Goal: Information Seeking & Learning: Learn about a topic

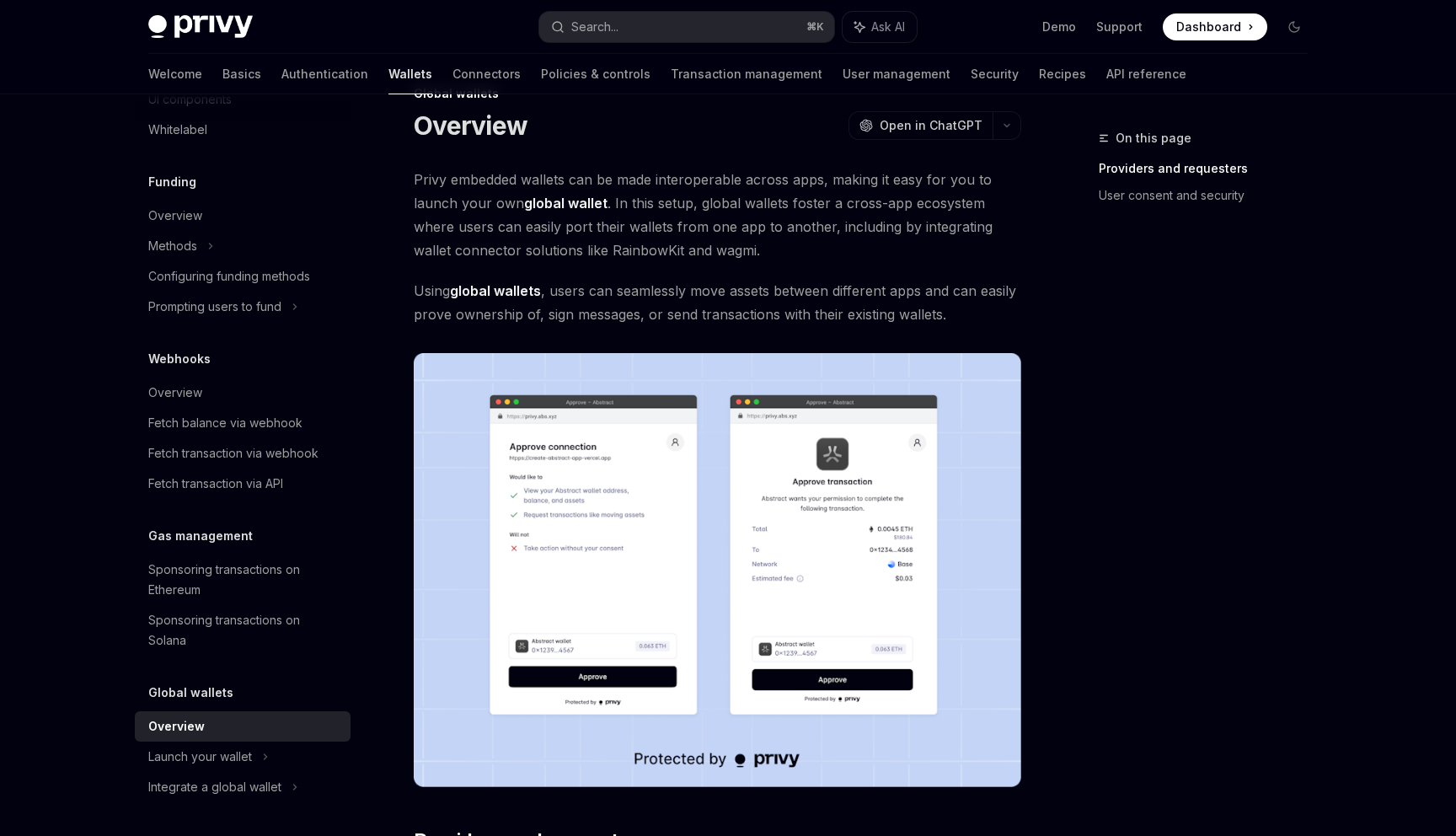
scroll to position [46, 0]
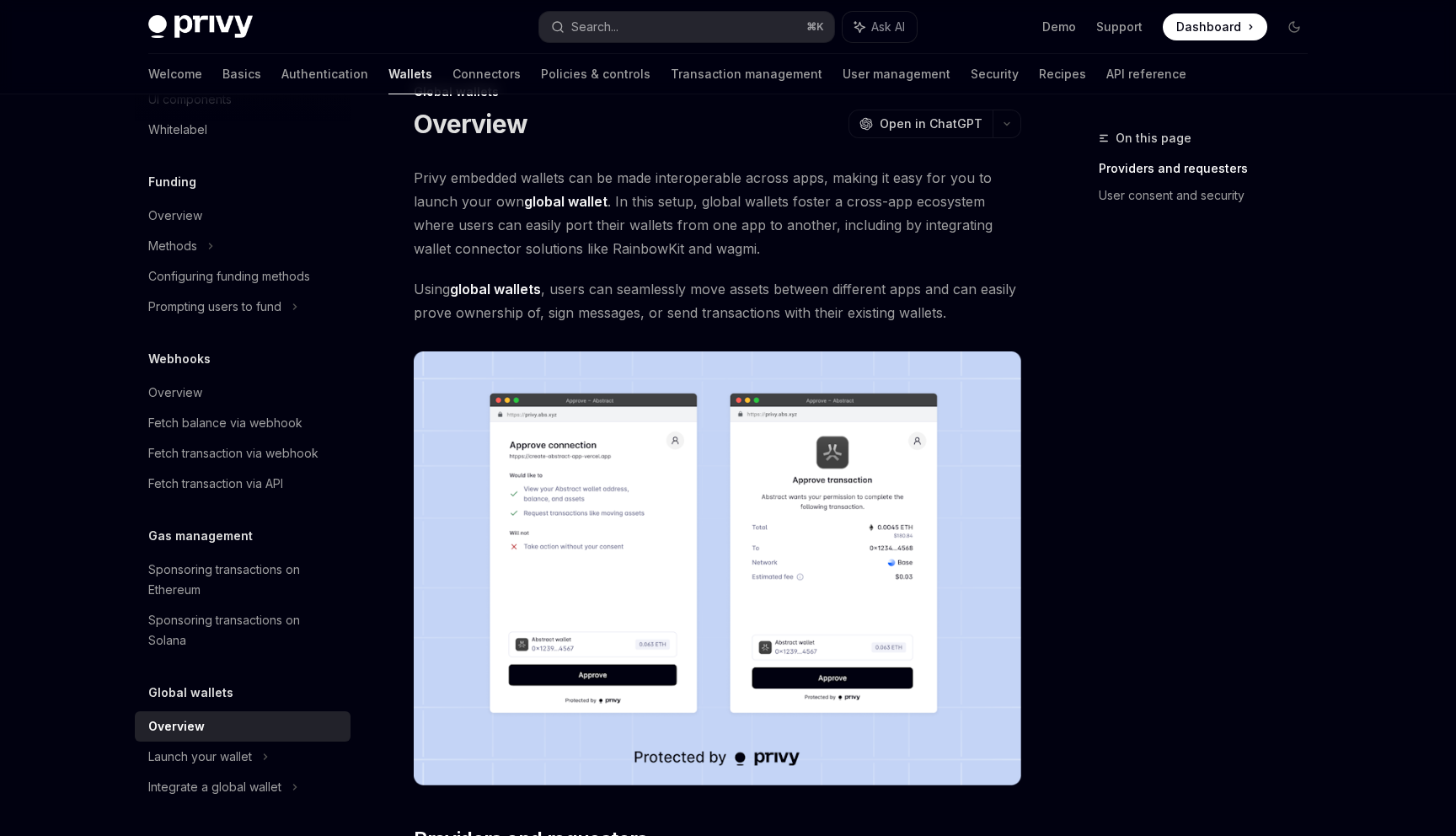
click at [652, 205] on span "Privy embedded wallets can be made interoperable across apps, making it easy fo…" at bounding box center [717, 212] width 607 height 95
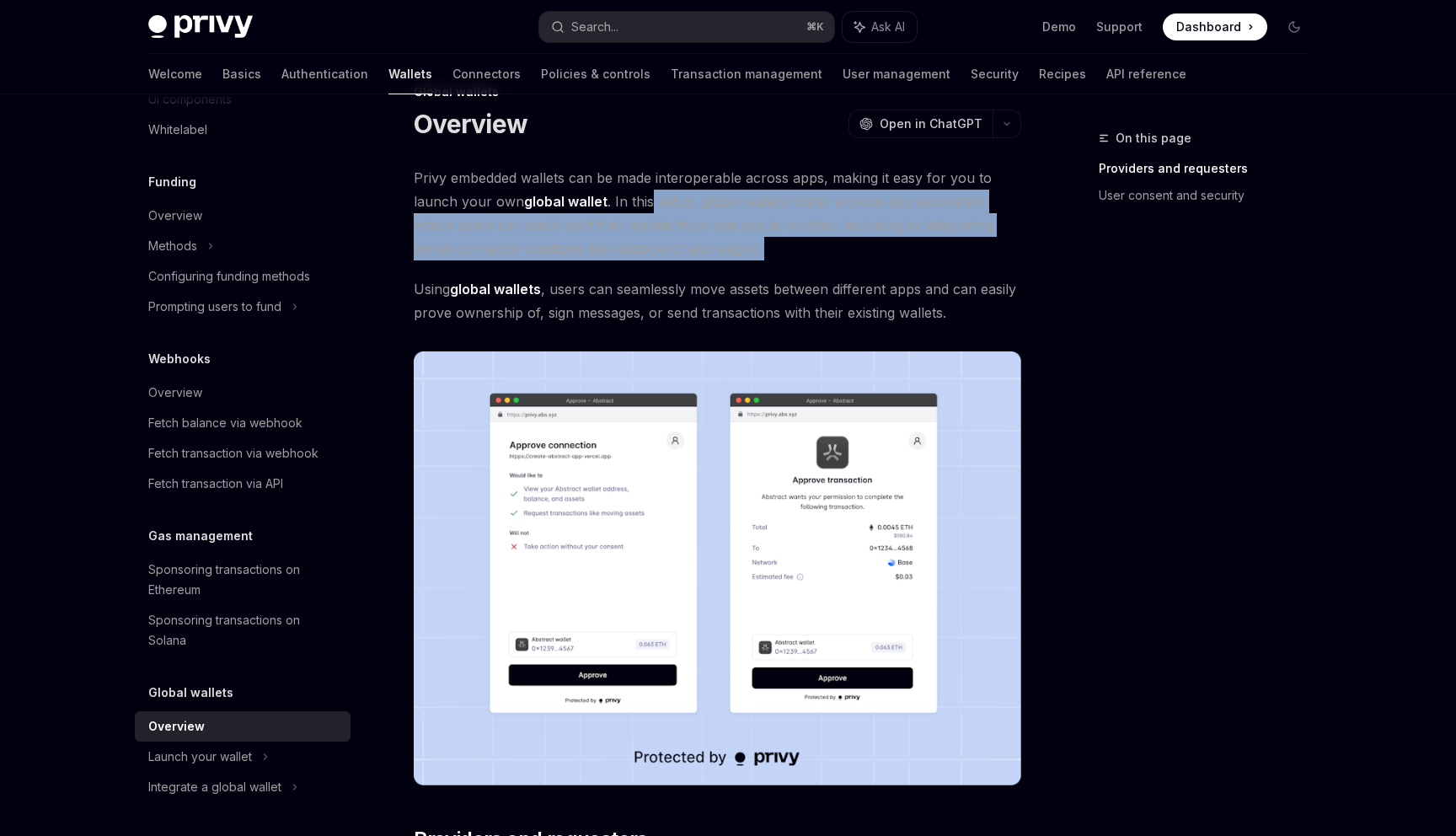
drag, startPoint x: 652, startPoint y: 205, endPoint x: 788, endPoint y: 246, distance: 142.0
click at [788, 246] on span "Privy embedded wallets can be made interoperable across apps, making it easy fo…" at bounding box center [717, 212] width 607 height 95
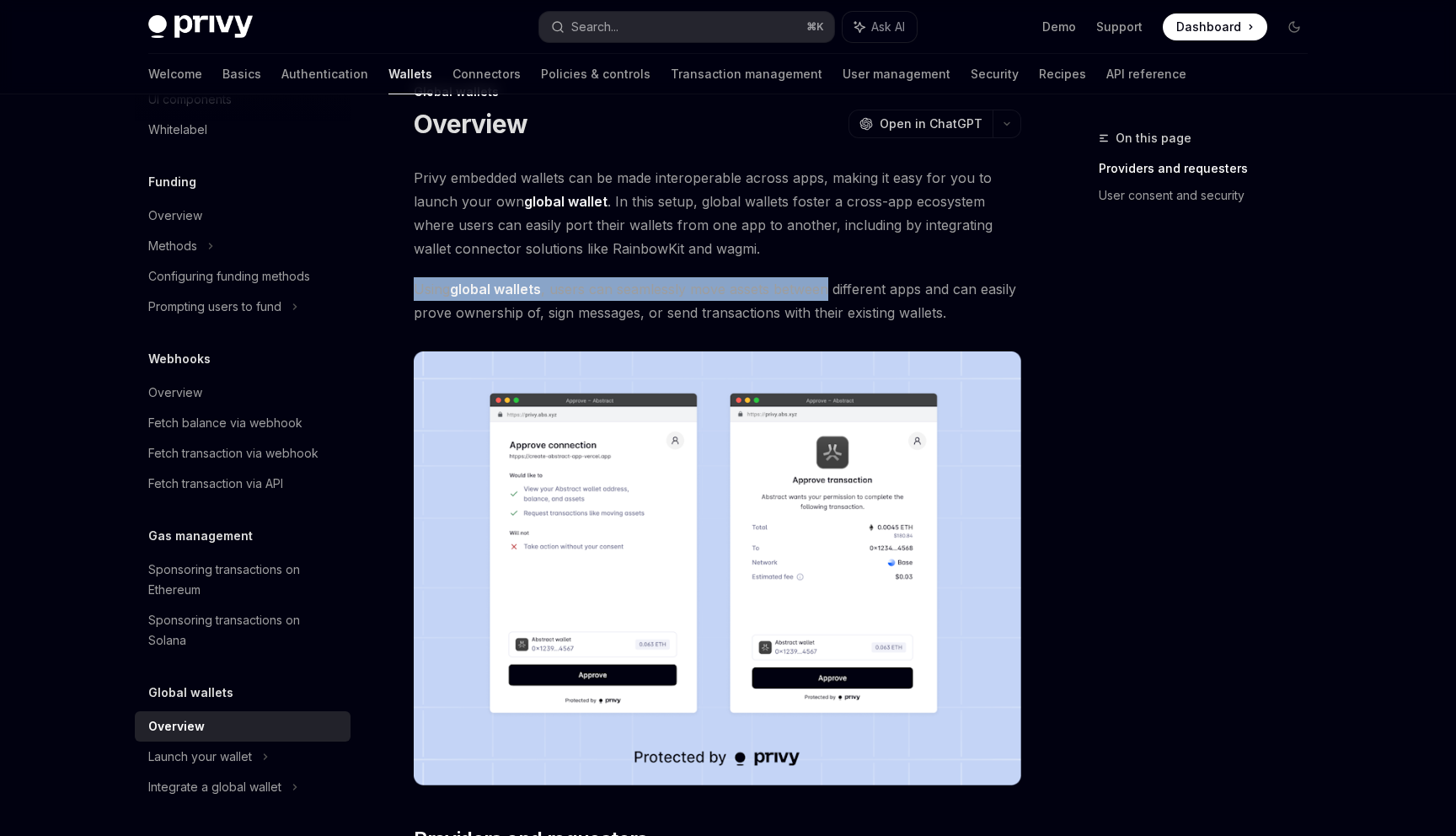
drag, startPoint x: 788, startPoint y: 246, endPoint x: 801, endPoint y: 277, distance: 33.6
click at [801, 277] on span "Using global wallets , users can seamlessly move assets between different apps …" at bounding box center [717, 300] width 607 height 47
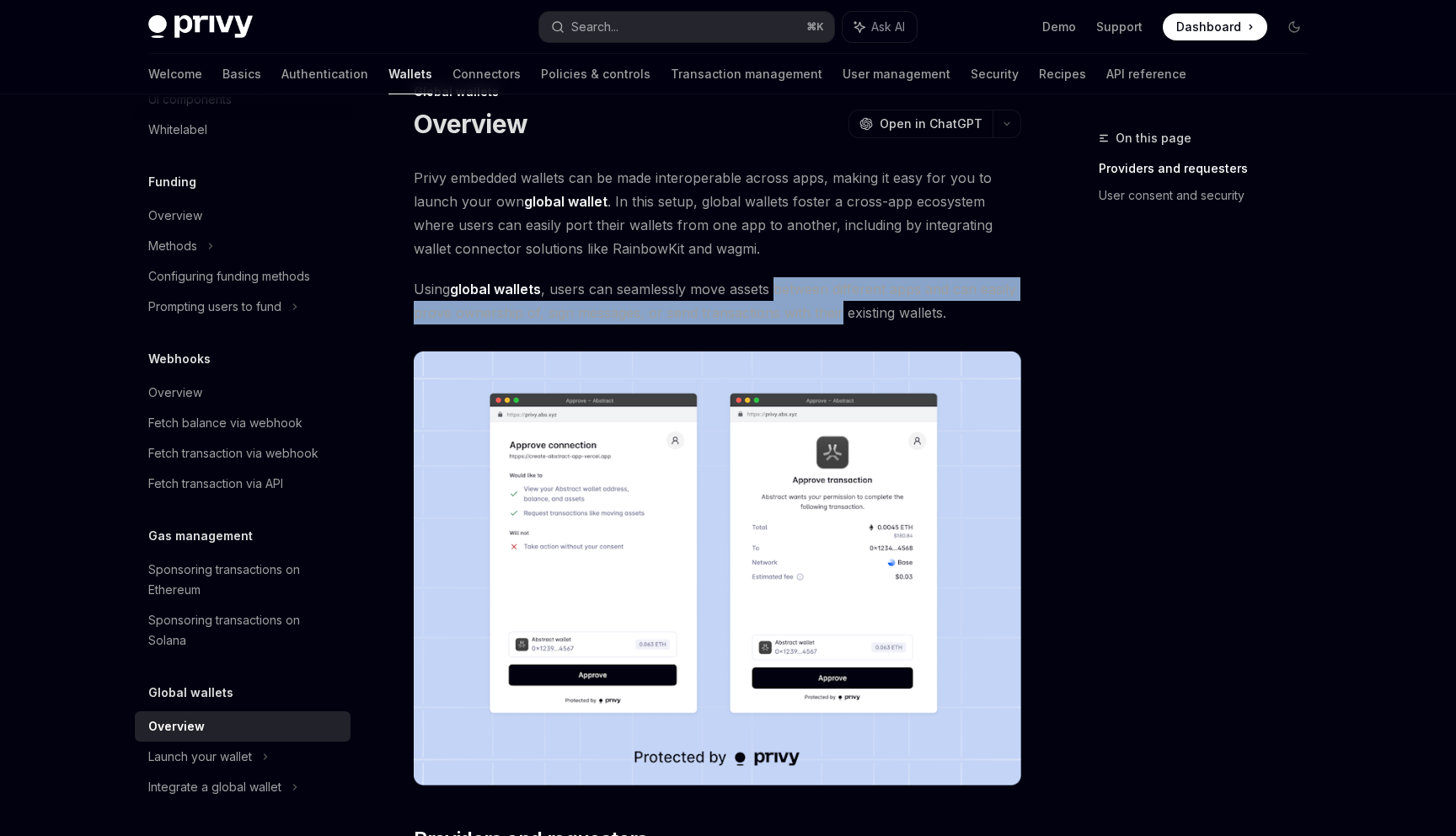
drag, startPoint x: 801, startPoint y: 277, endPoint x: 818, endPoint y: 315, distance: 41.6
click at [818, 315] on span "Using global wallets , users can seamlessly move assets between different apps …" at bounding box center [717, 300] width 607 height 47
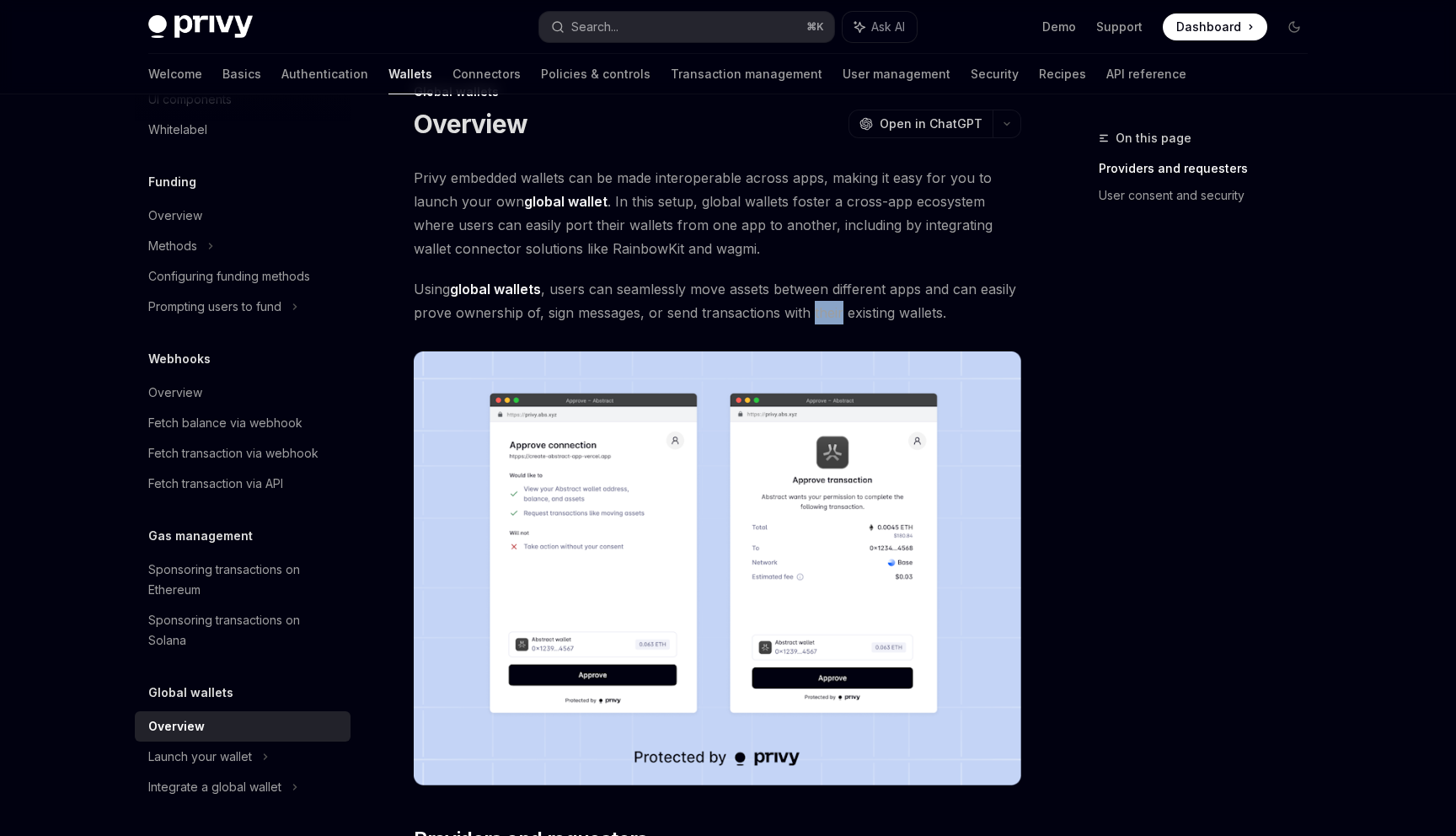
drag, startPoint x: 818, startPoint y: 315, endPoint x: 806, endPoint y: 302, distance: 17.7
click at [808, 303] on span "Using global wallets , users can seamlessly move assets between different apps …" at bounding box center [717, 300] width 607 height 47
click at [806, 302] on span "Using global wallets , users can seamlessly move assets between different apps …" at bounding box center [717, 300] width 607 height 47
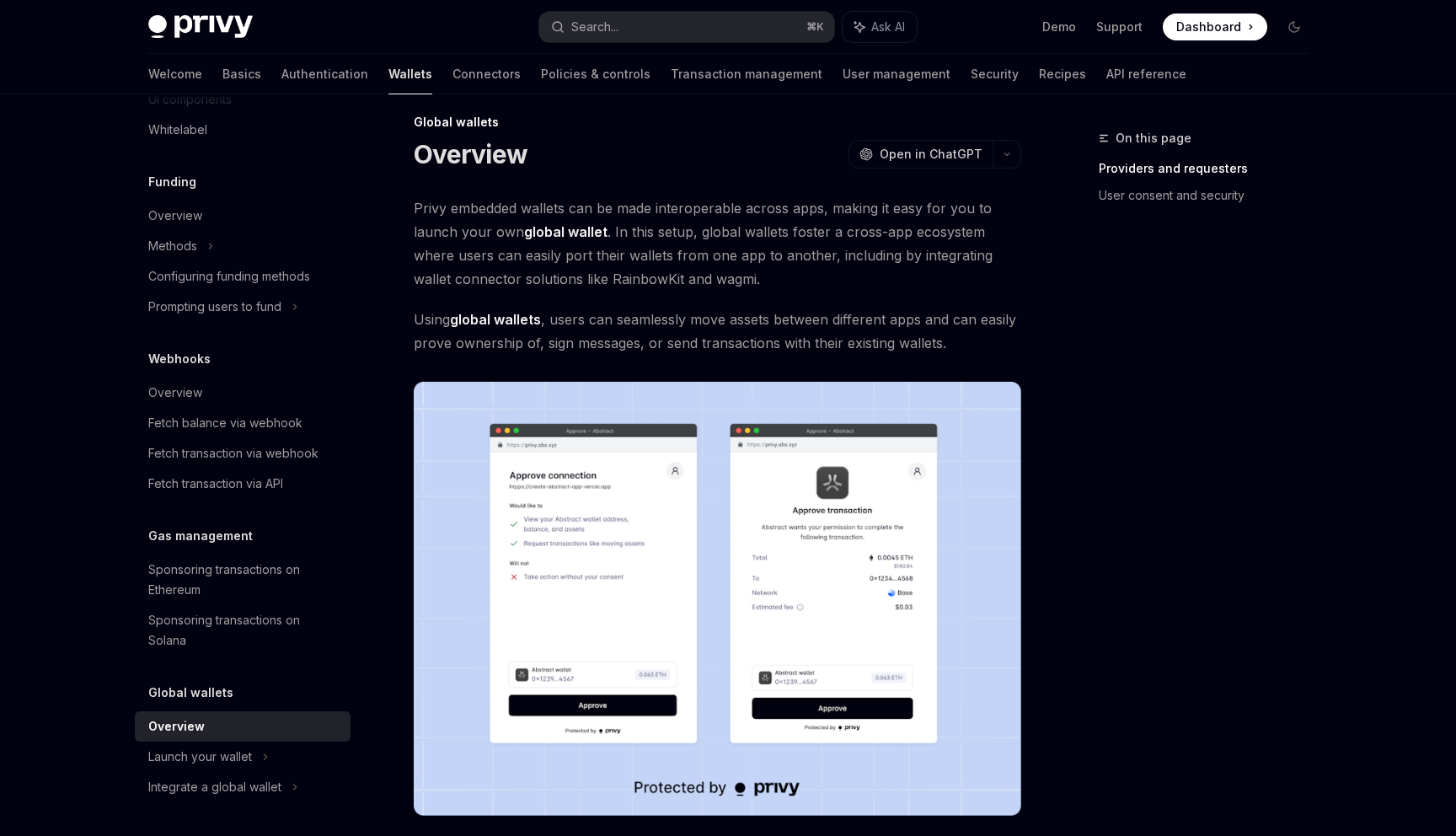
scroll to position [33, 0]
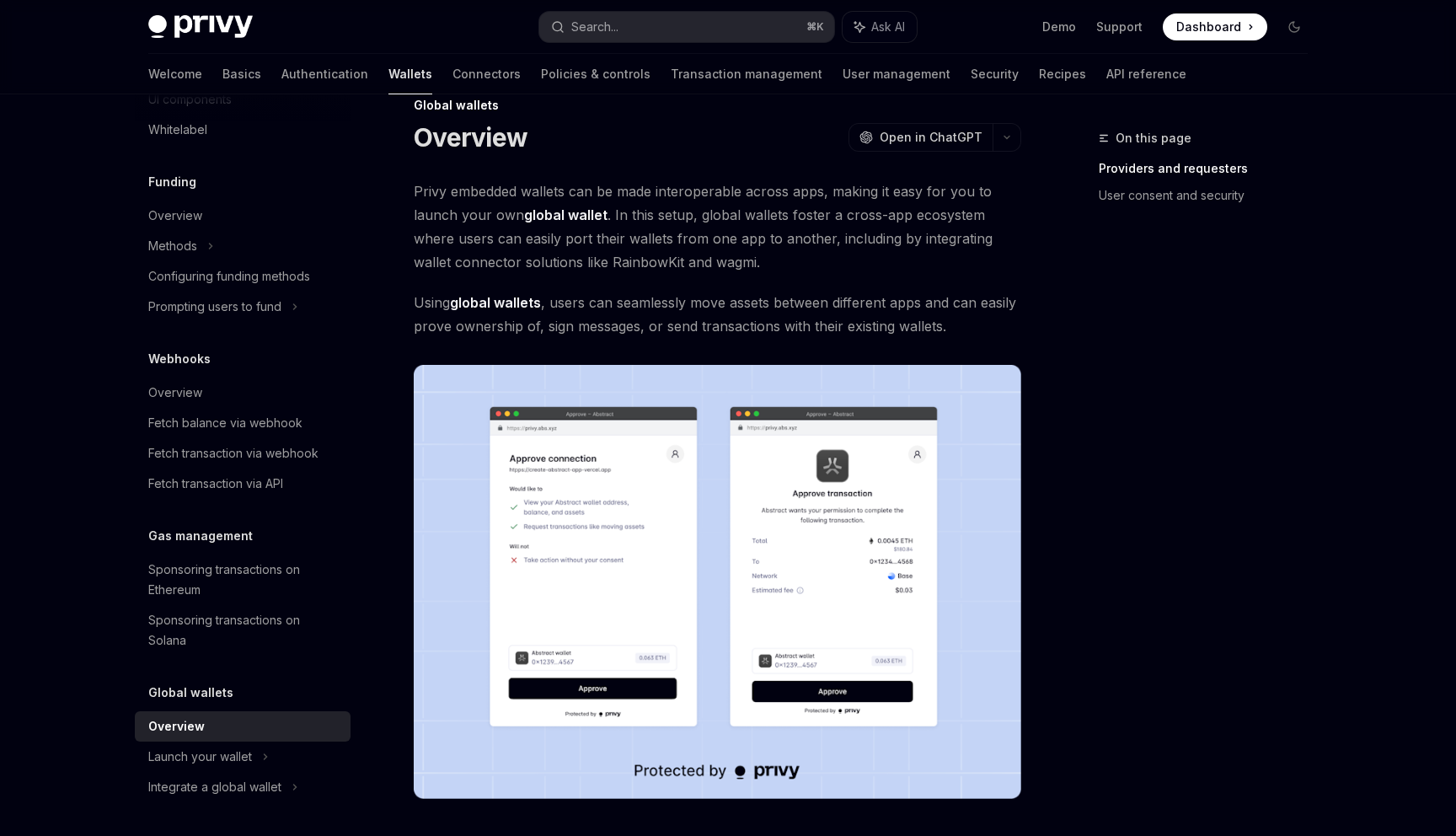
click at [517, 215] on span "Privy embedded wallets can be made interoperable across apps, making it easy fo…" at bounding box center [717, 226] width 607 height 95
drag, startPoint x: 517, startPoint y: 215, endPoint x: 579, endPoint y: 220, distance: 62.2
click at [579, 220] on span "Privy embedded wallets can be made interoperable across apps, making it easy fo…" at bounding box center [717, 226] width 607 height 95
click at [524, 215] on strong "global wallet" at bounding box center [566, 214] width 84 height 17
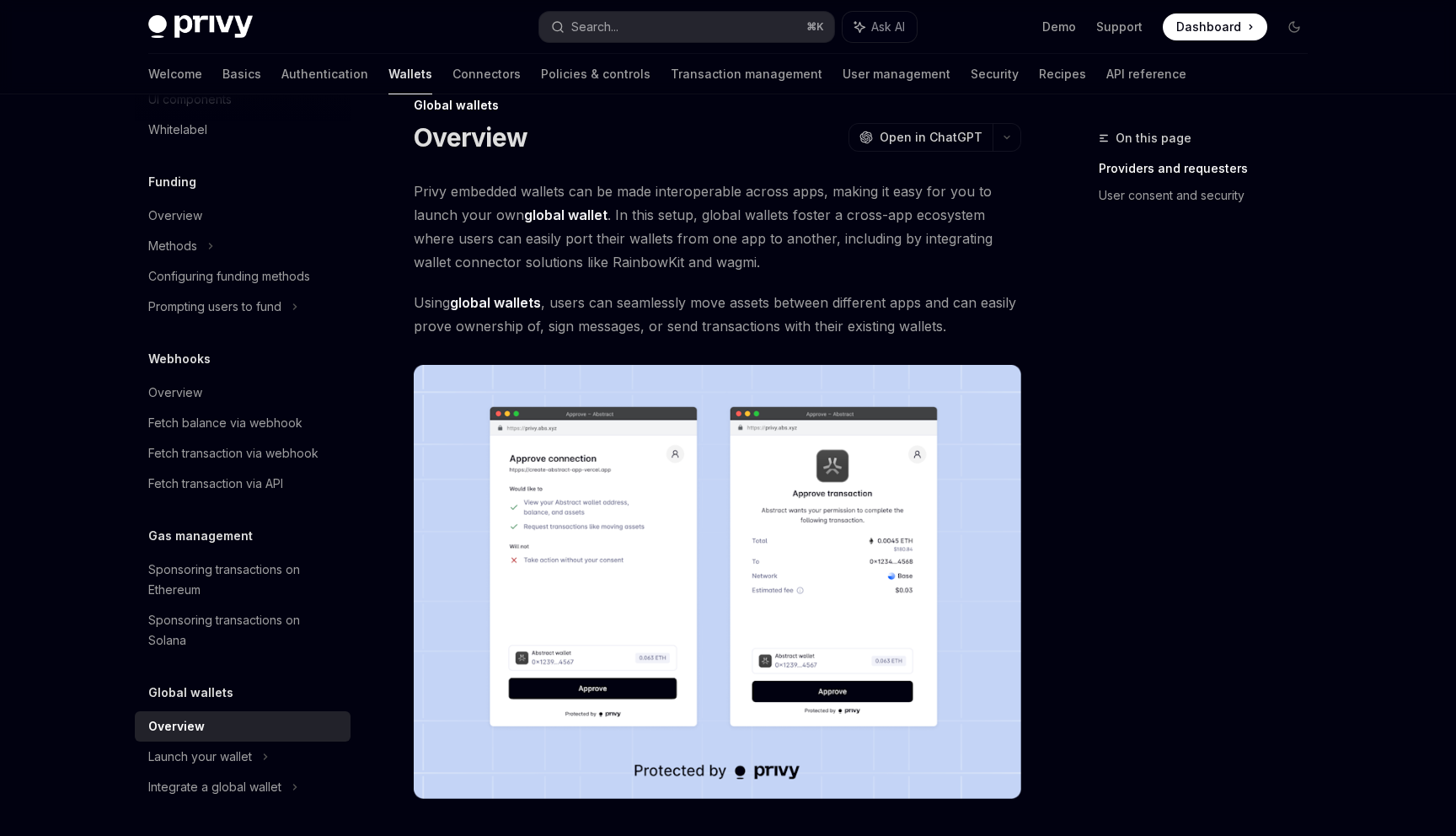
click at [455, 216] on span "Privy embedded wallets can be made interoperable across apps, making it easy fo…" at bounding box center [717, 226] width 607 height 95
click at [436, 221] on span "Privy embedded wallets can be made interoperable across apps, making it easy fo…" at bounding box center [717, 226] width 607 height 95
drag, startPoint x: 436, startPoint y: 221, endPoint x: 522, endPoint y: 223, distance: 86.0
click at [522, 223] on span "Privy embedded wallets can be made interoperable across apps, making it easy fo…" at bounding box center [717, 226] width 607 height 95
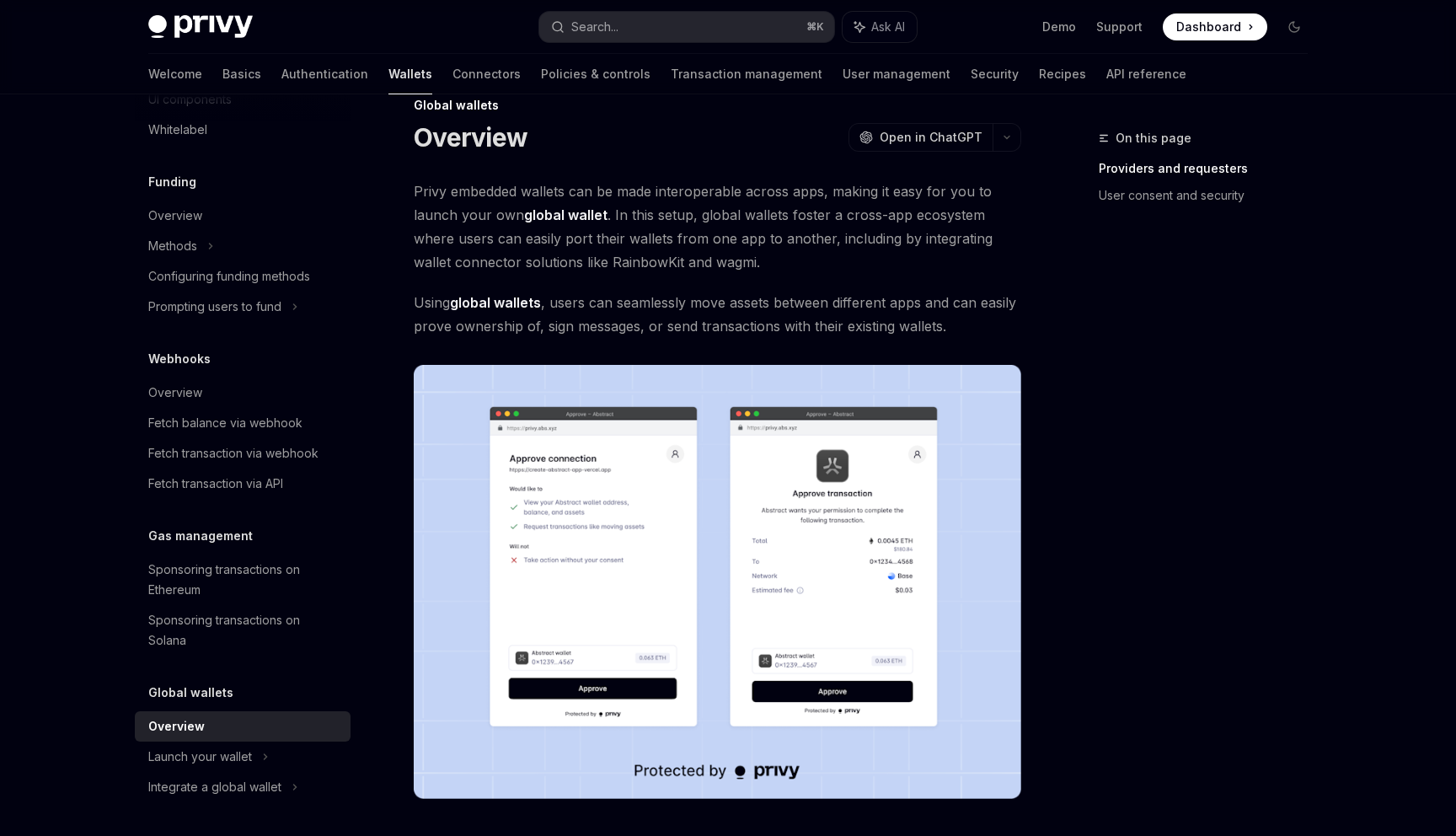
click at [592, 217] on strong "global wallet" at bounding box center [566, 214] width 84 height 17
drag, startPoint x: 592, startPoint y: 217, endPoint x: 458, endPoint y: 208, distance: 134.3
click at [458, 208] on span "Privy embedded wallets can be made interoperable across apps, making it easy fo…" at bounding box center [717, 226] width 607 height 95
click at [458, 210] on span "Privy embedded wallets can be made interoperable across apps, making it easy fo…" at bounding box center [717, 226] width 607 height 95
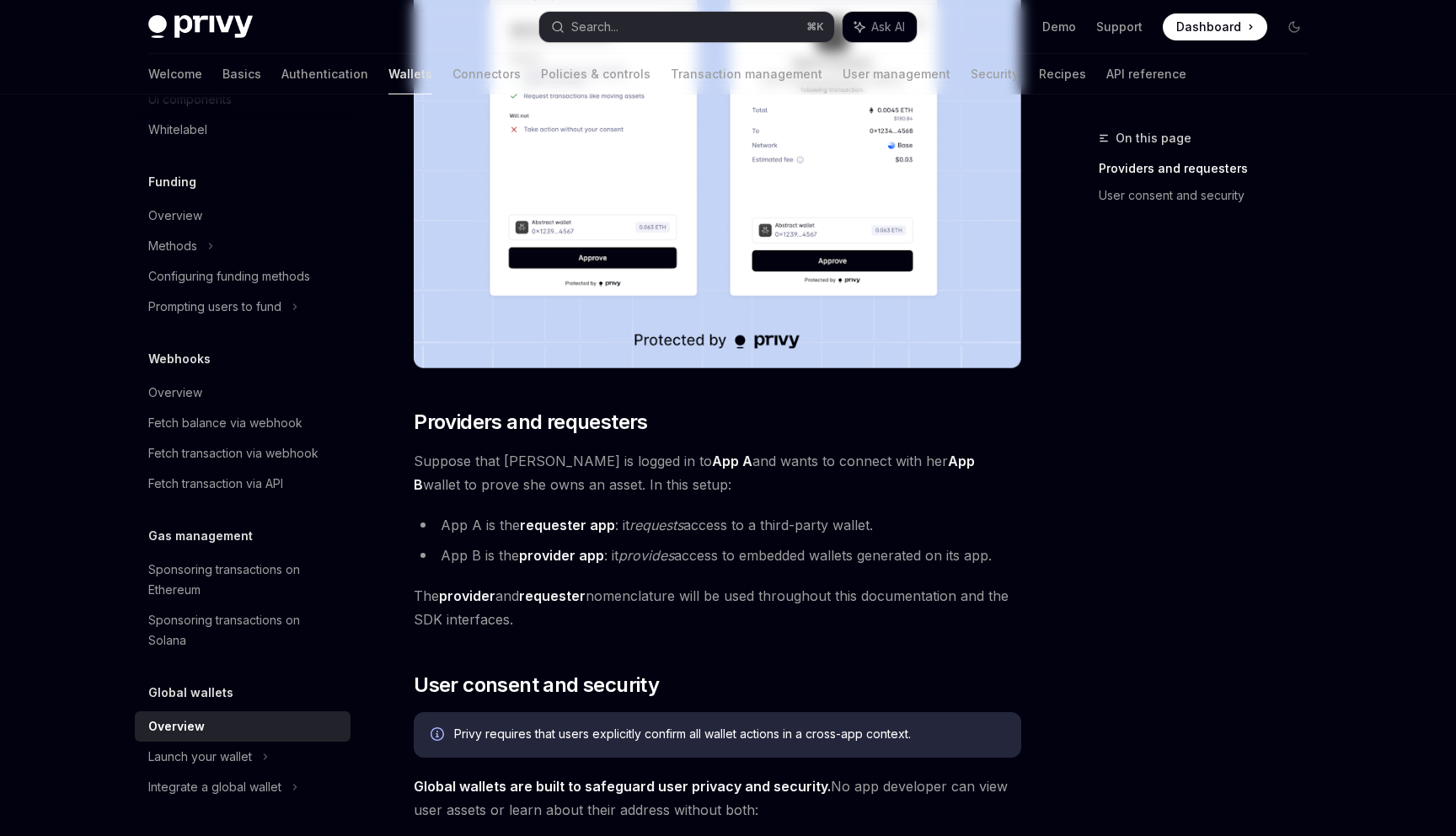
scroll to position [540, 0]
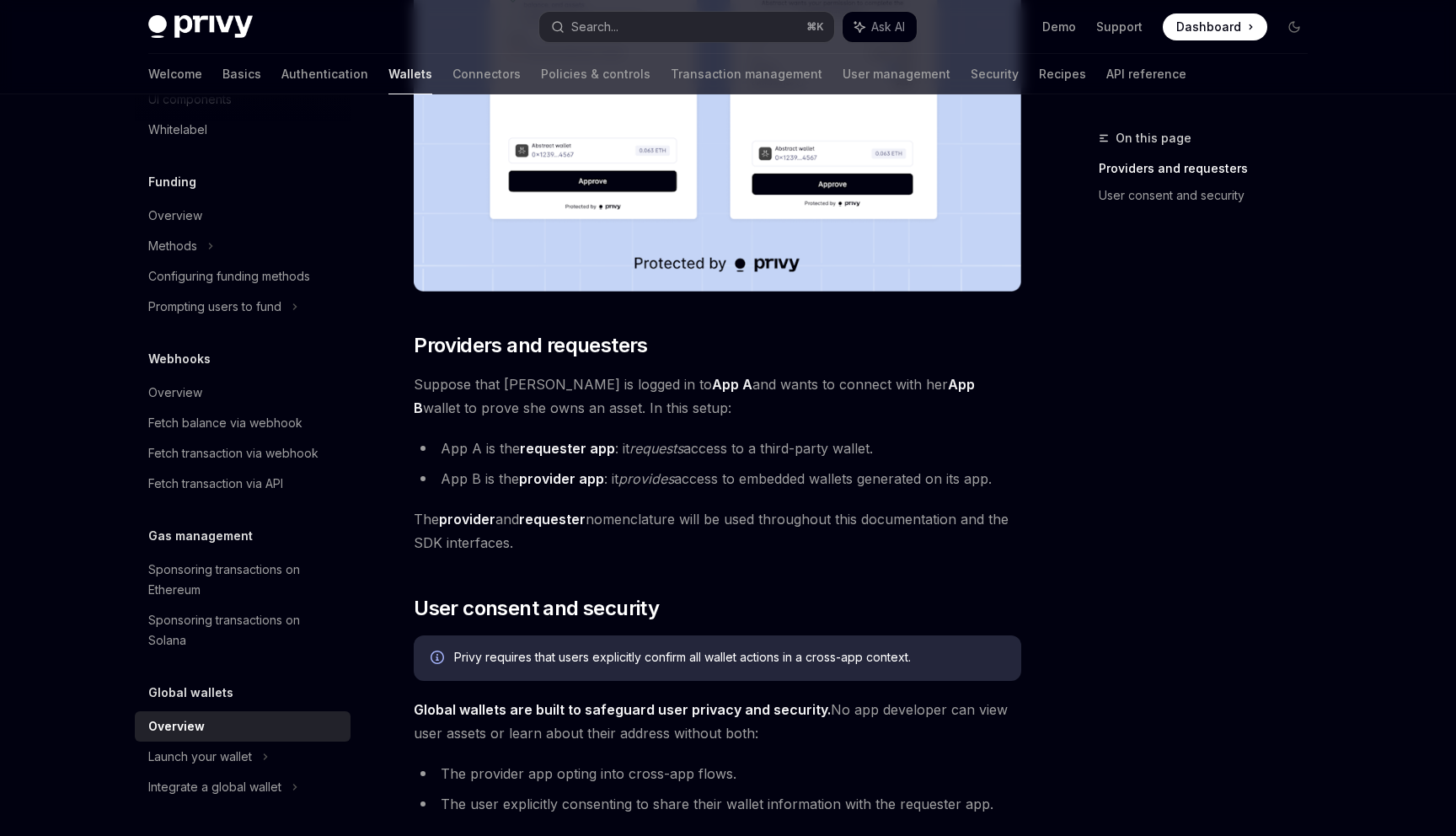
click at [597, 435] on div "Privy embedded wallets can be made interoperable across apps, making it easy fo…" at bounding box center [717, 509] width 607 height 1672
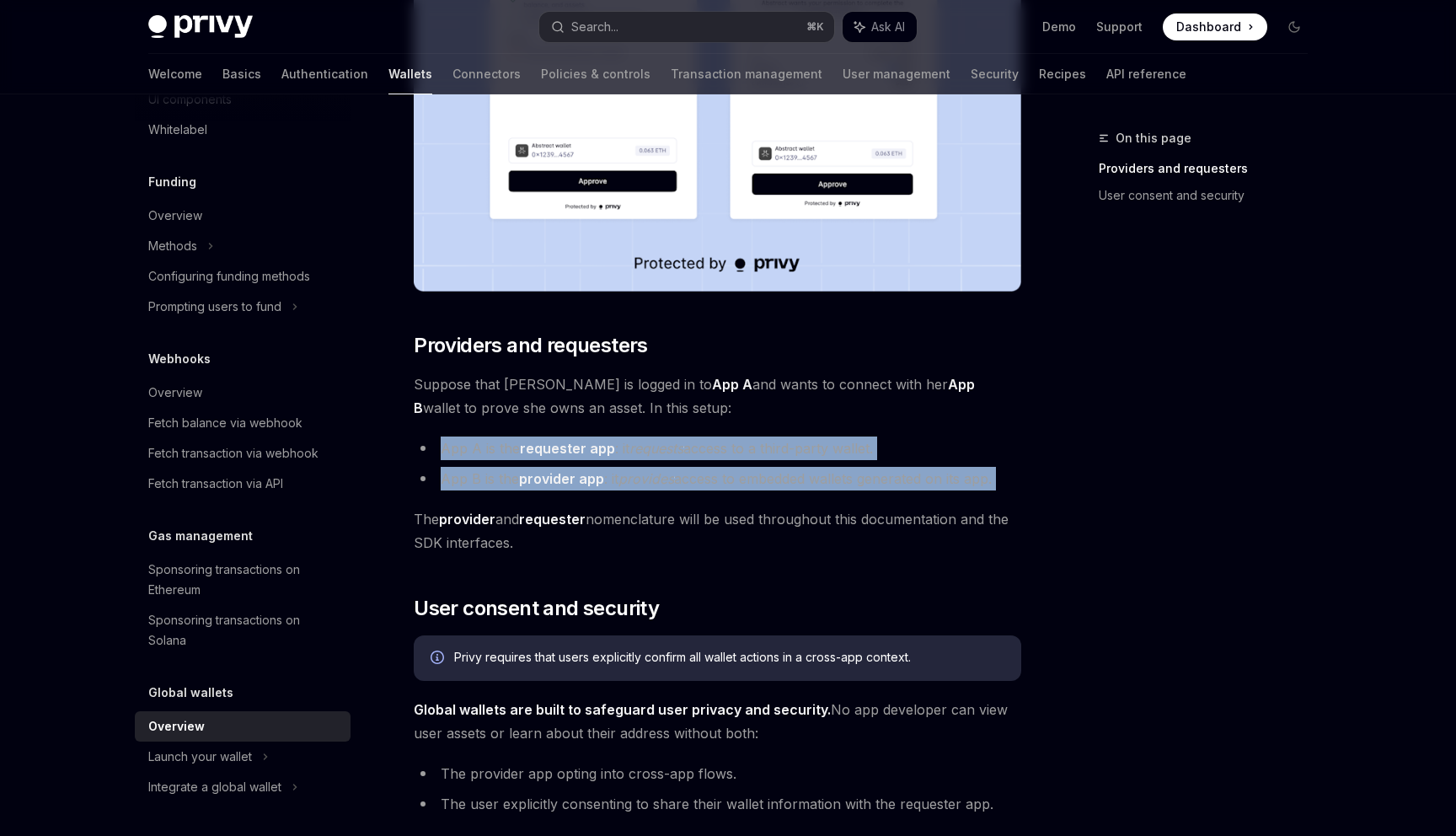
drag, startPoint x: 597, startPoint y: 435, endPoint x: 587, endPoint y: 462, distance: 28.8
click at [589, 463] on div "Privy embedded wallets can be made interoperable across apps, making it easy fo…" at bounding box center [717, 509] width 607 height 1672
click at [587, 462] on ul "App A is the requester app : it requests access to a third-party wallet. App B …" at bounding box center [717, 463] width 607 height 54
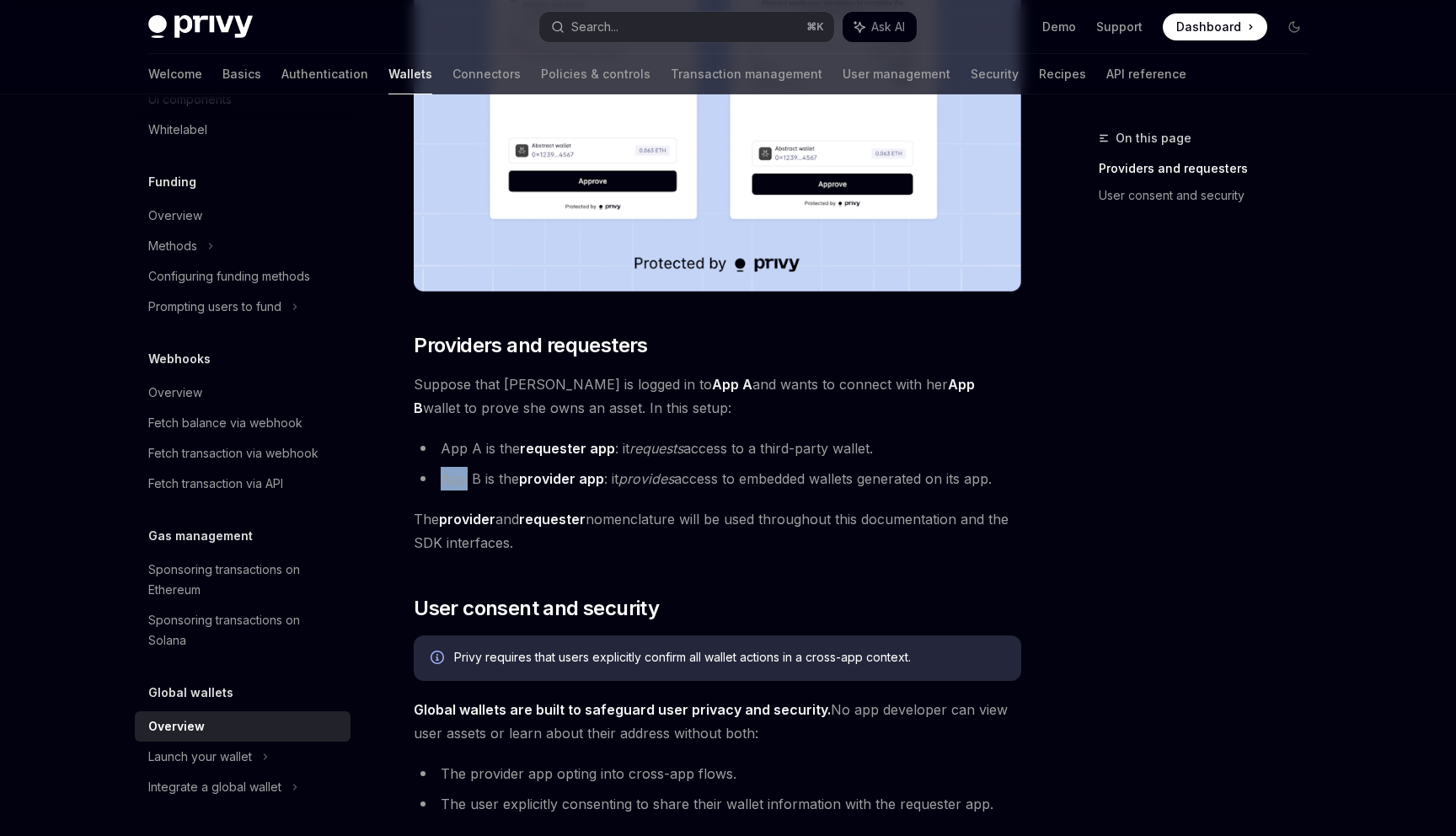
click at [587, 462] on ul "App A is the requester app : it requests access to a third-party wallet. App B …" at bounding box center [717, 463] width 607 height 54
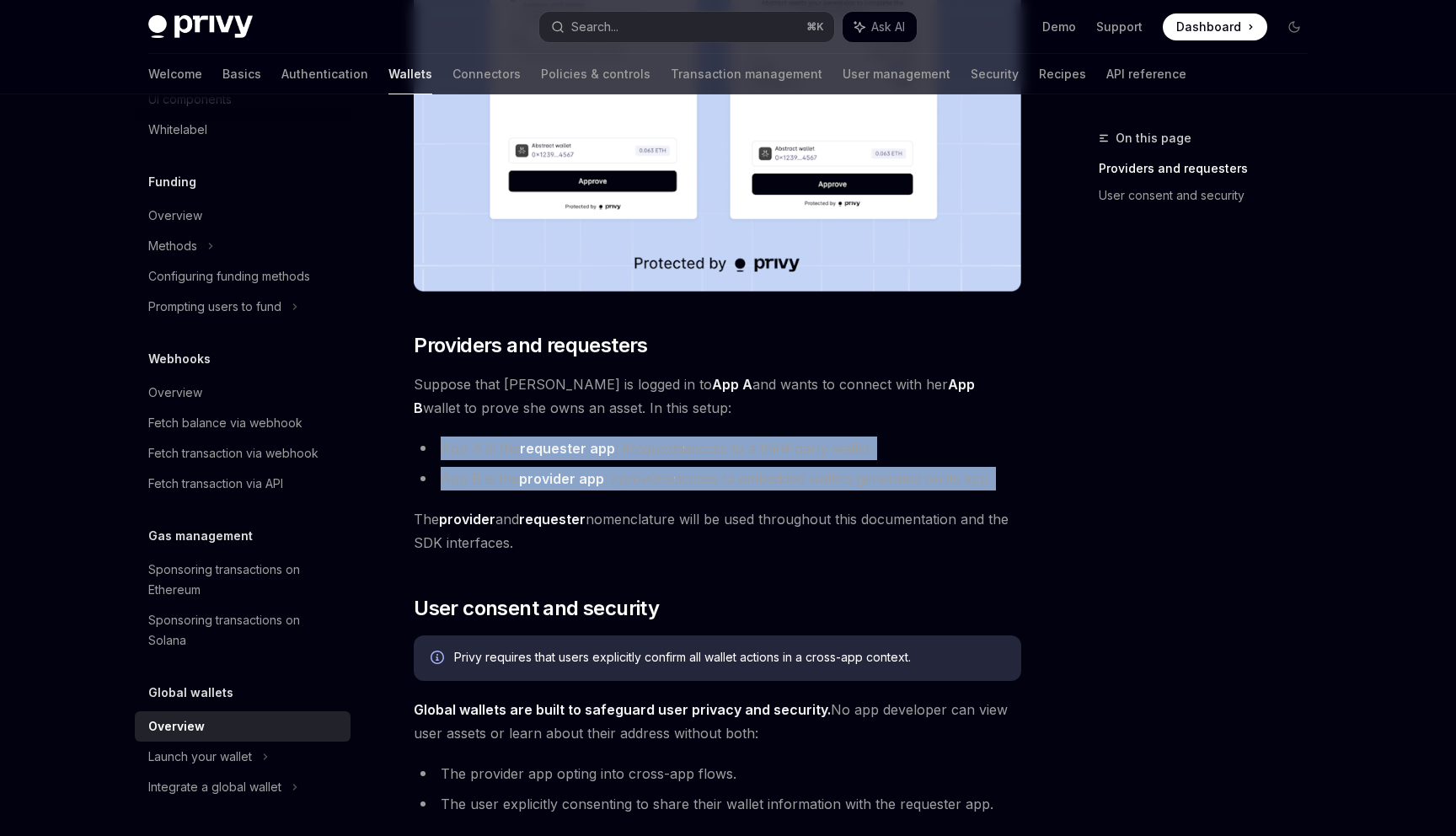
click at [586, 454] on ul "App A is the requester app : it requests access to a third-party wallet. App B …" at bounding box center [717, 463] width 607 height 54
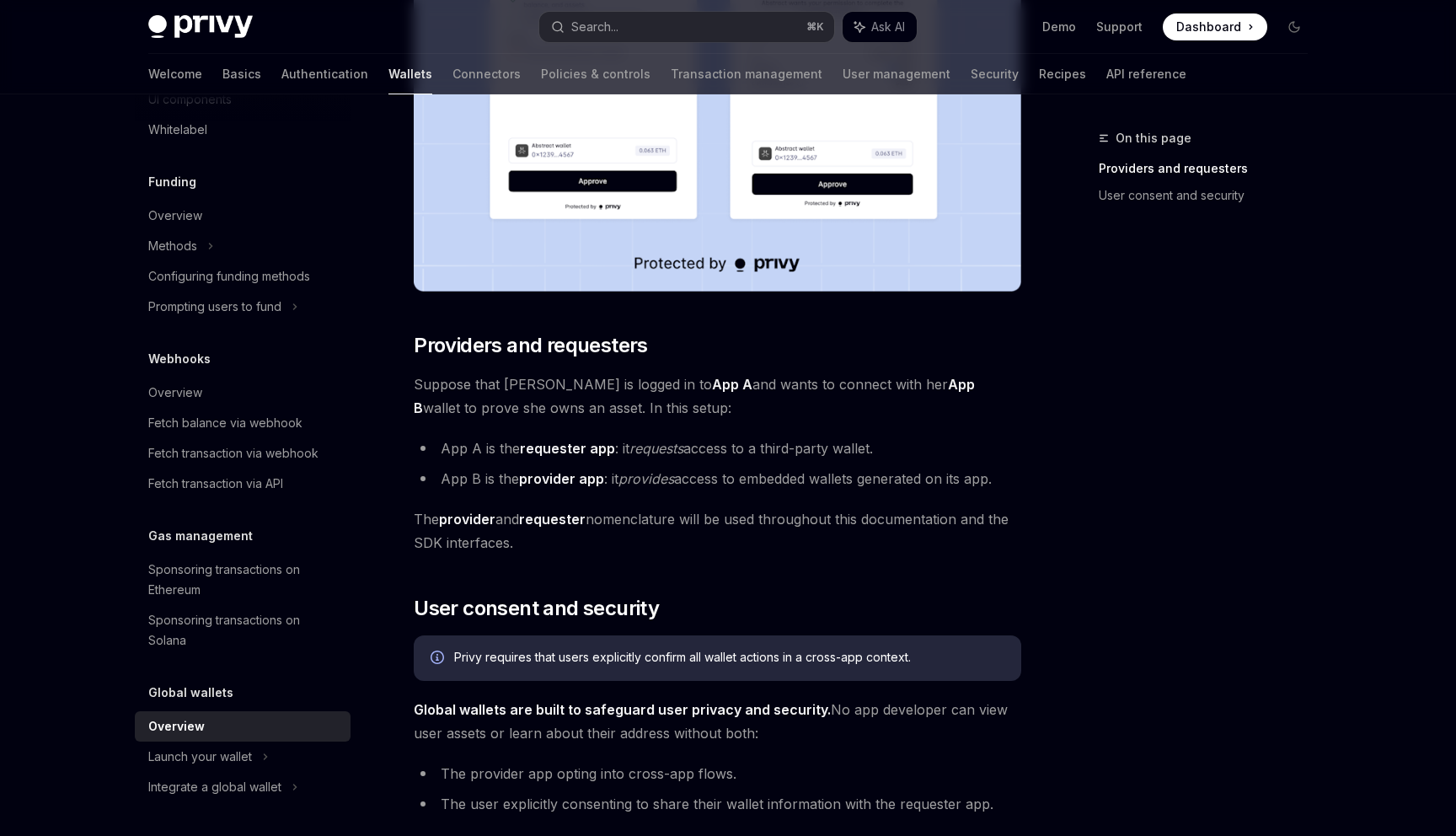
click at [590, 476] on strong "provider app" at bounding box center [561, 478] width 86 height 17
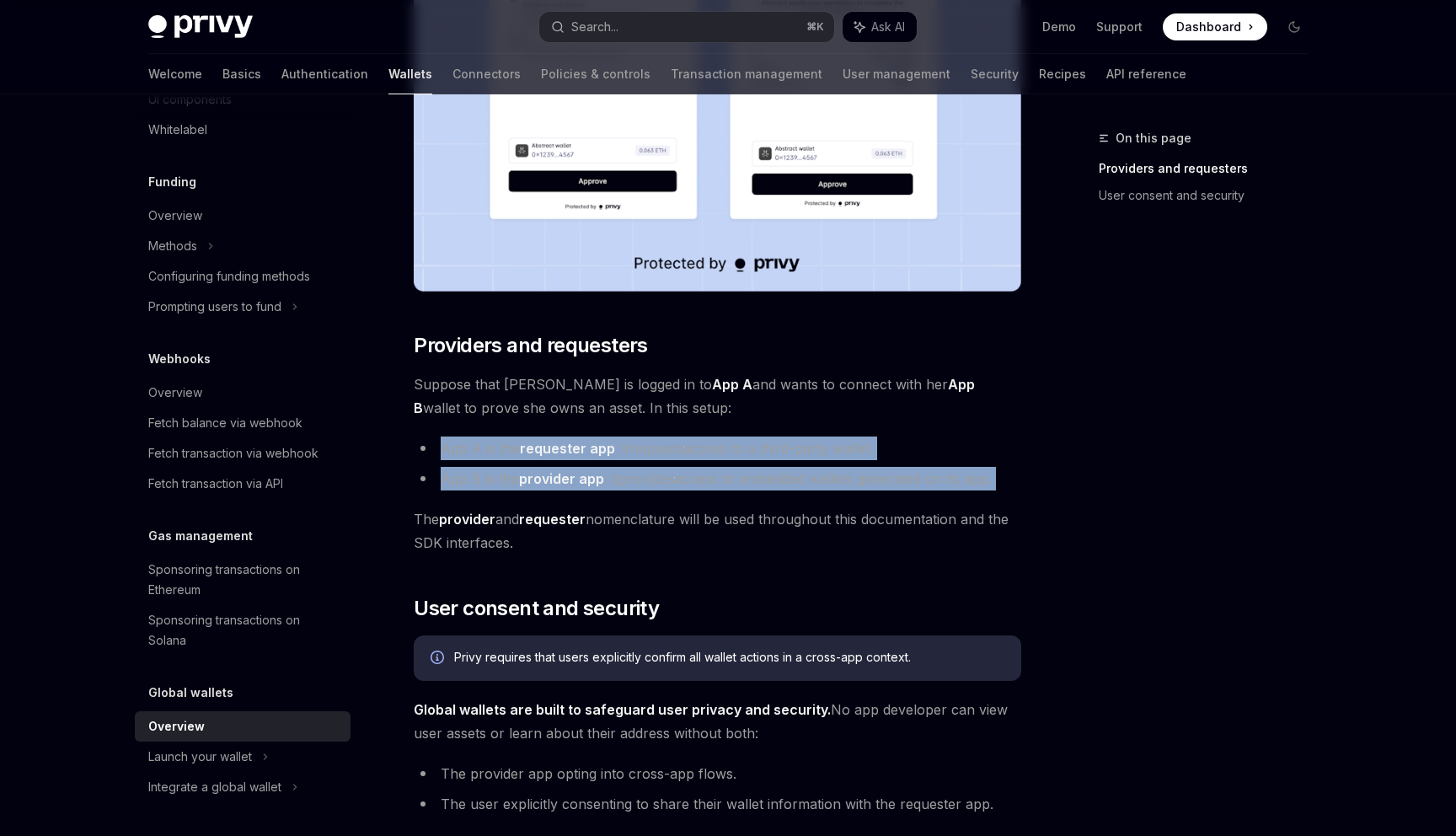
drag, startPoint x: 590, startPoint y: 476, endPoint x: 588, endPoint y: 452, distance: 24.1
click at [588, 452] on ul "App A is the requester app : it requests access to a third-party wallet. App B …" at bounding box center [717, 463] width 607 height 54
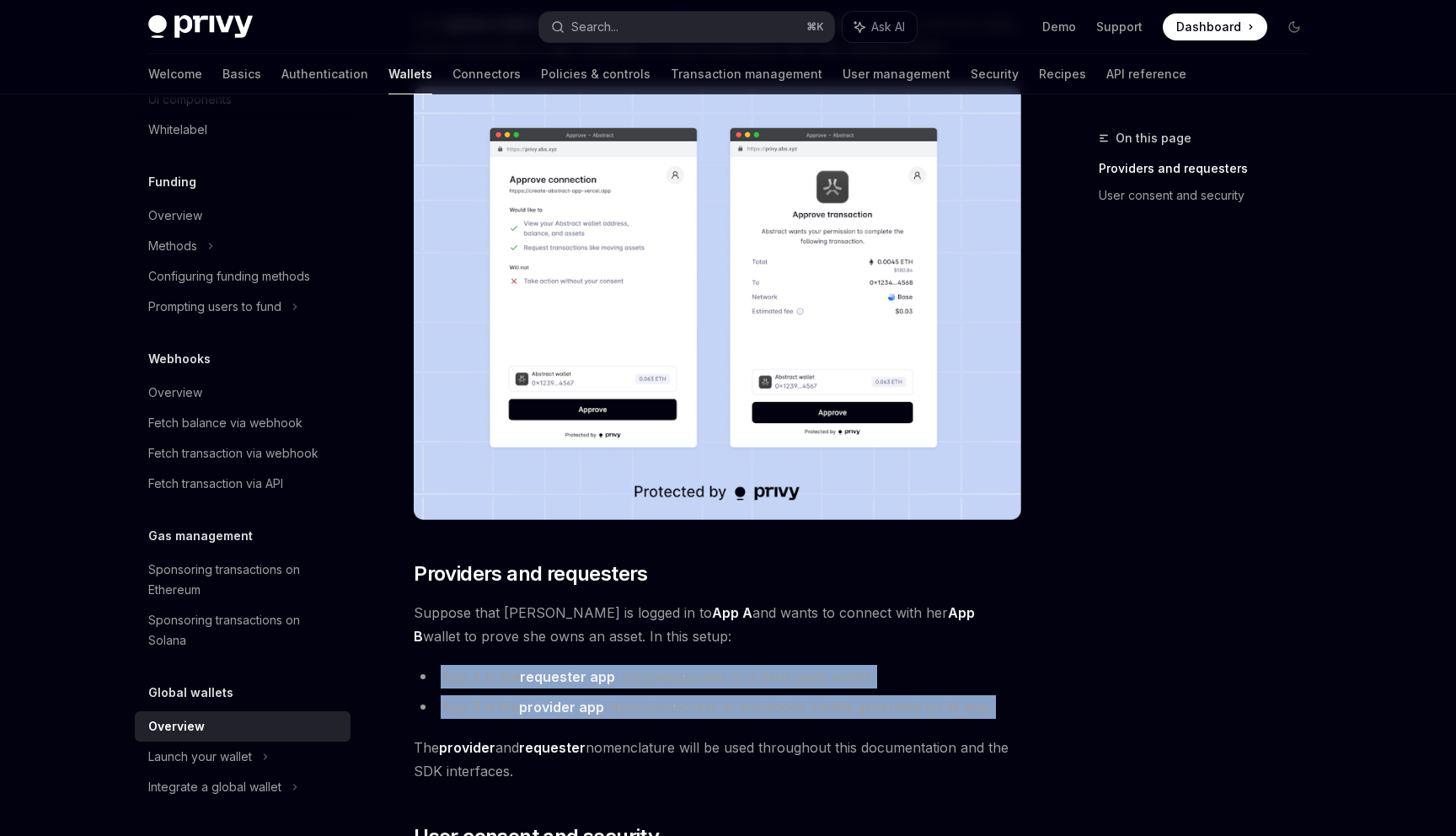
scroll to position [358, 0]
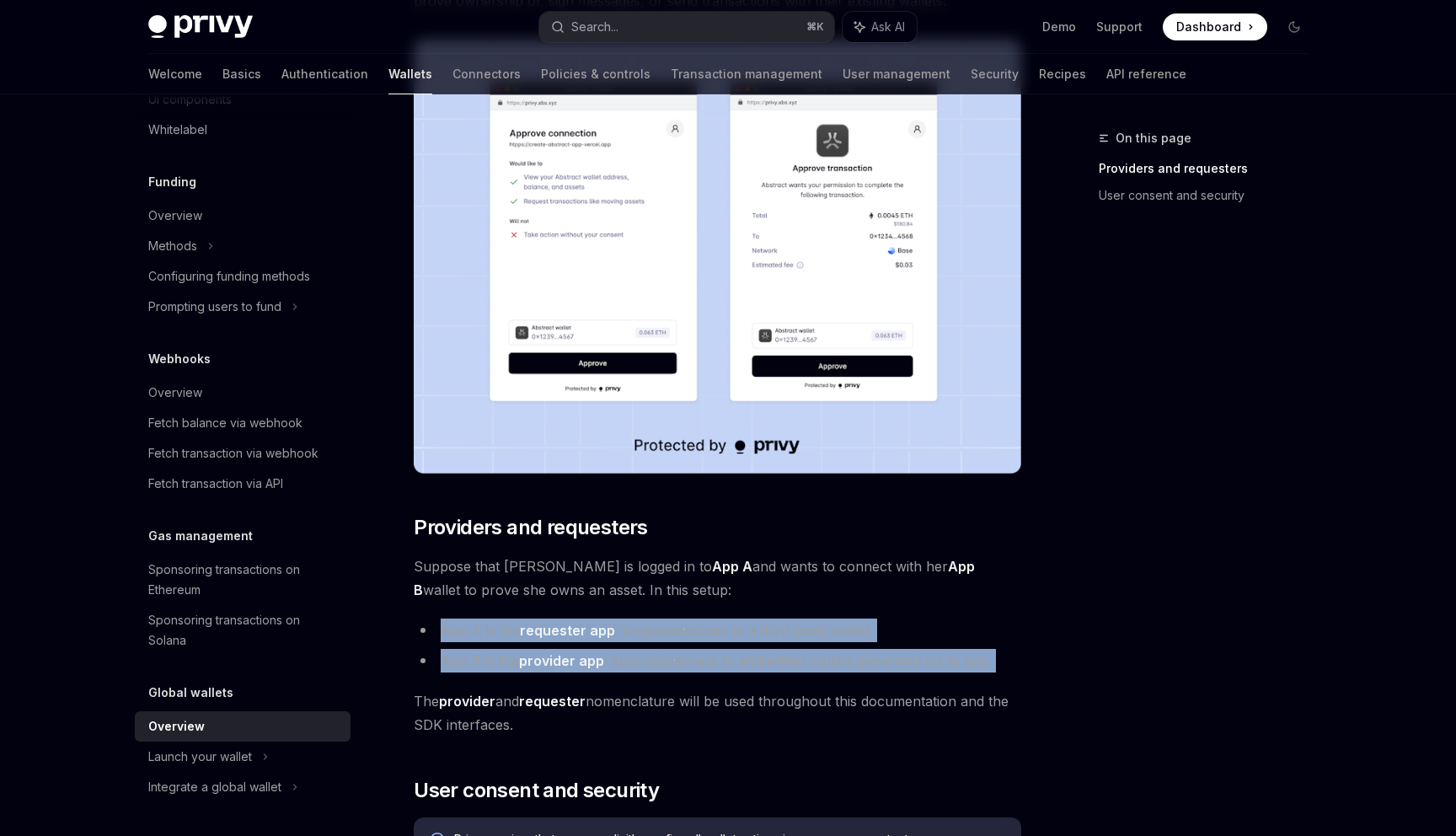
click at [634, 606] on div "Privy embedded wallets can be made interoperable across apps, making it easy fo…" at bounding box center [717, 691] width 607 height 1672
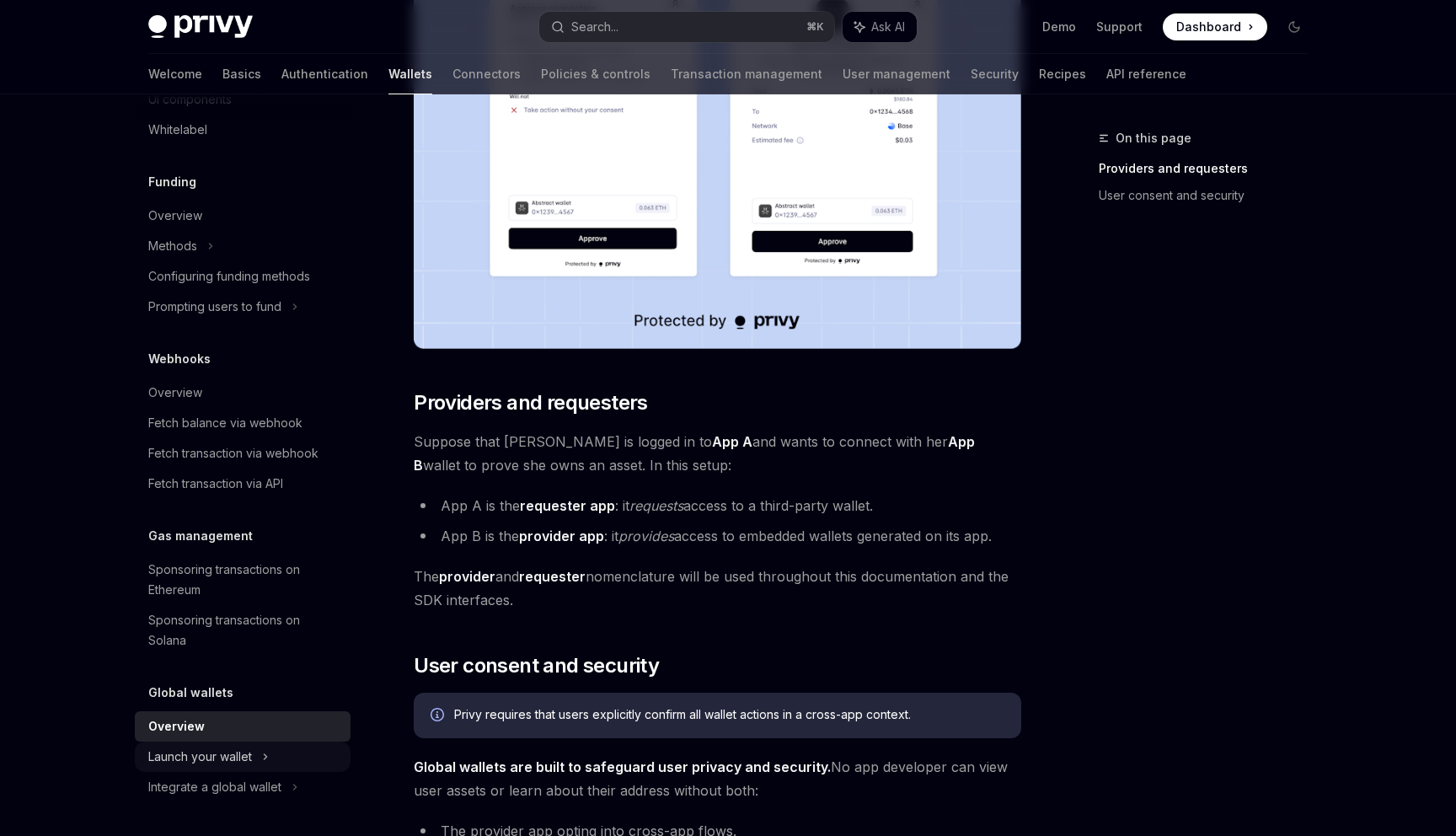
scroll to position [498, 0]
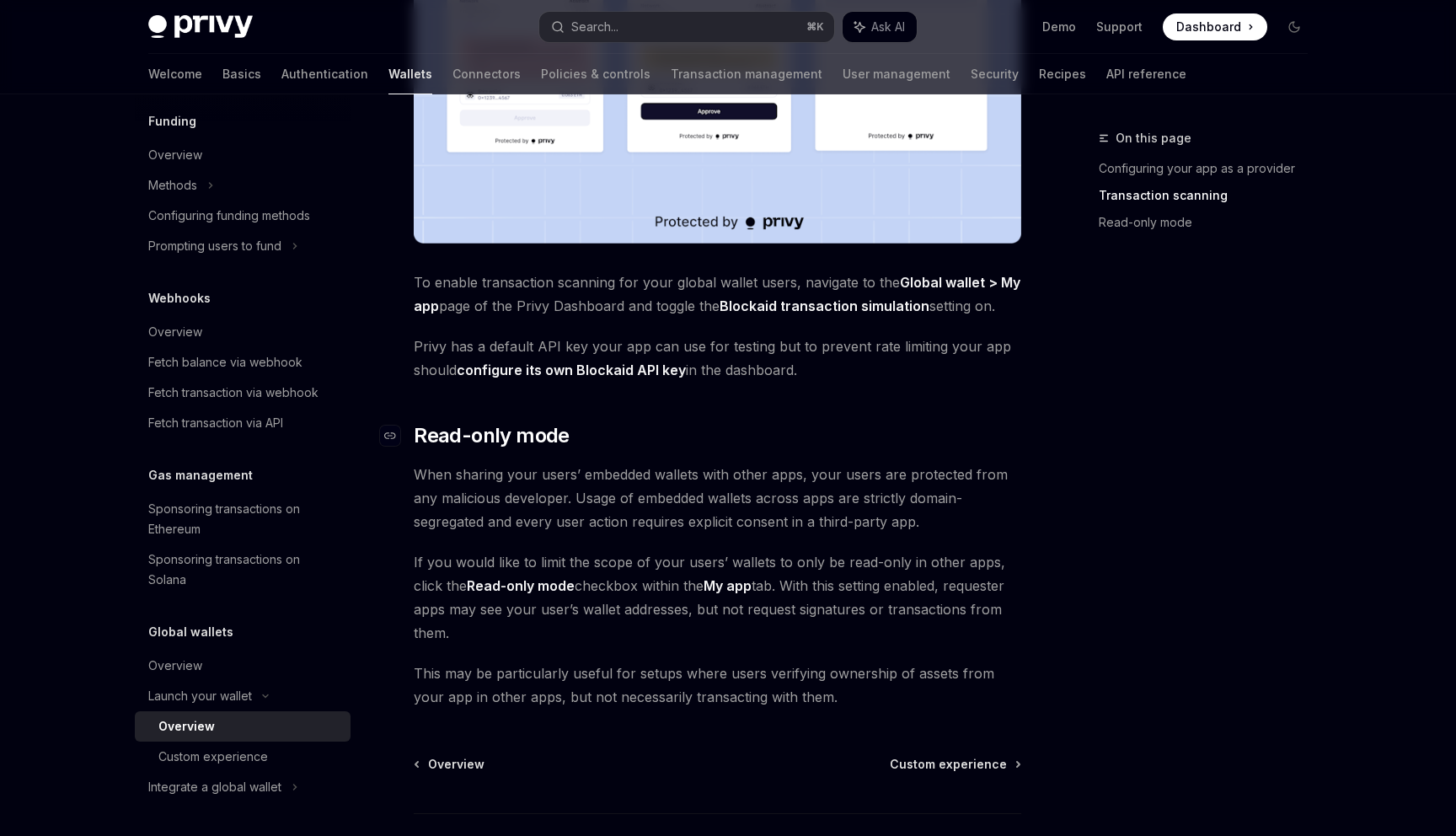
scroll to position [1219, 0]
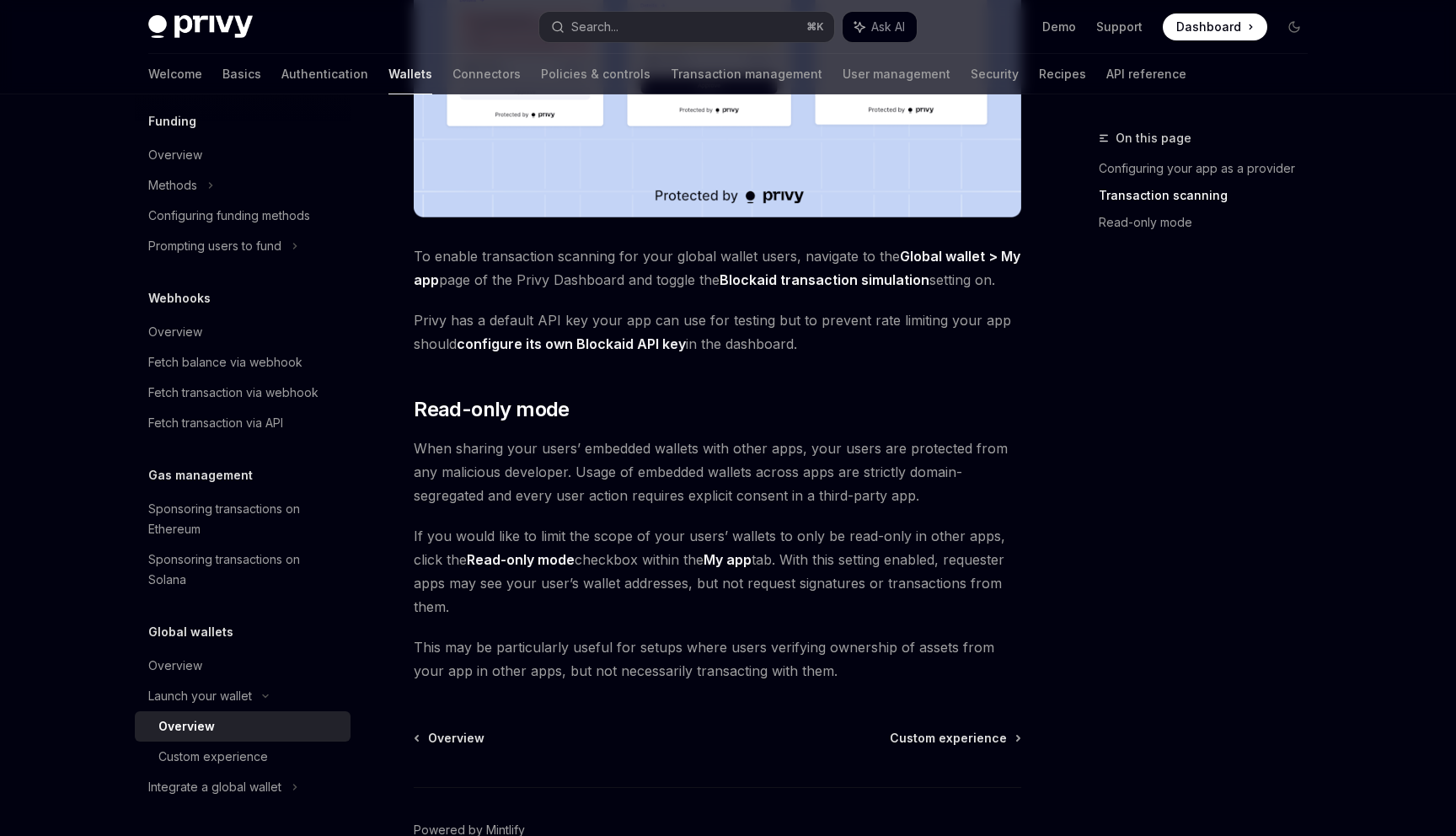
click at [586, 478] on span "When sharing your users’ embedded wallets with other apps, your users are prote…" at bounding box center [717, 471] width 607 height 71
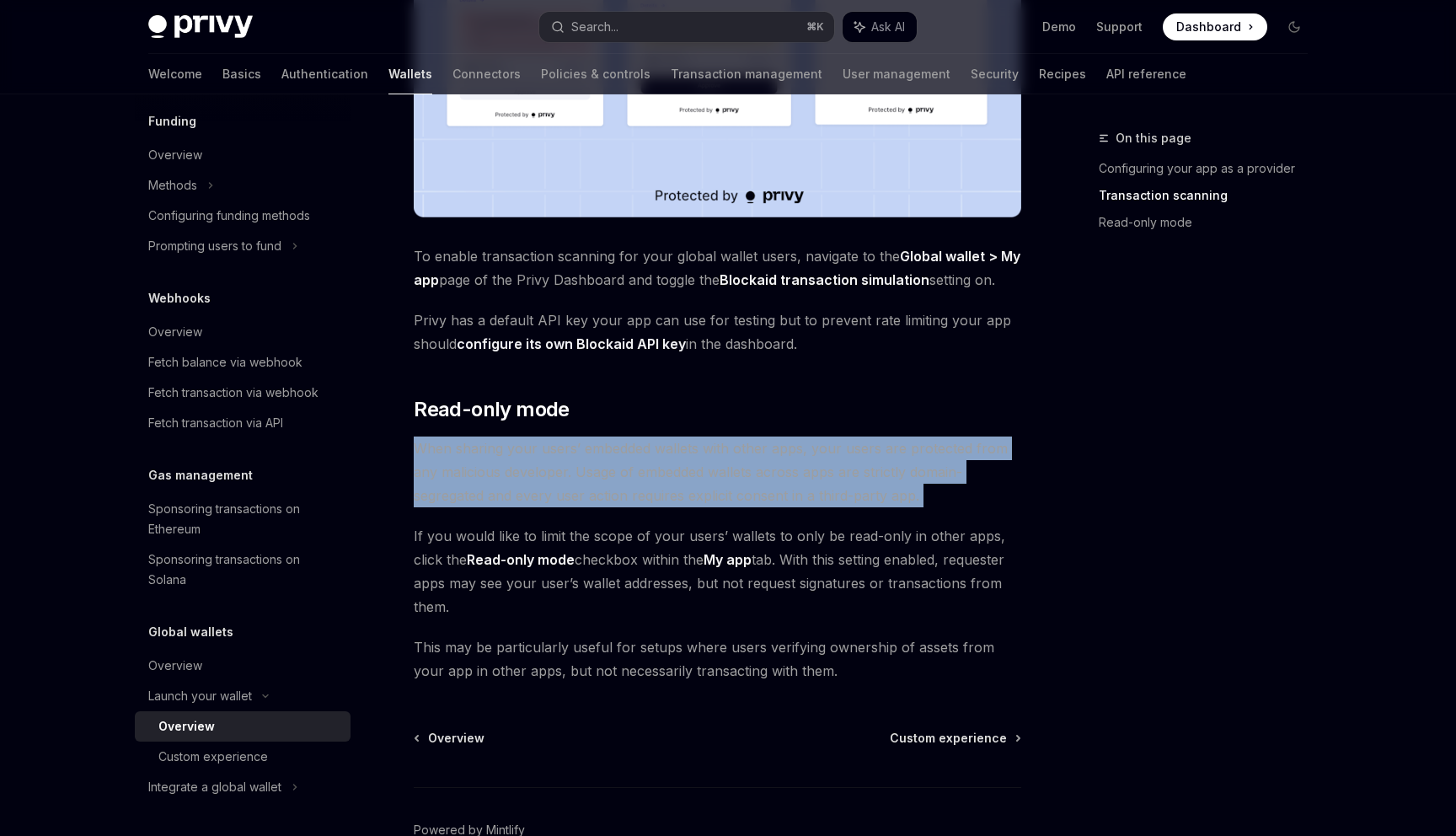
click at [586, 478] on span "When sharing your users’ embedded wallets with other apps, your users are prote…" at bounding box center [717, 471] width 607 height 71
click at [586, 479] on span "When sharing your users’ embedded wallets with other apps, your users are prote…" at bounding box center [717, 471] width 607 height 71
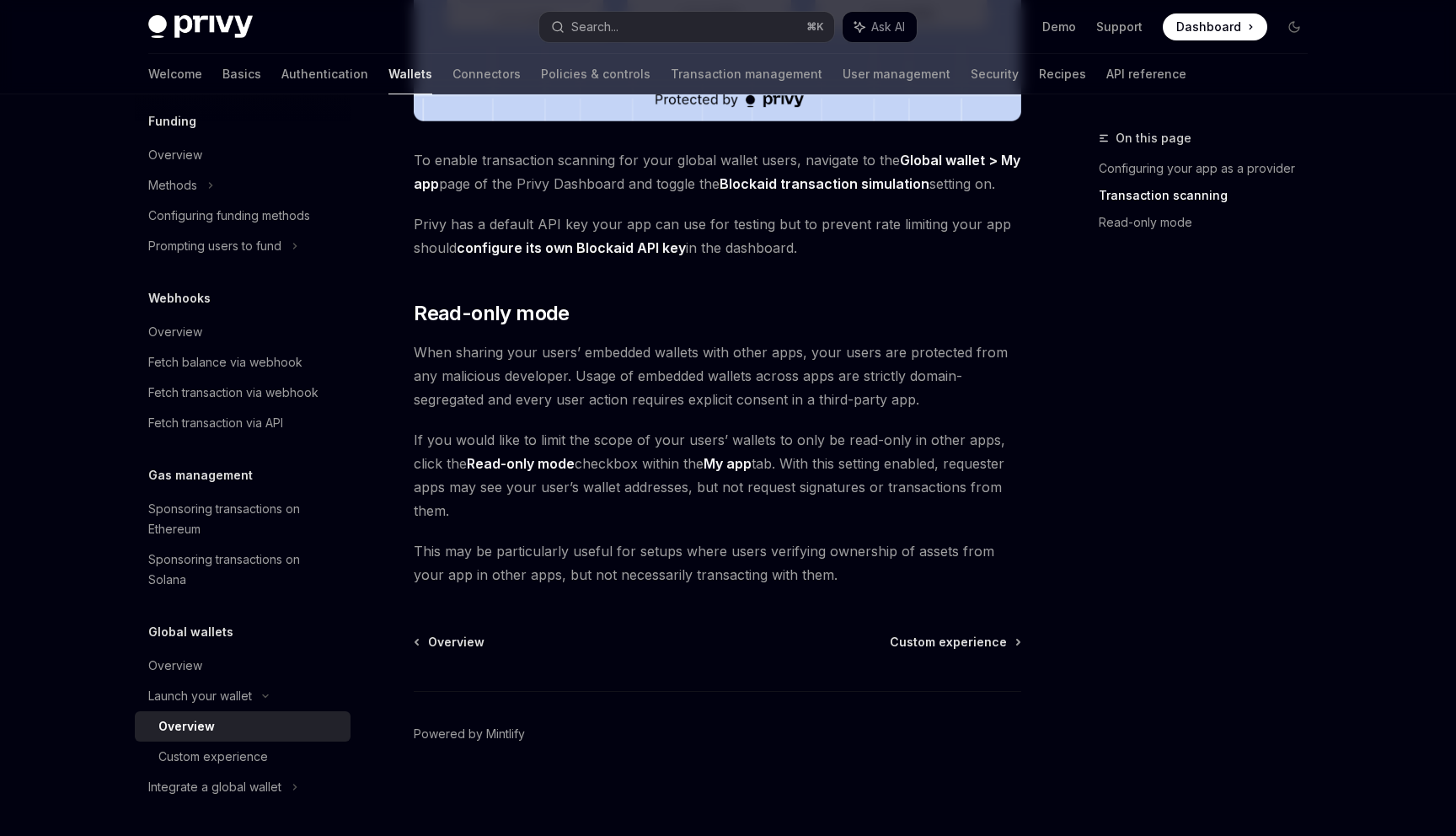
scroll to position [1272, 0]
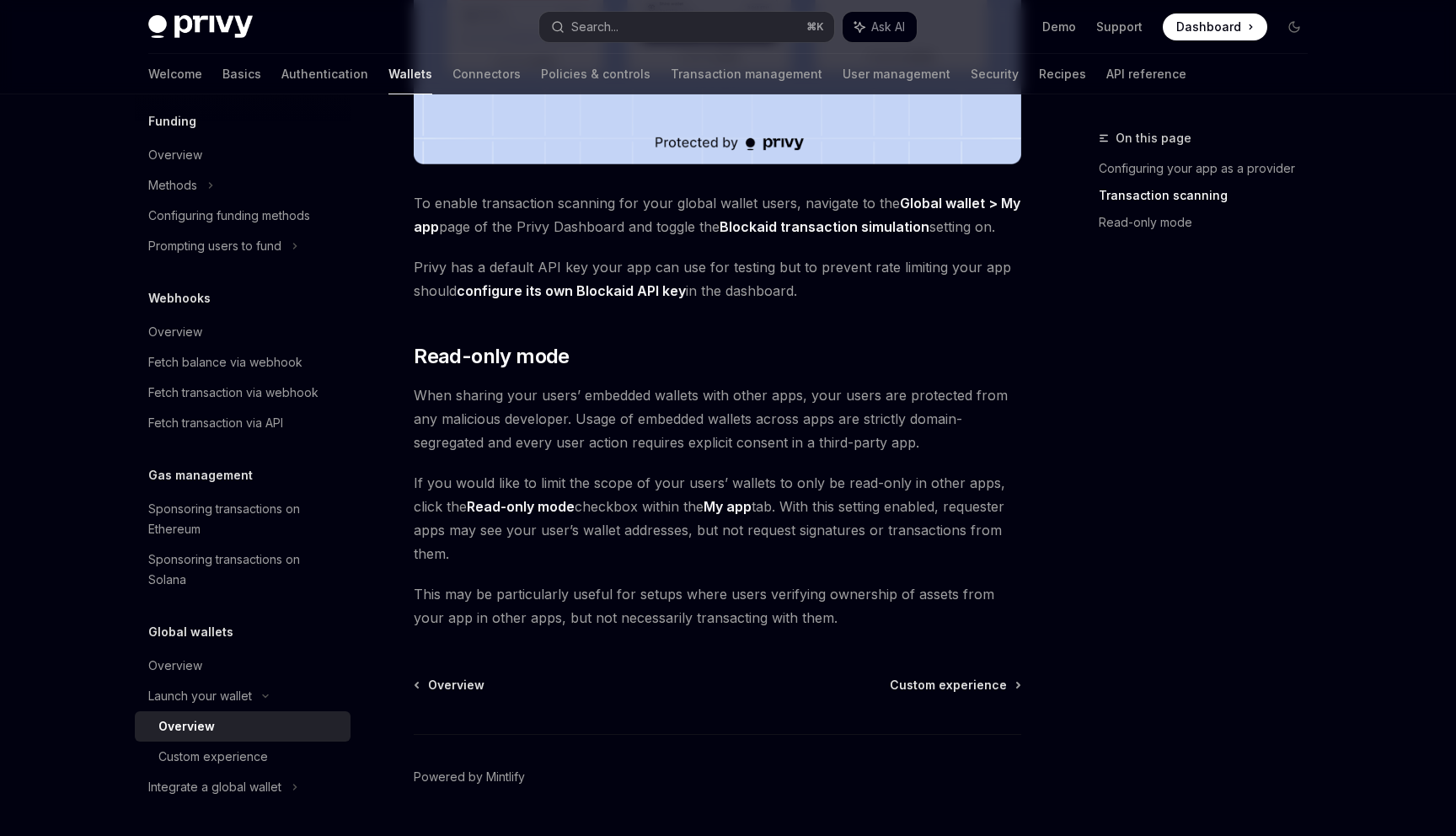
click at [648, 475] on span "If you would like to limit the scope of your users’ wallets to only be read-onl…" at bounding box center [717, 518] width 607 height 95
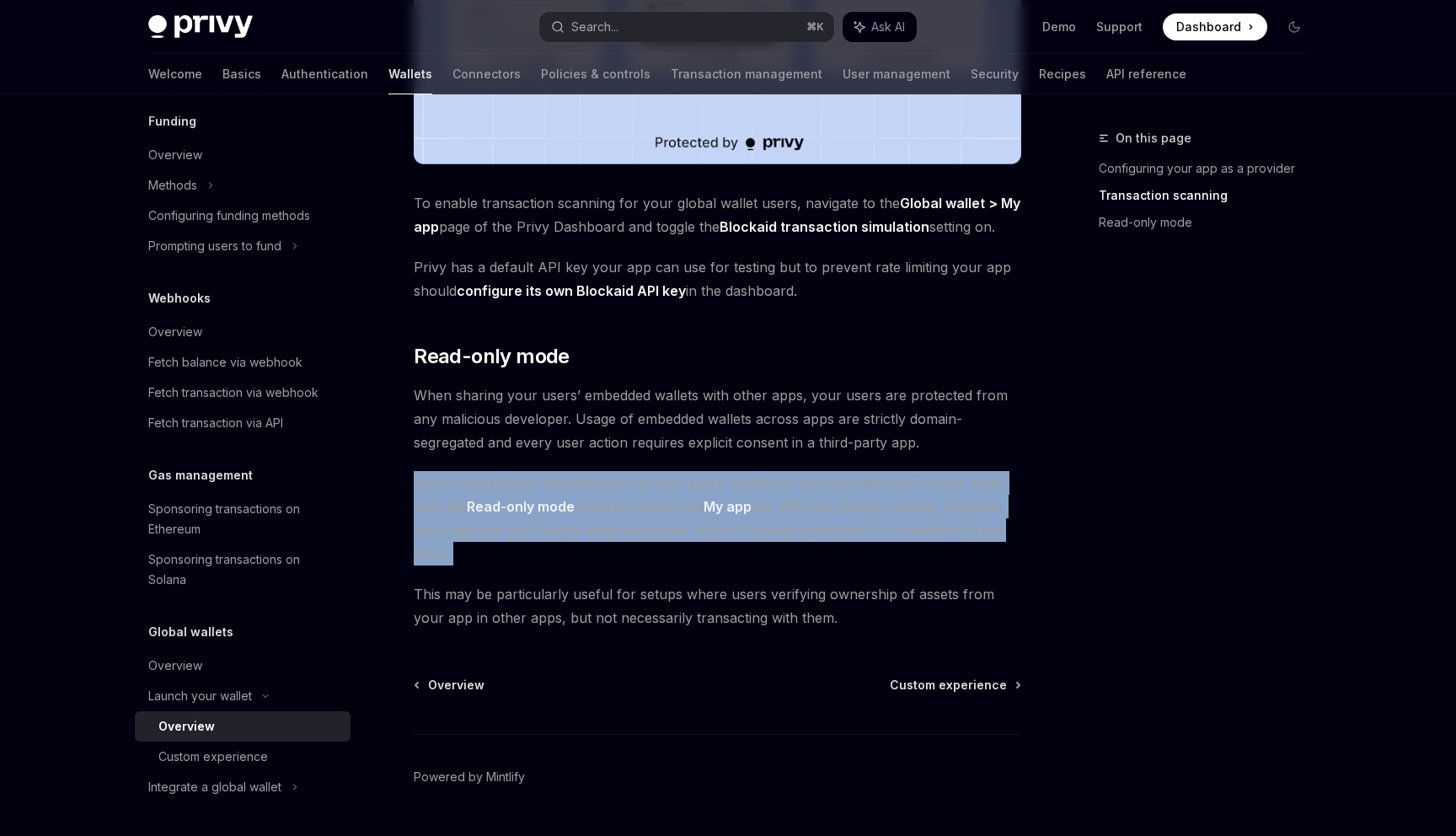
click at [648, 475] on span "If you would like to limit the scope of your users’ wallets to only be read-onl…" at bounding box center [717, 518] width 607 height 95
click at [663, 475] on span "If you would like to limit the scope of your users’ wallets to only be read-onl…" at bounding box center [717, 518] width 607 height 95
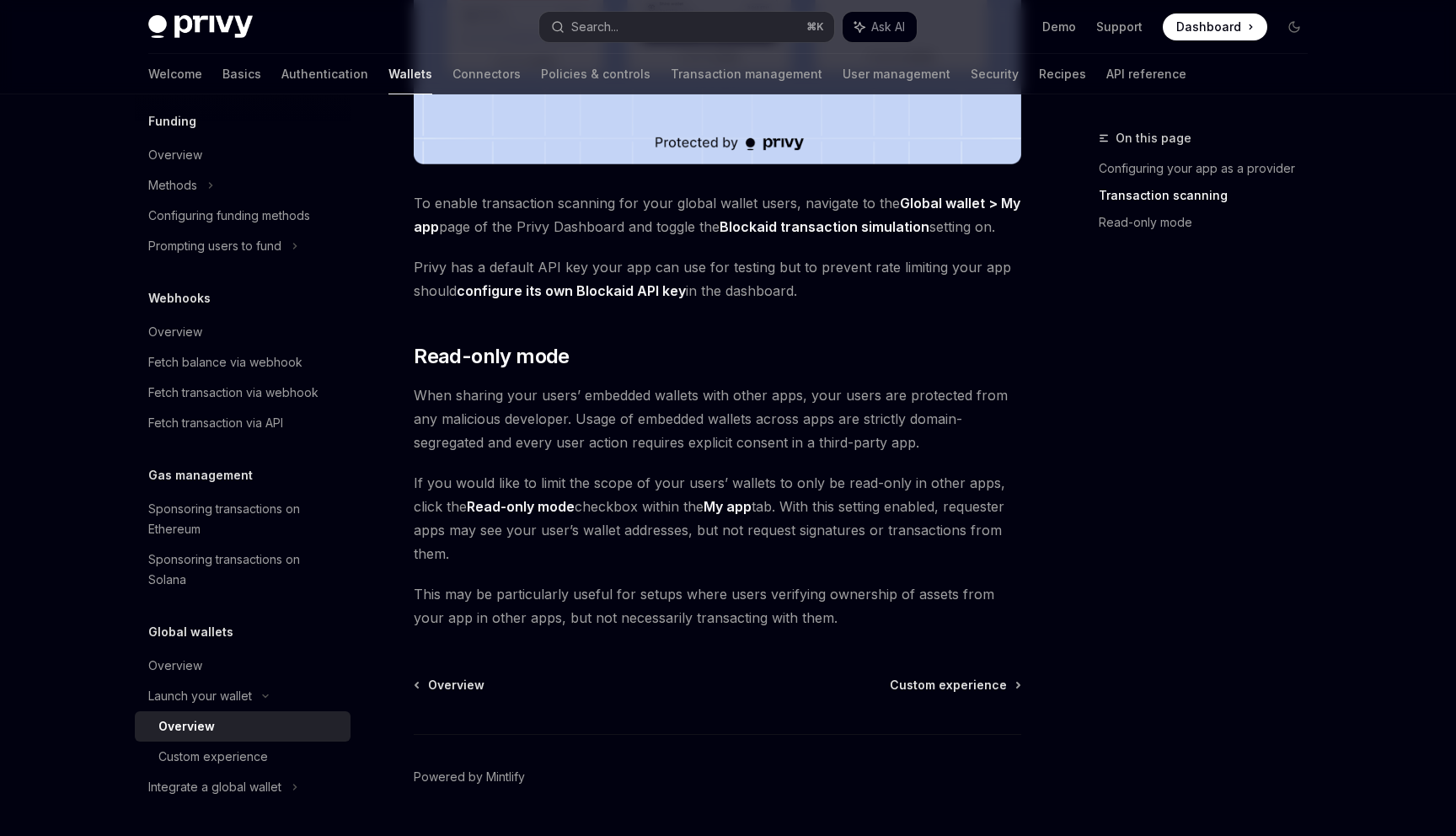
click at [694, 472] on span "If you would like to limit the scope of your users’ wallets to only be read-onl…" at bounding box center [717, 518] width 607 height 95
drag, startPoint x: 694, startPoint y: 472, endPoint x: 705, endPoint y: 485, distance: 17.0
click at [705, 485] on span "If you would like to limit the scope of your users’ wallets to only be read-onl…" at bounding box center [717, 518] width 607 height 95
click at [826, 498] on span "If you would like to limit the scope of your users’ wallets to only be read-onl…" at bounding box center [717, 518] width 607 height 95
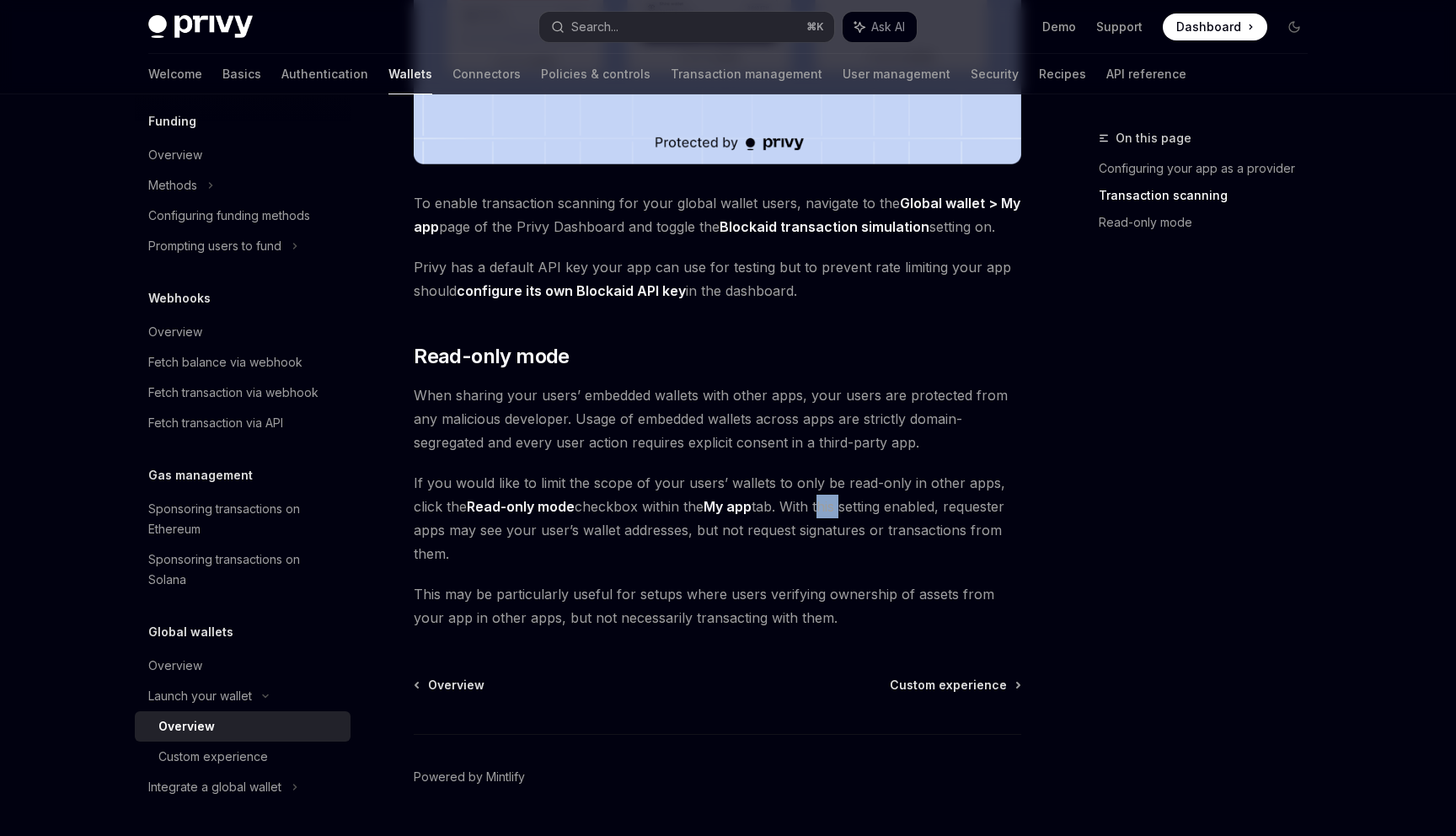
drag, startPoint x: 826, startPoint y: 498, endPoint x: 835, endPoint y: 516, distance: 20.1
click at [835, 516] on span "If you would like to limit the scope of your users’ wallets to only be read-onl…" at bounding box center [717, 518] width 607 height 95
click at [811, 506] on span "If you would like to limit the scope of your users’ wallets to only be read-onl…" at bounding box center [717, 518] width 607 height 95
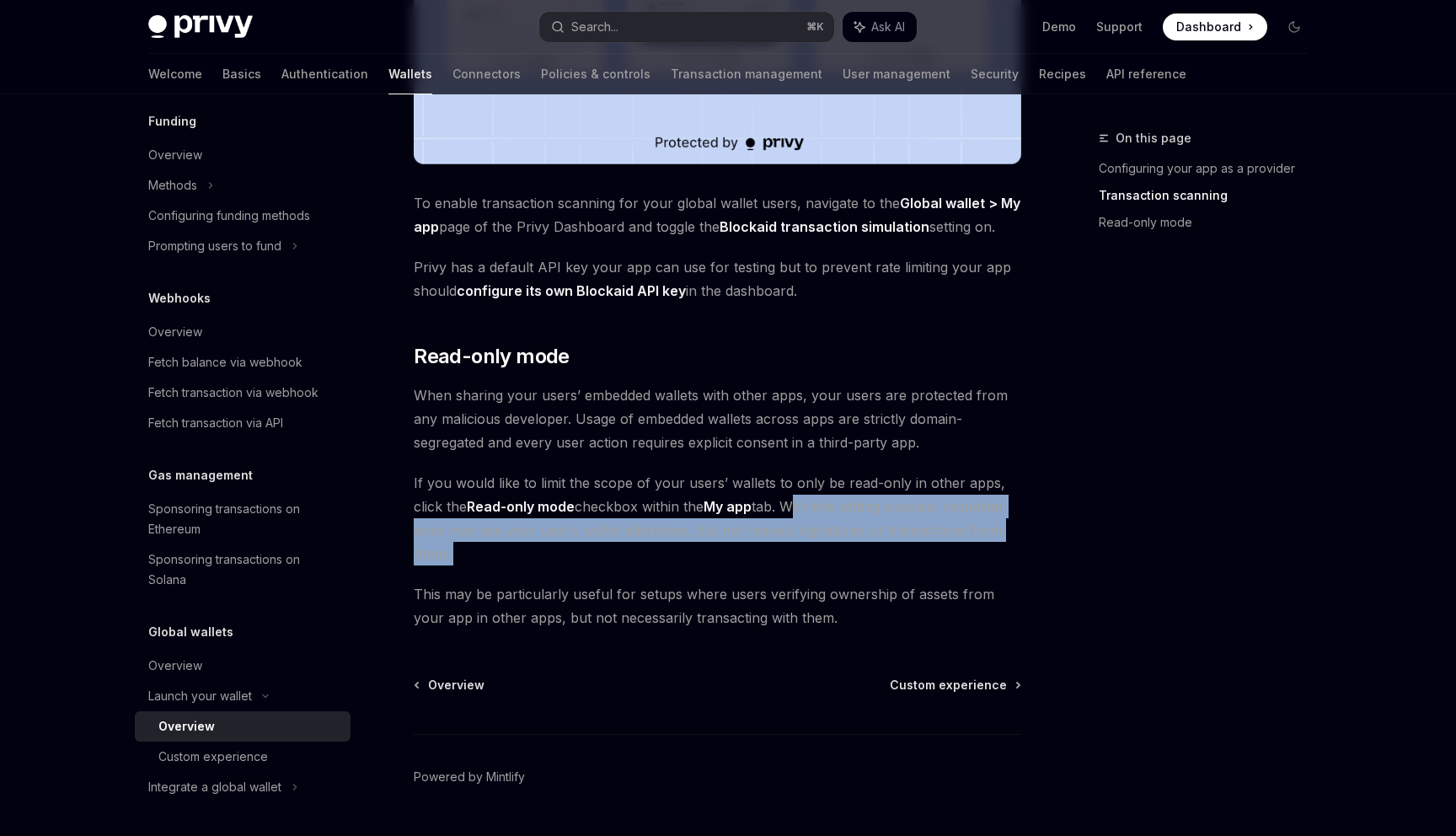
drag, startPoint x: 811, startPoint y: 506, endPoint x: 815, endPoint y: 545, distance: 39.2
click at [816, 545] on span "If you would like to limit the scope of your users’ wallets to only be read-onl…" at bounding box center [717, 518] width 607 height 95
click at [815, 545] on span "If you would like to limit the scope of your users’ wallets to only be read-onl…" at bounding box center [717, 518] width 607 height 95
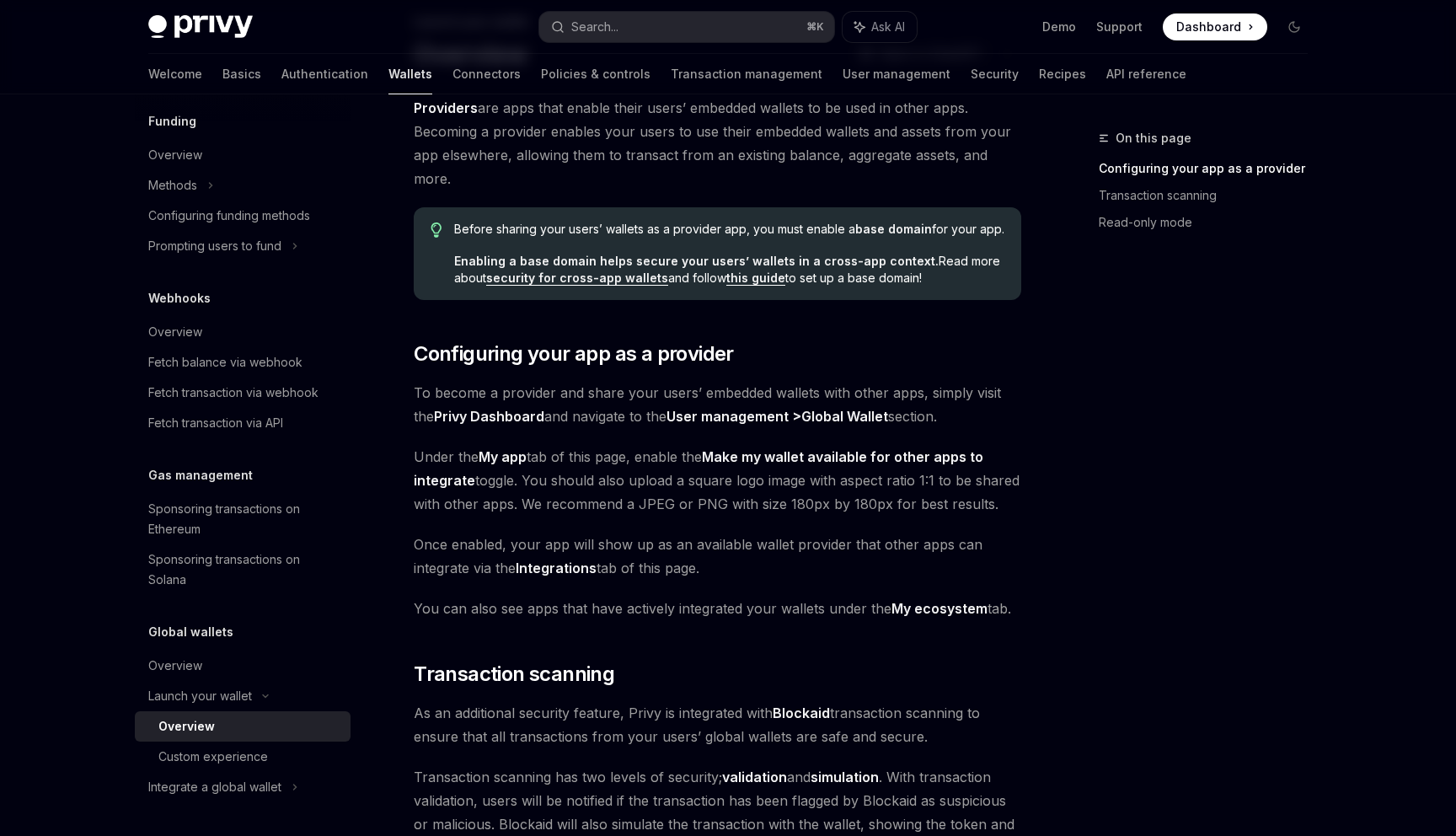
scroll to position [0, 0]
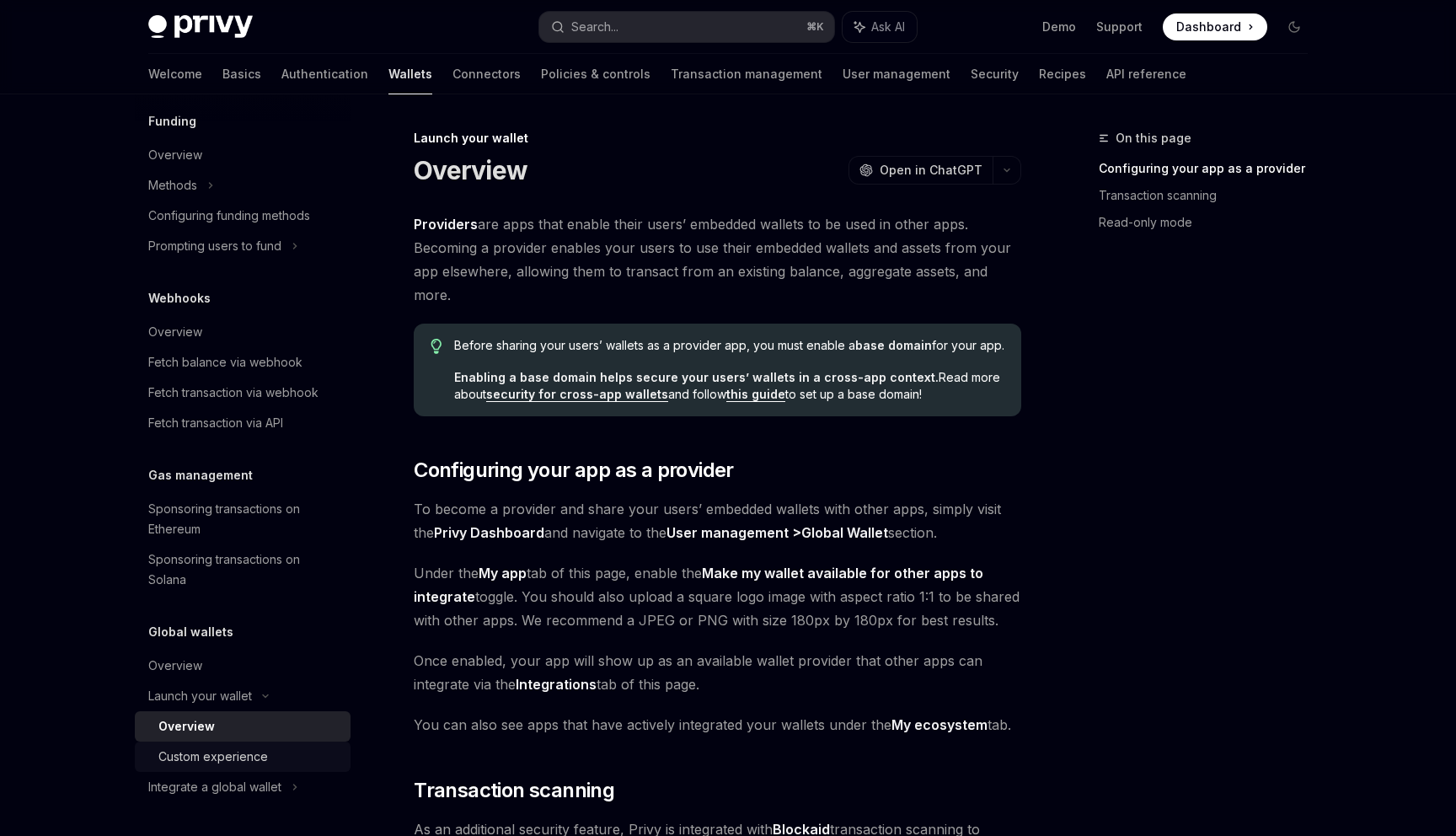
click at [240, 756] on div "Custom experience" at bounding box center [212, 756] width 109 height 20
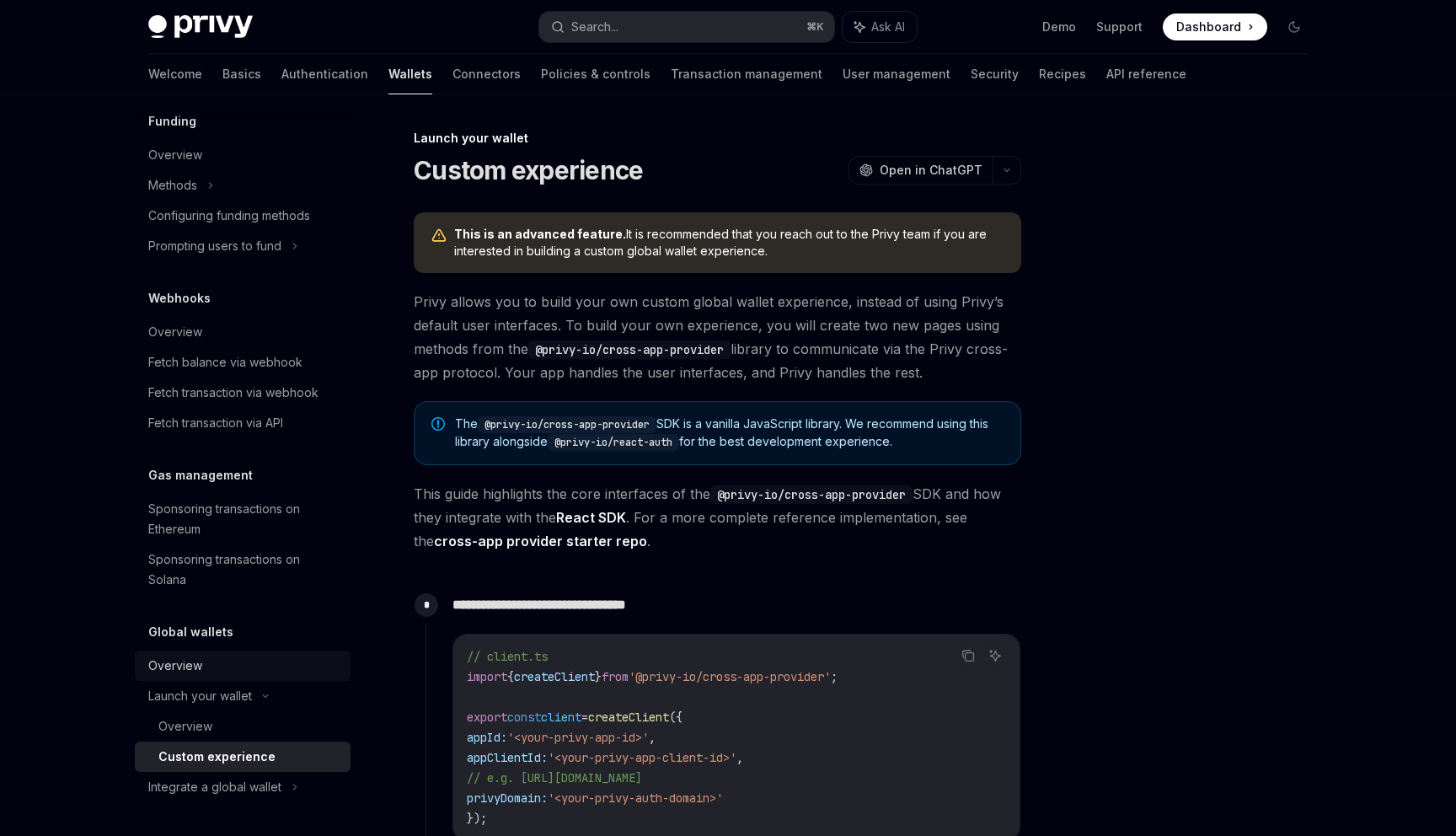
click at [220, 676] on link "Overview" at bounding box center [243, 665] width 215 height 30
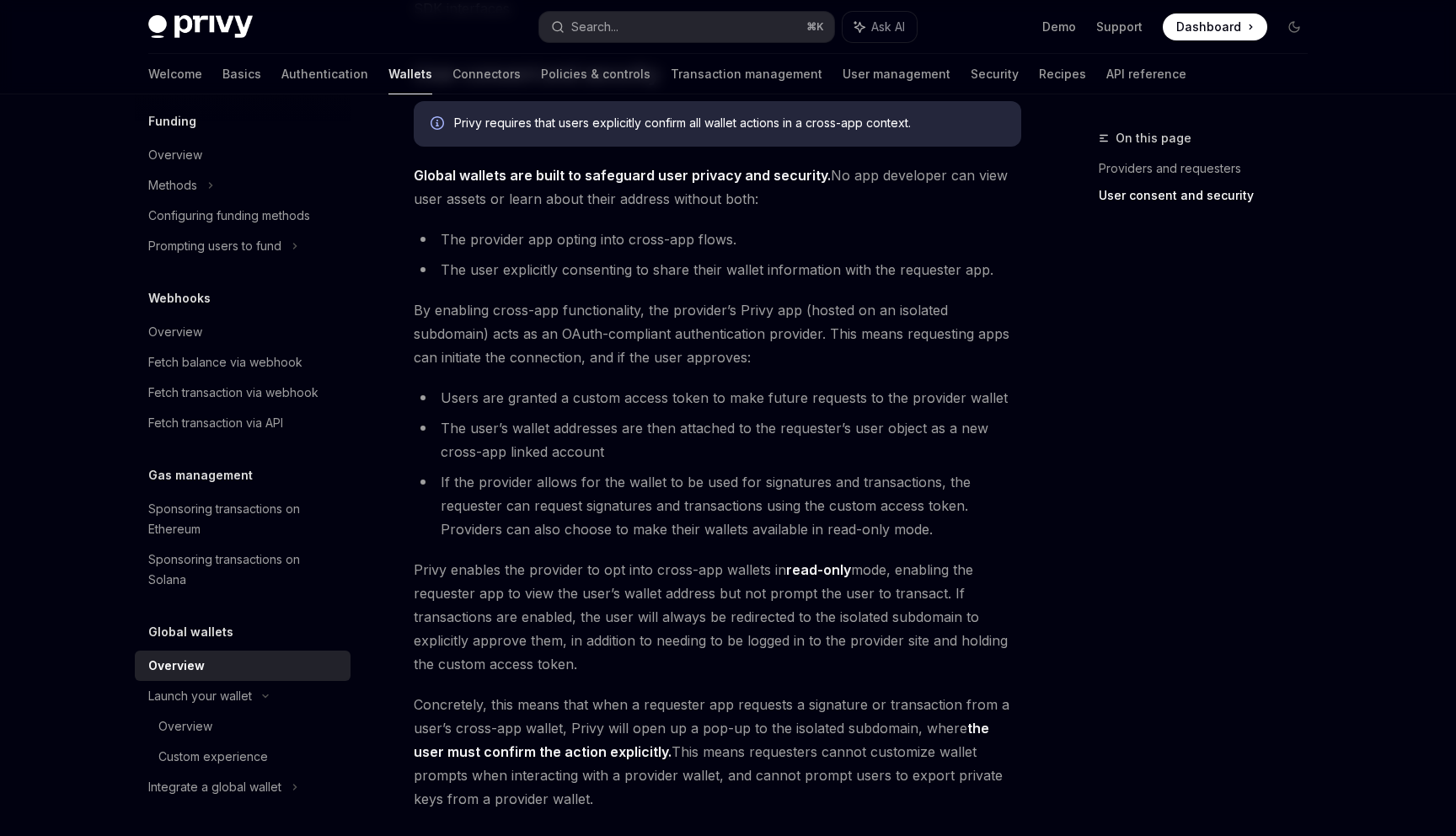
scroll to position [1080, 0]
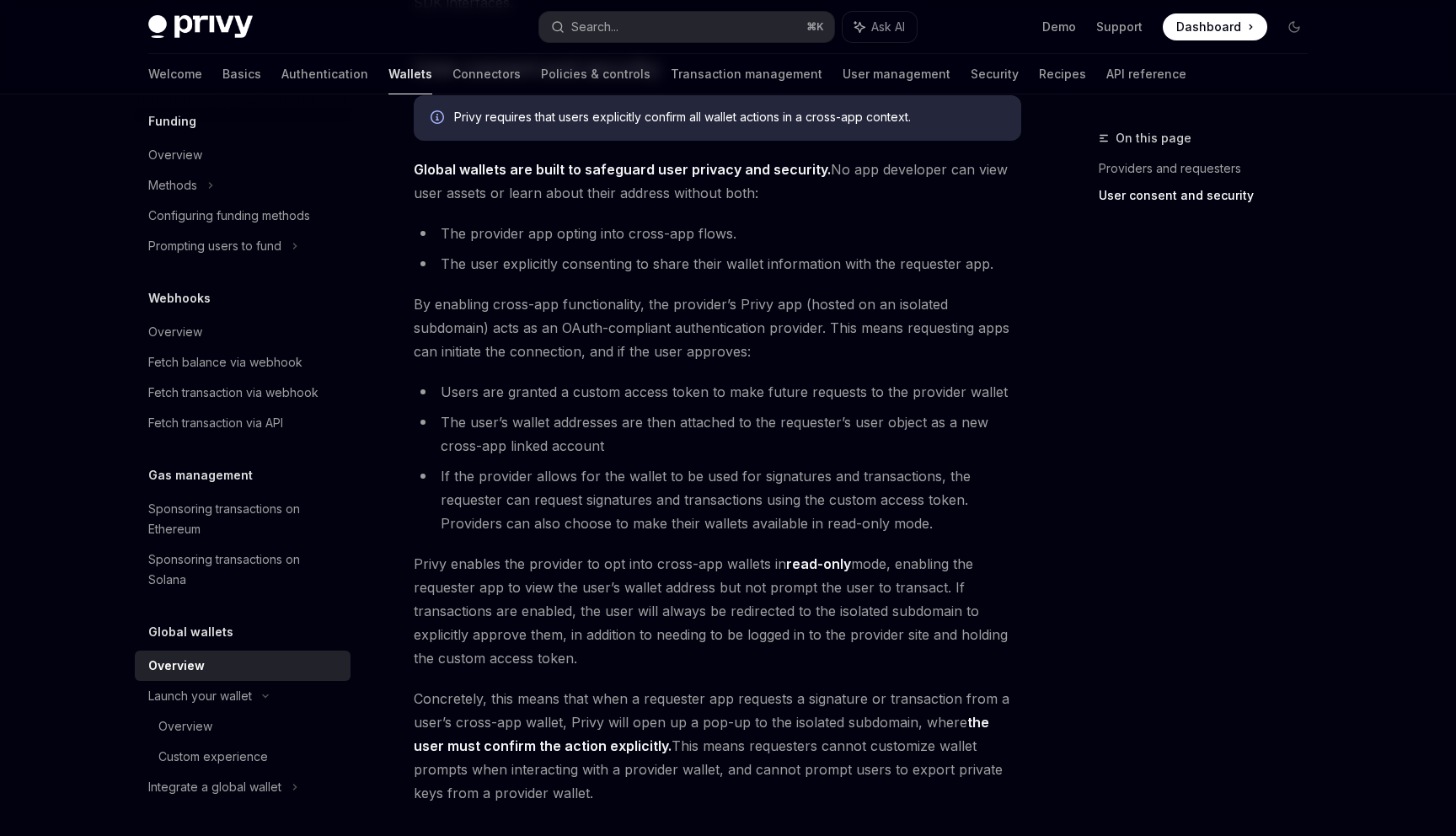
click at [708, 297] on span "By enabling cross-app functionality, the provider’s Privy app (hosted on an iso…" at bounding box center [717, 327] width 607 height 71
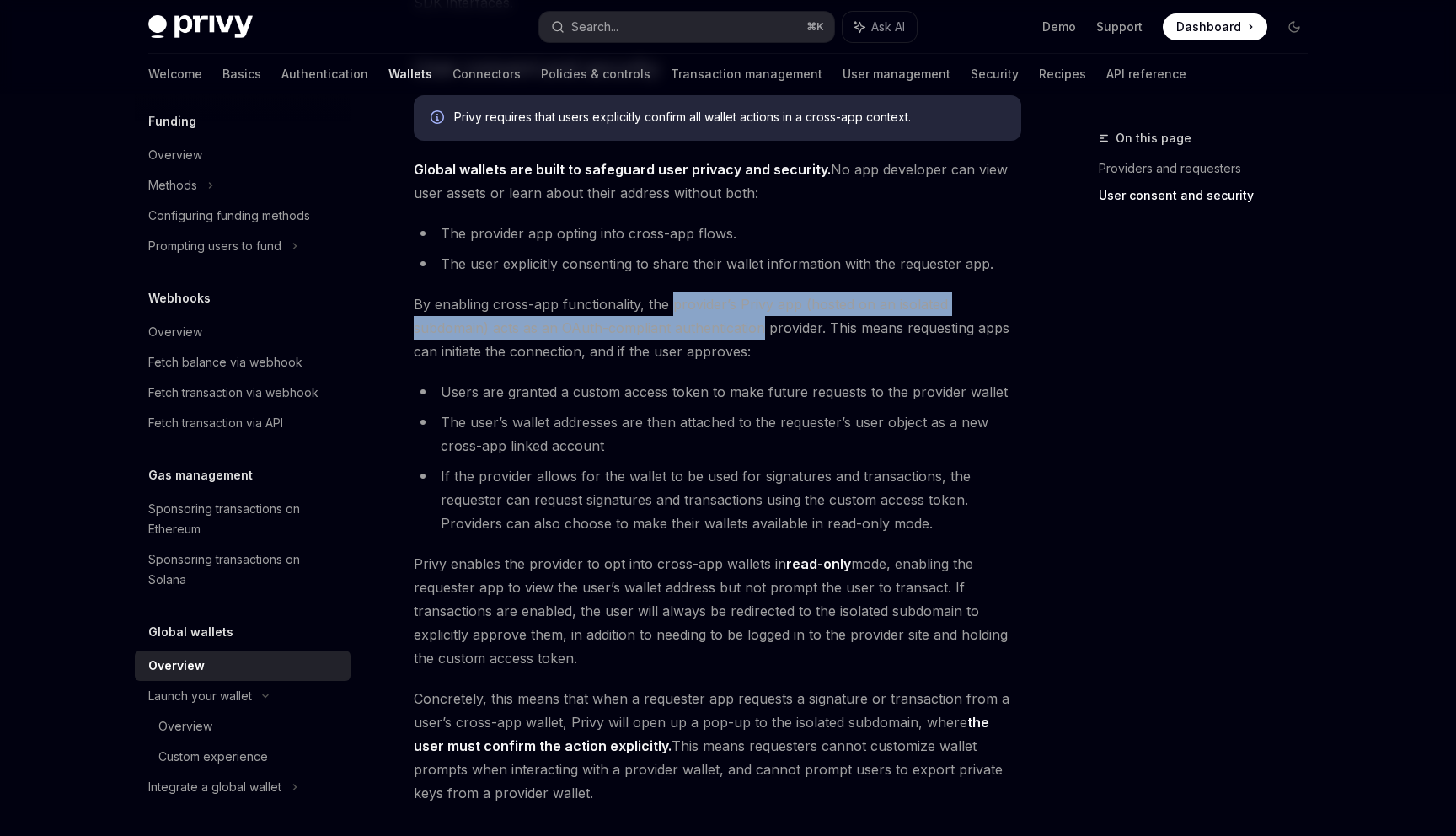
drag, startPoint x: 708, startPoint y: 297, endPoint x: 719, endPoint y: 326, distance: 31.0
click at [719, 324] on span "By enabling cross-app functionality, the provider’s Privy app (hosted on an iso…" at bounding box center [717, 327] width 607 height 71
click at [719, 326] on span "By enabling cross-app functionality, the provider’s Privy app (hosted on an iso…" at bounding box center [717, 327] width 607 height 71
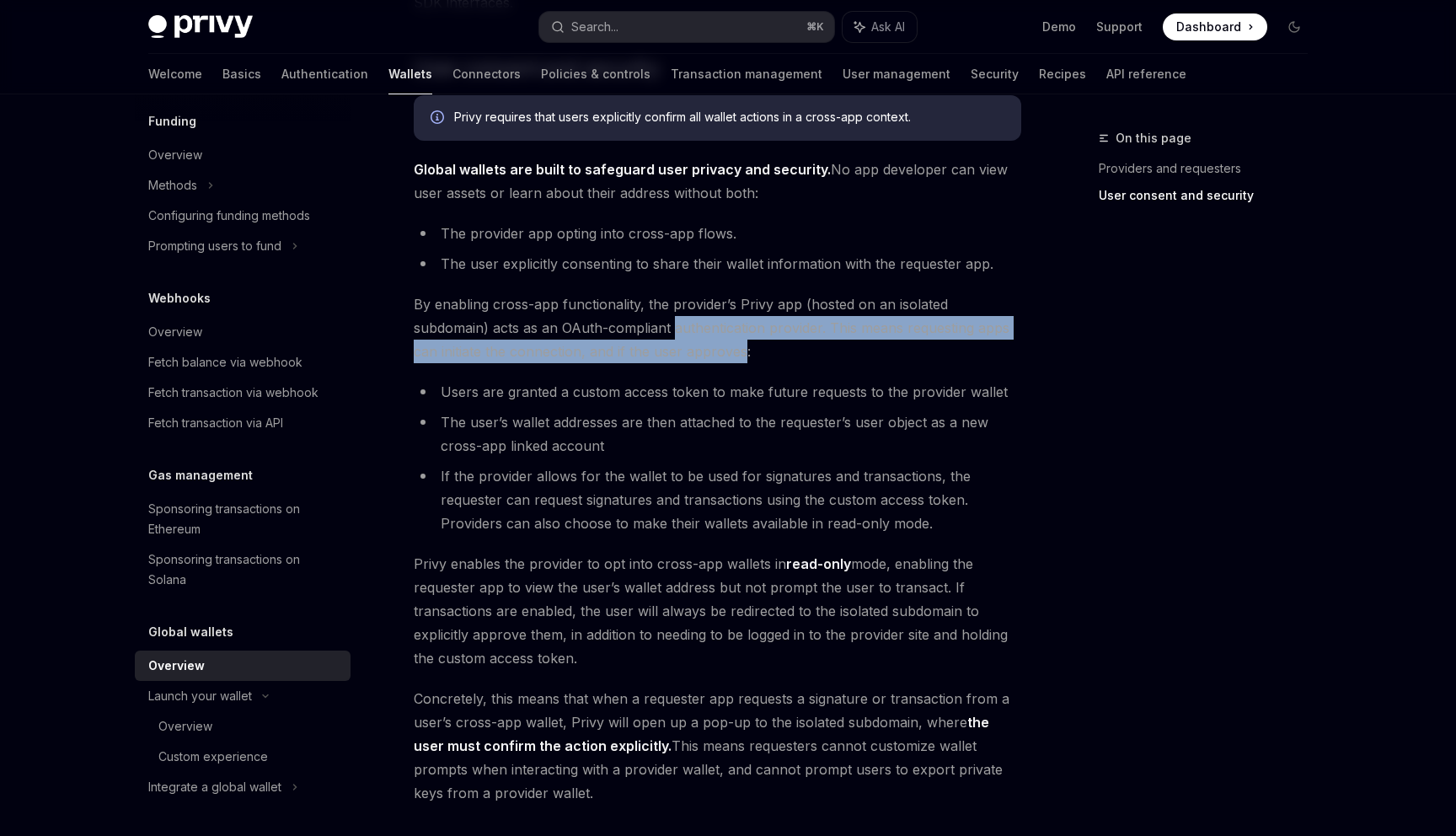
drag, startPoint x: 719, startPoint y: 326, endPoint x: 717, endPoint y: 353, distance: 27.1
click at [717, 353] on span "By enabling cross-app functionality, the provider’s Privy app (hosted on an iso…" at bounding box center [717, 327] width 607 height 71
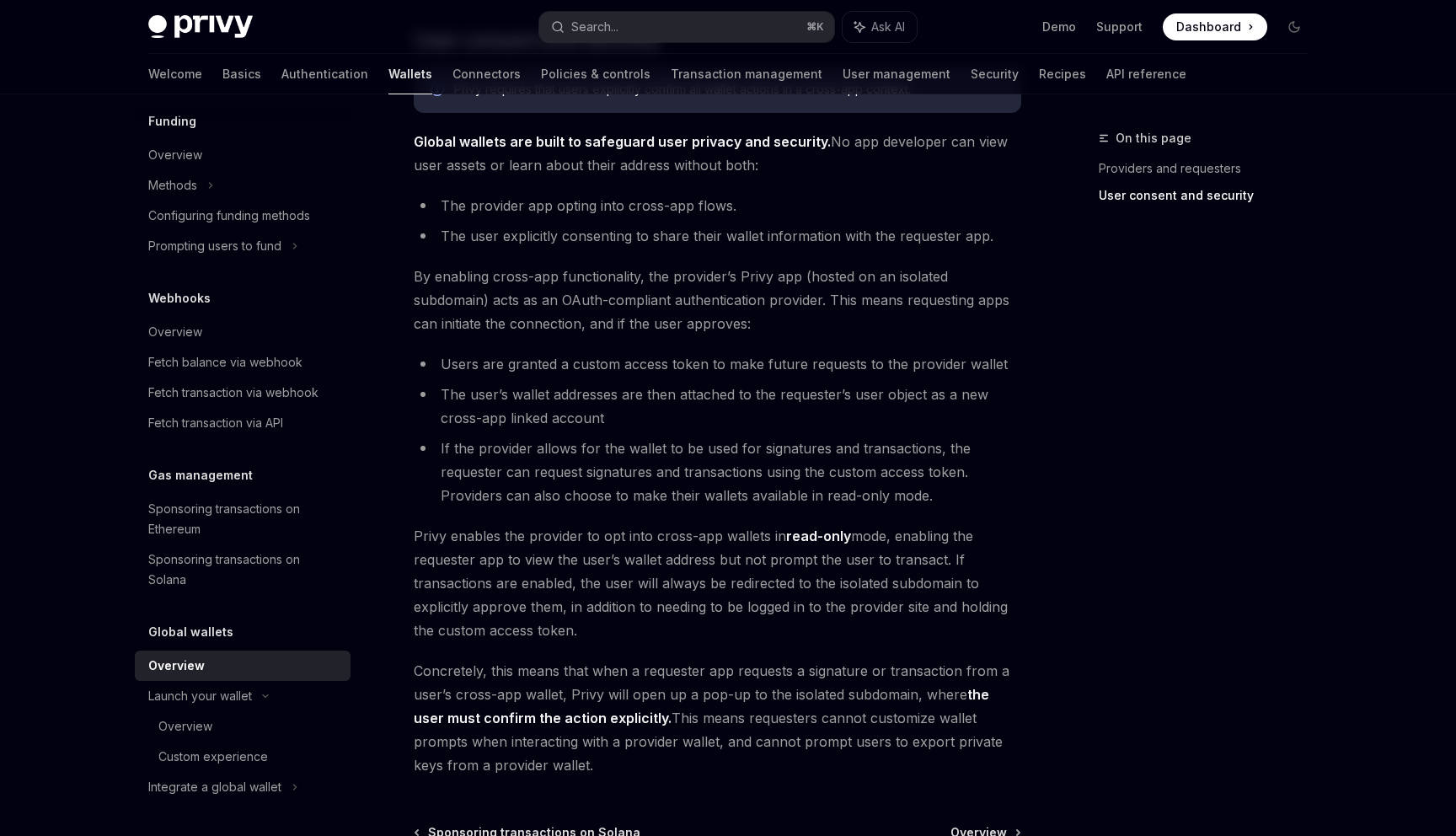
scroll to position [1116, 0]
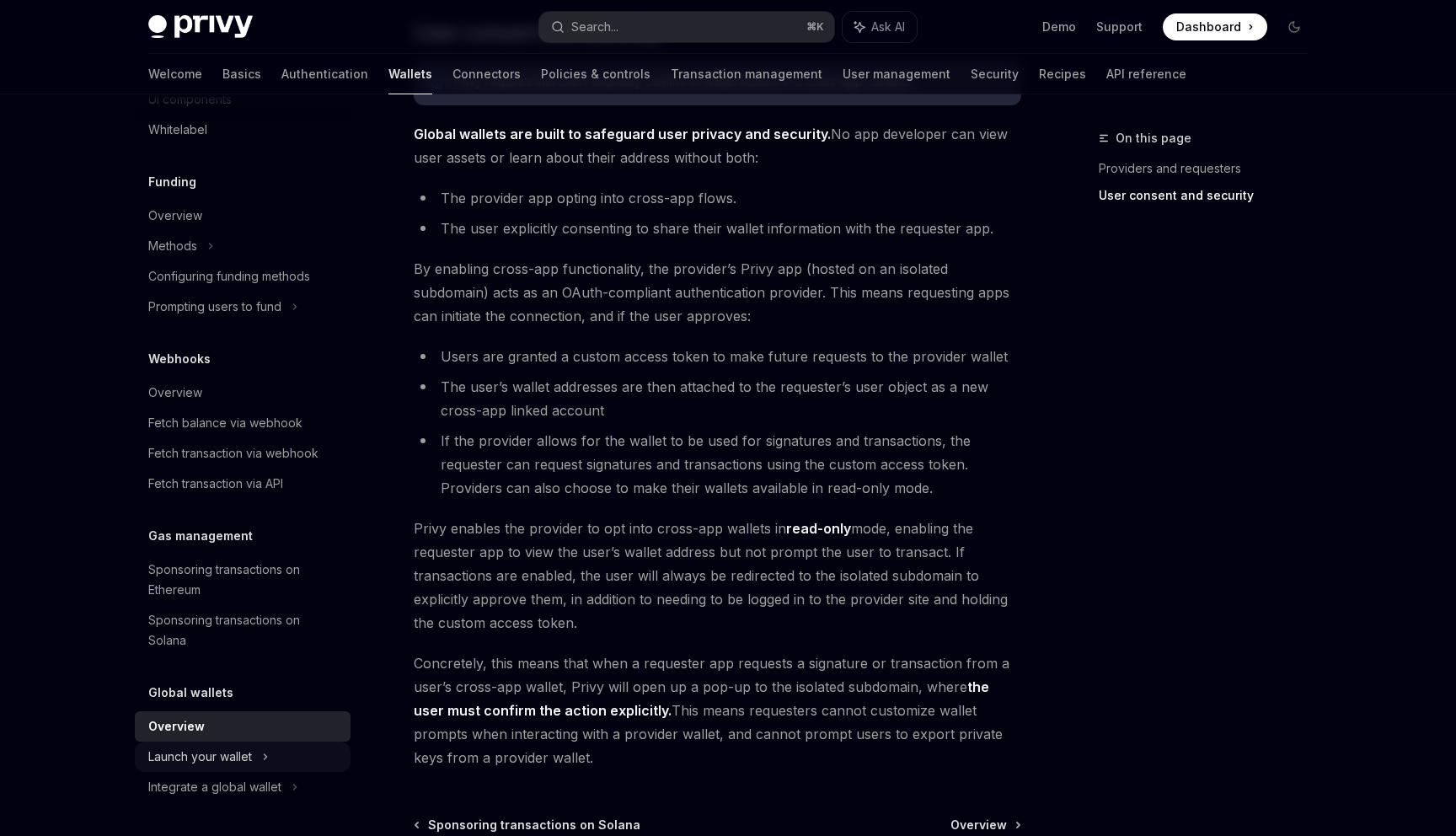
scroll to position [622, 0]
click at [188, 740] on link "Overview" at bounding box center [243, 726] width 215 height 30
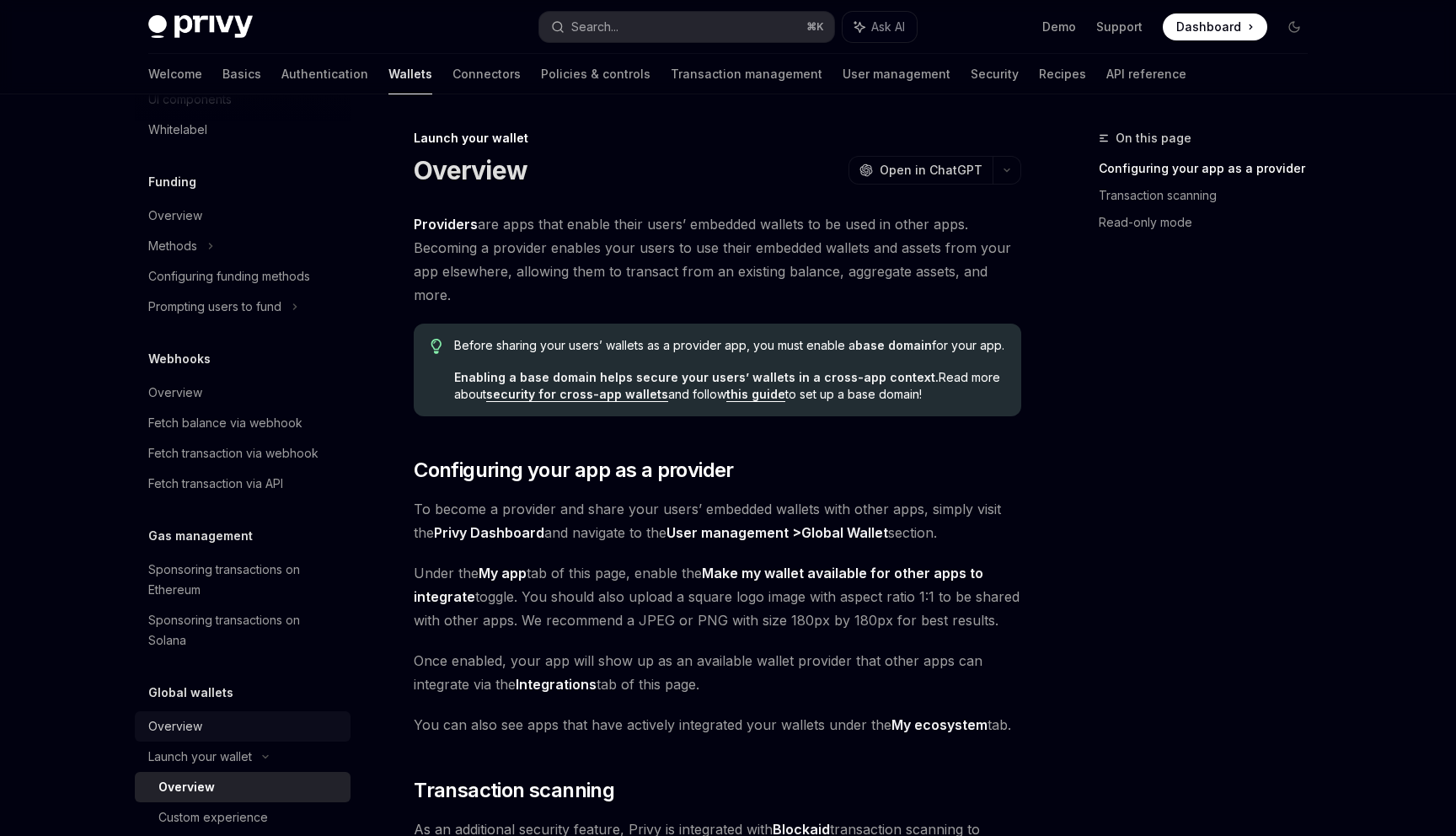
click at [188, 731] on div "Overview" at bounding box center [175, 726] width 54 height 20
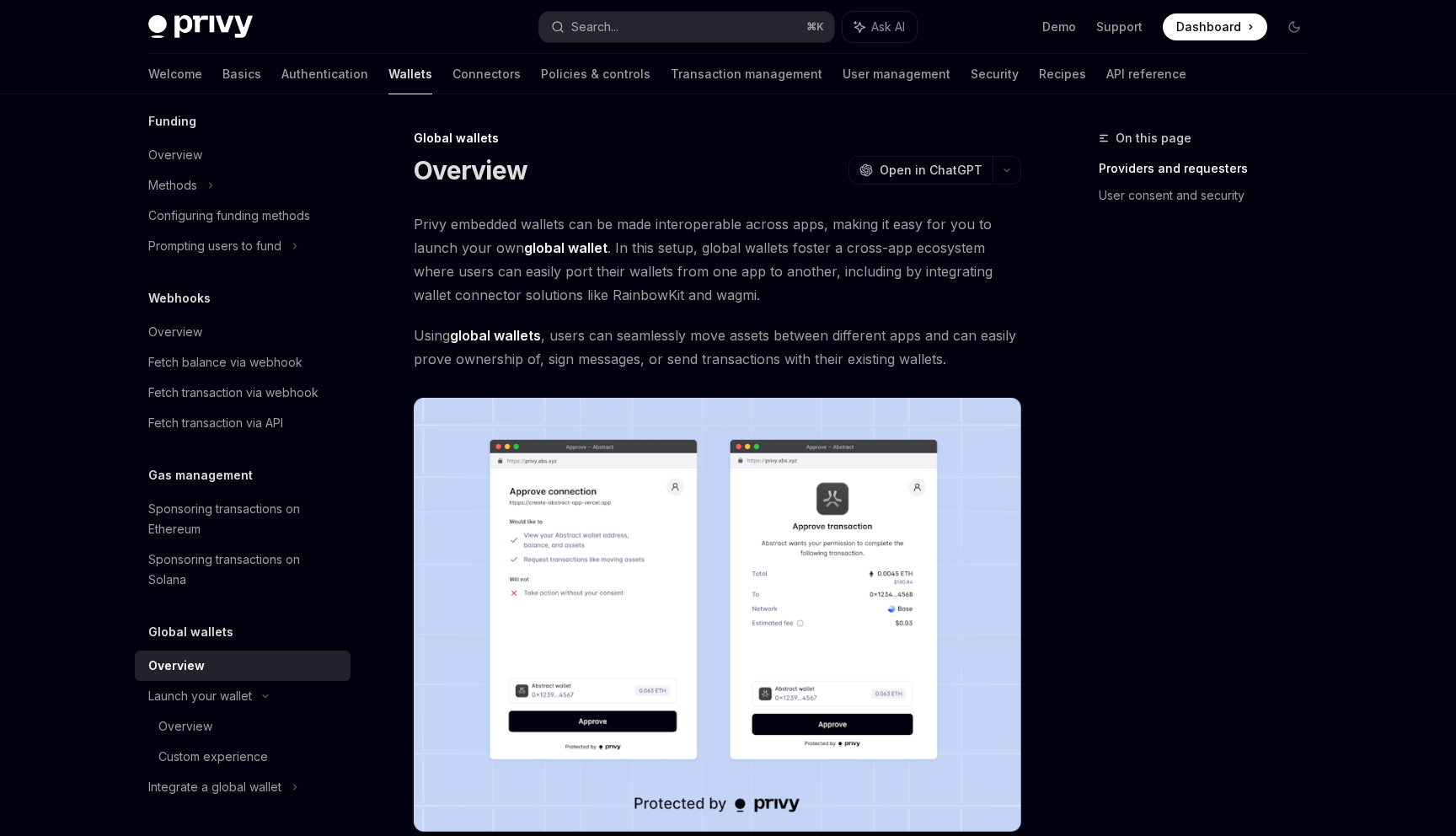
scroll to position [677, 0]
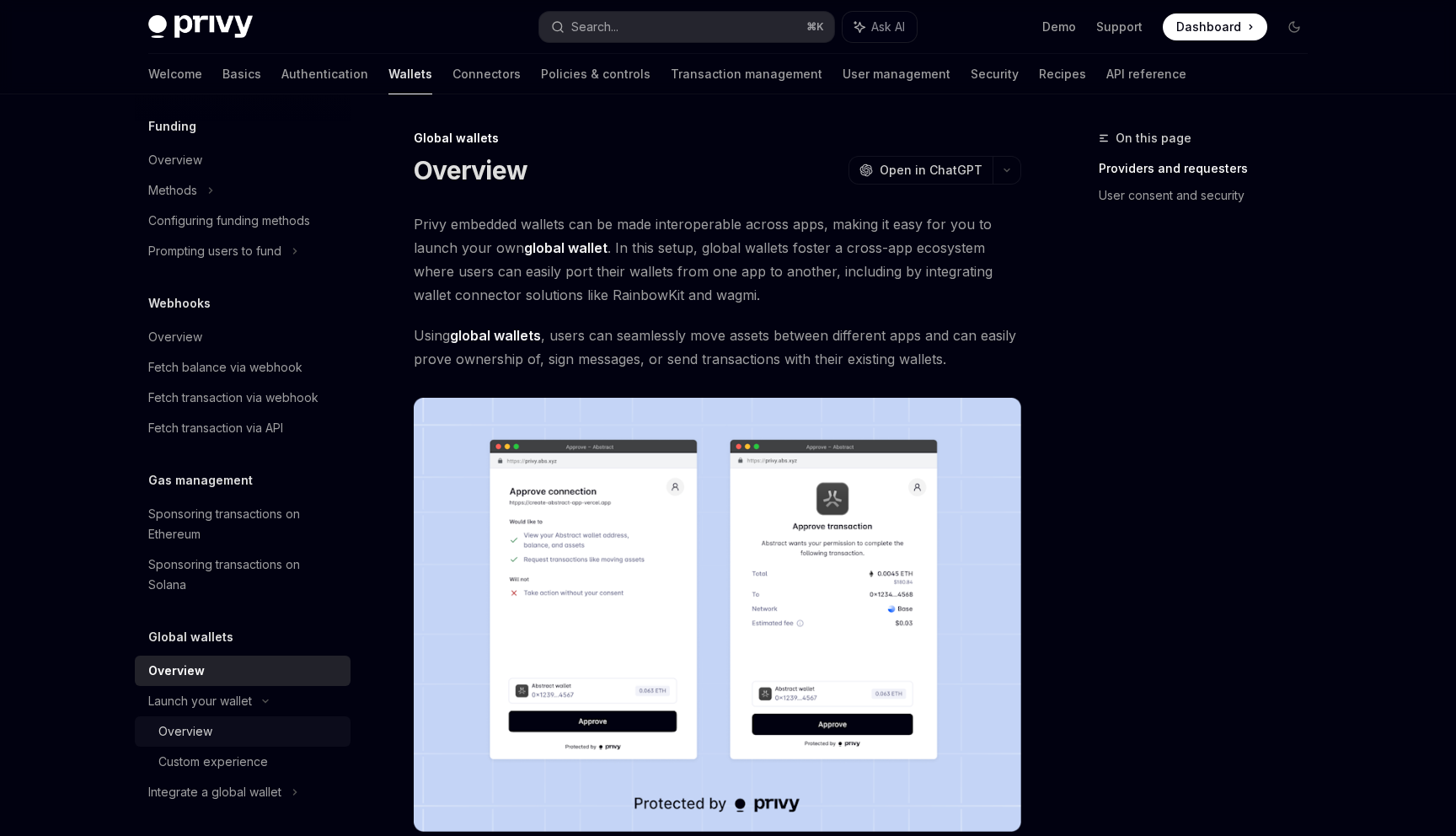
click at [189, 716] on link "Overview" at bounding box center [243, 730] width 215 height 30
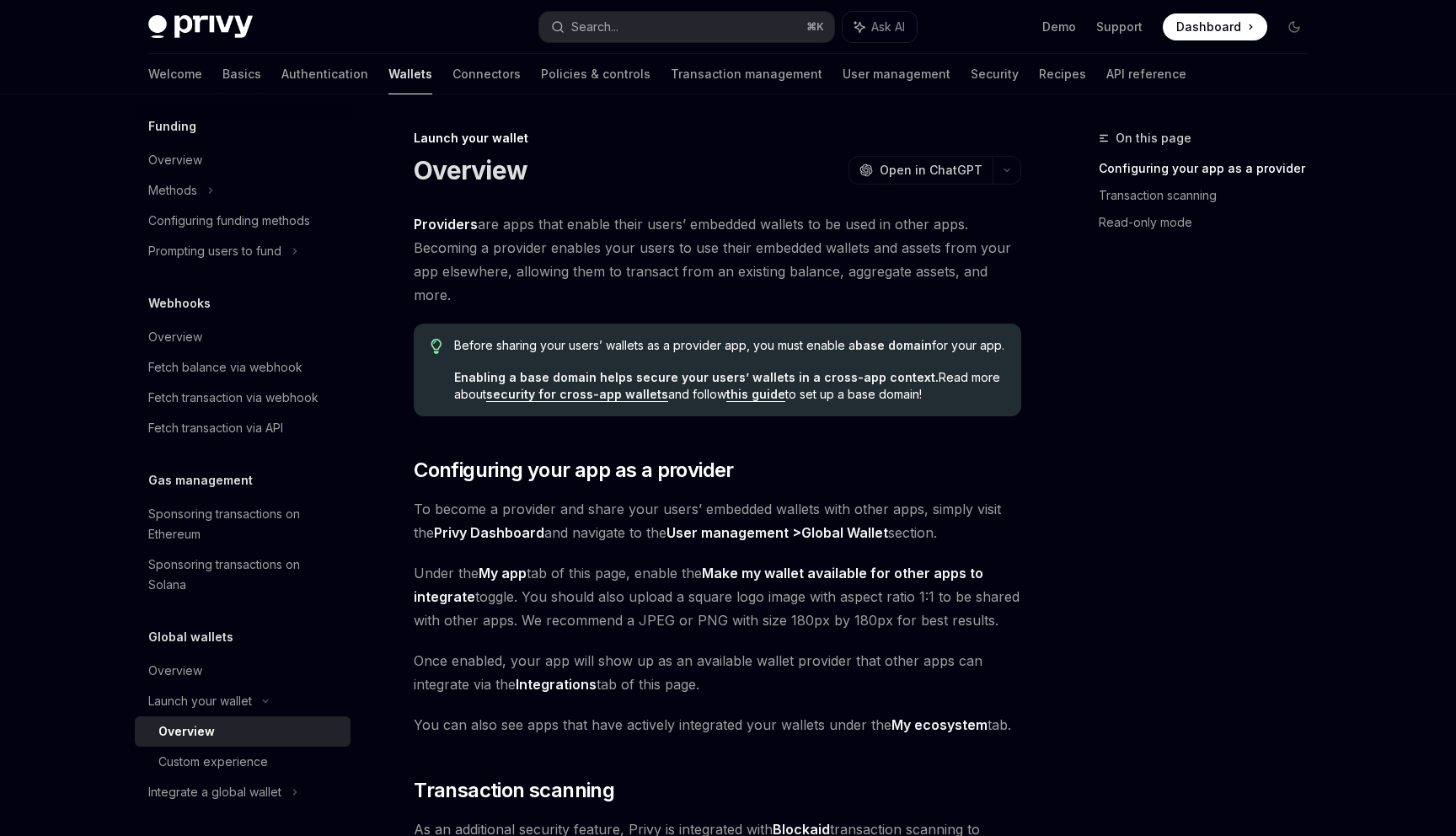
click at [191, 745] on link "Overview" at bounding box center [243, 730] width 215 height 30
click at [193, 747] on link "Custom experience" at bounding box center [243, 761] width 215 height 30
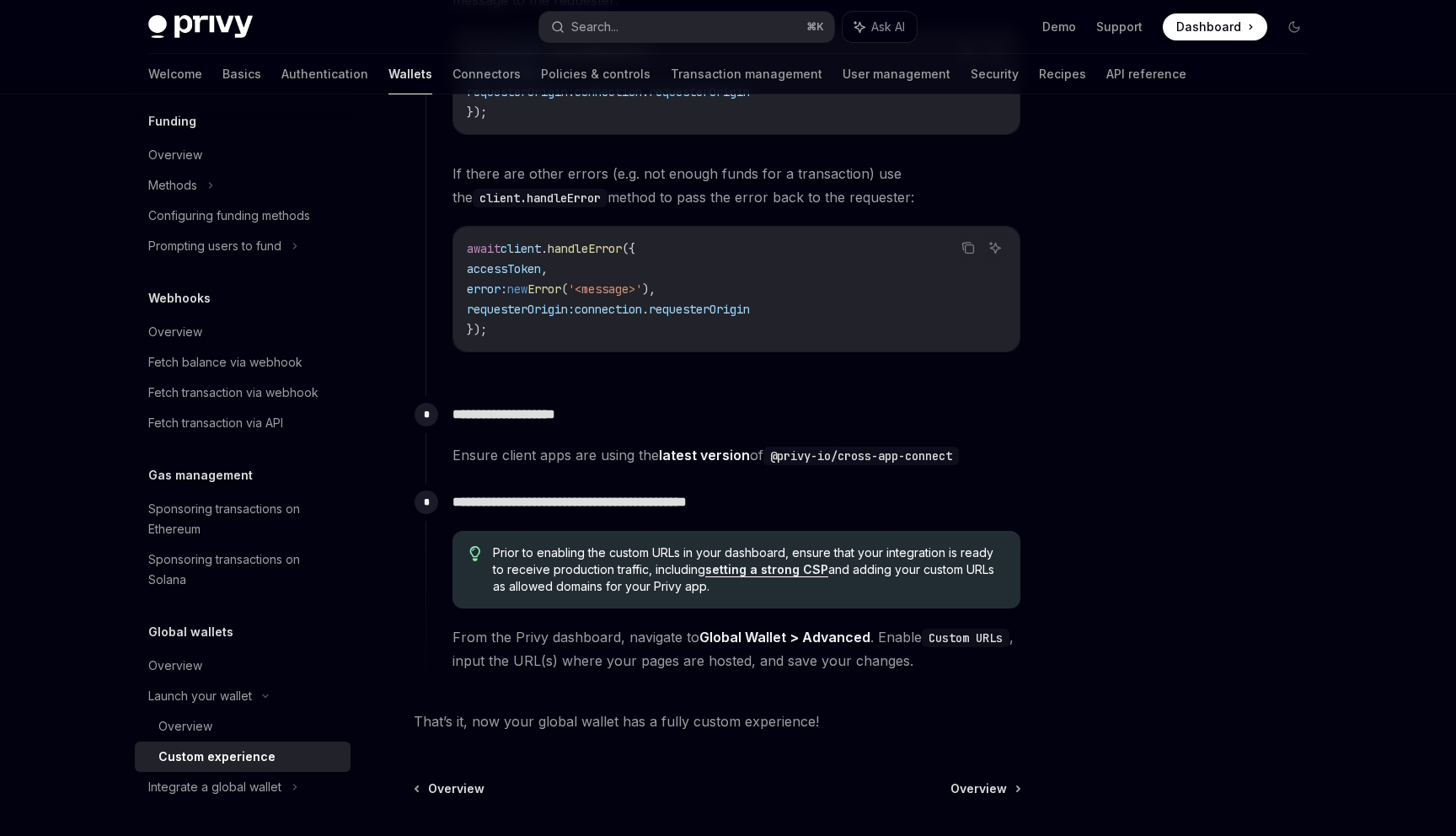
scroll to position [2487, 0]
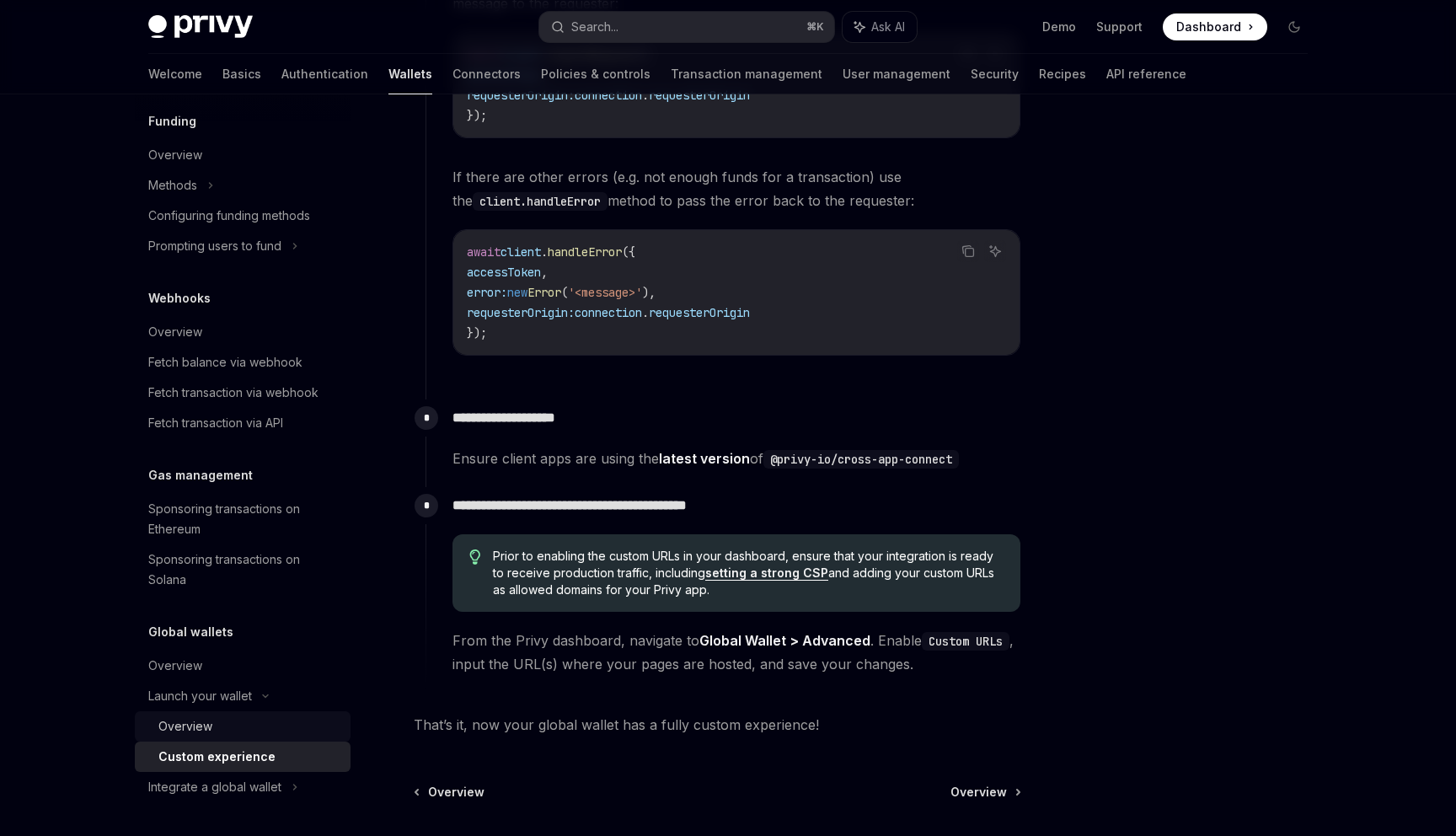
click at [278, 724] on div "Overview" at bounding box center [249, 726] width 182 height 20
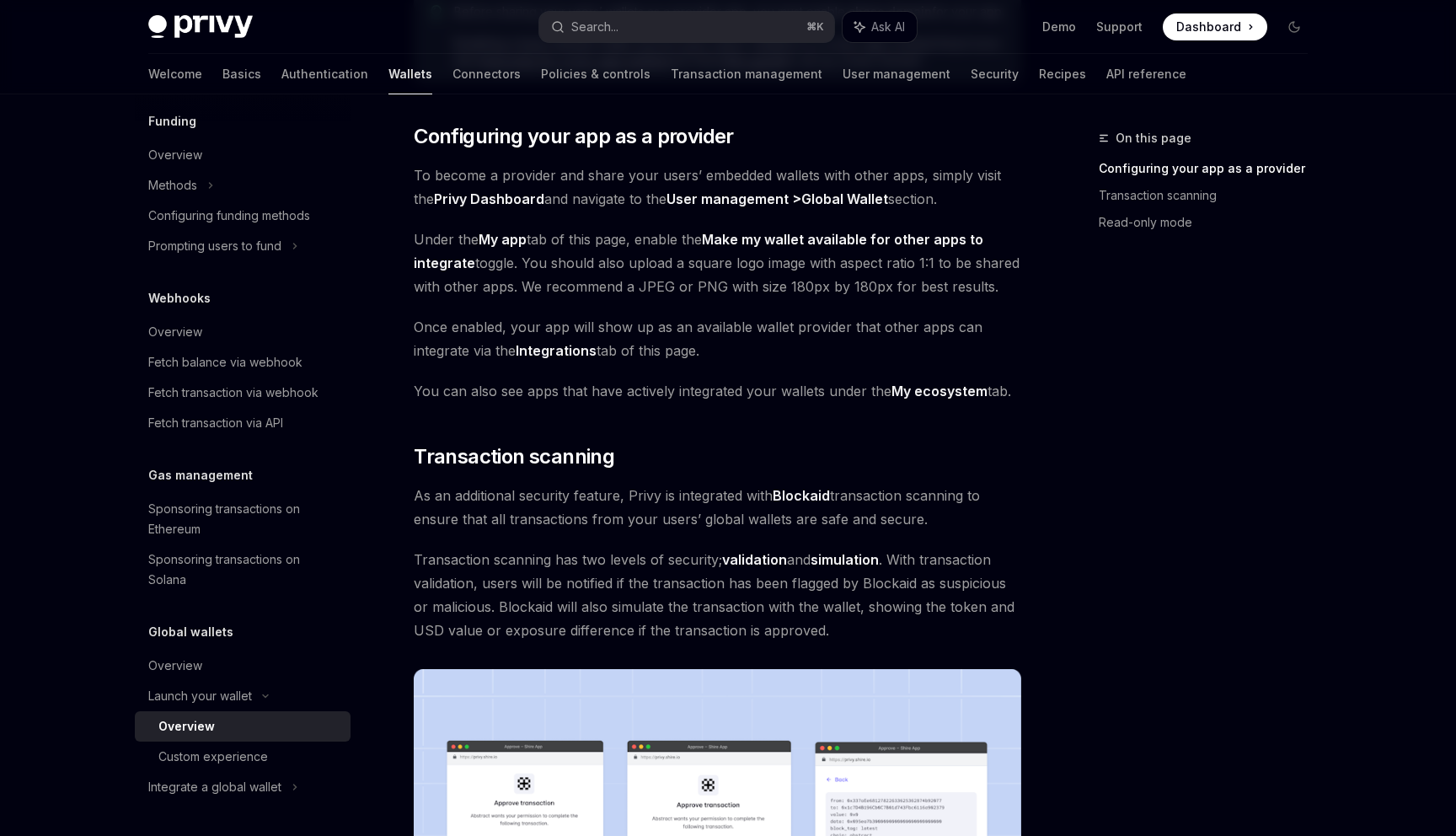
scroll to position [325, 0]
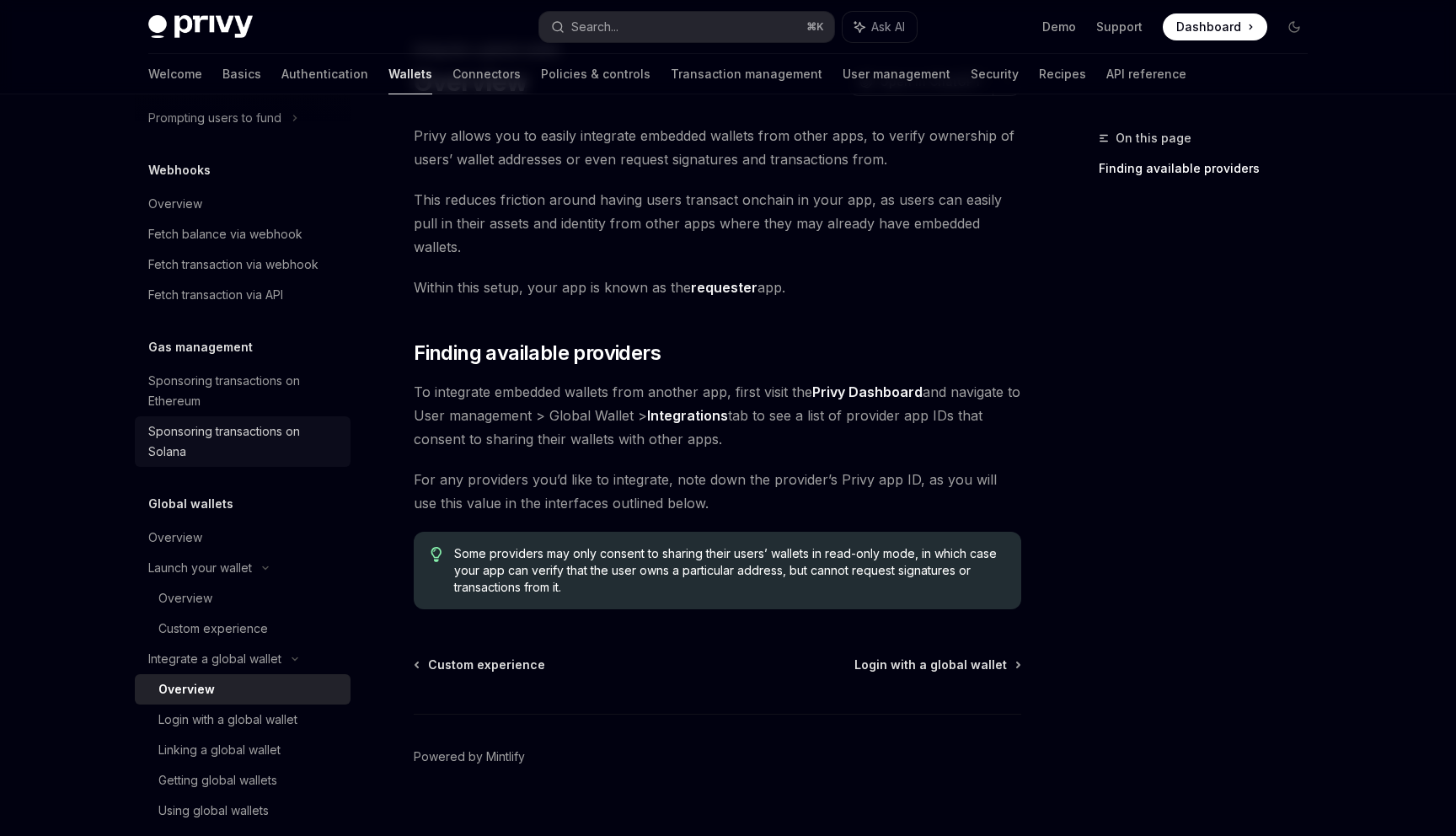
scroll to position [895, 0]
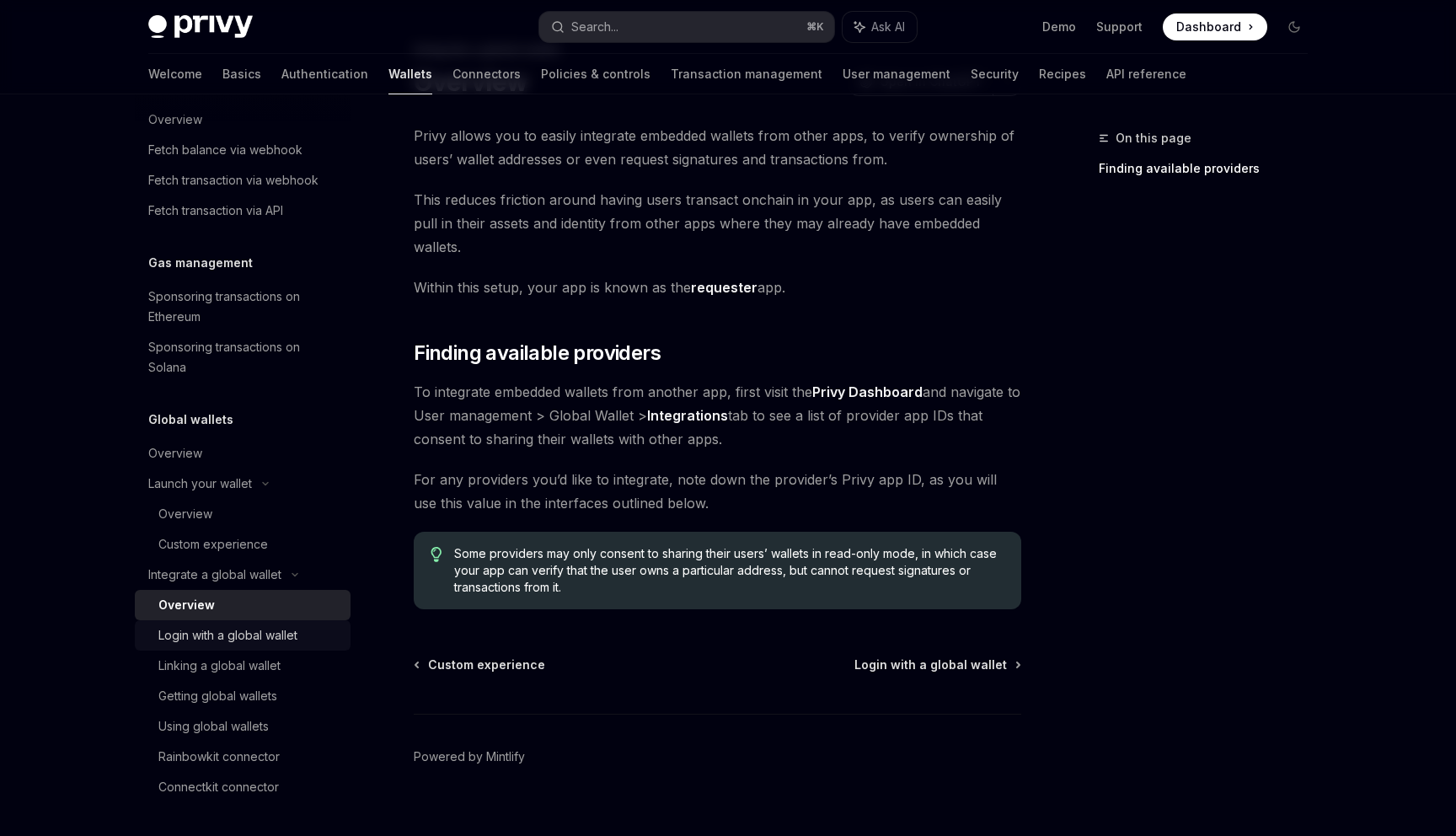
click at [247, 635] on div "Login with a global wallet" at bounding box center [227, 636] width 139 height 20
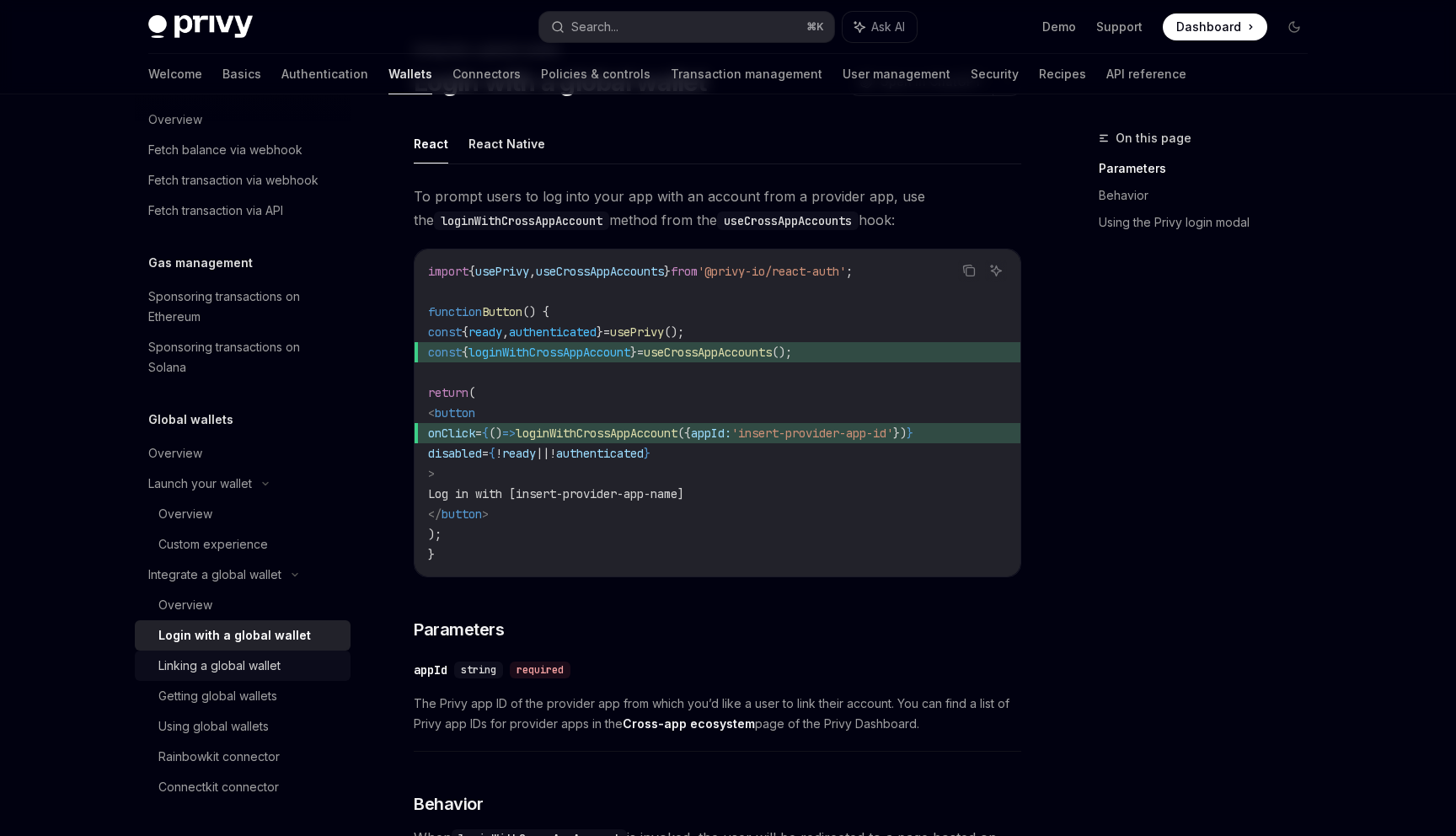
click at [247, 660] on div "Linking a global wallet" at bounding box center [219, 666] width 122 height 20
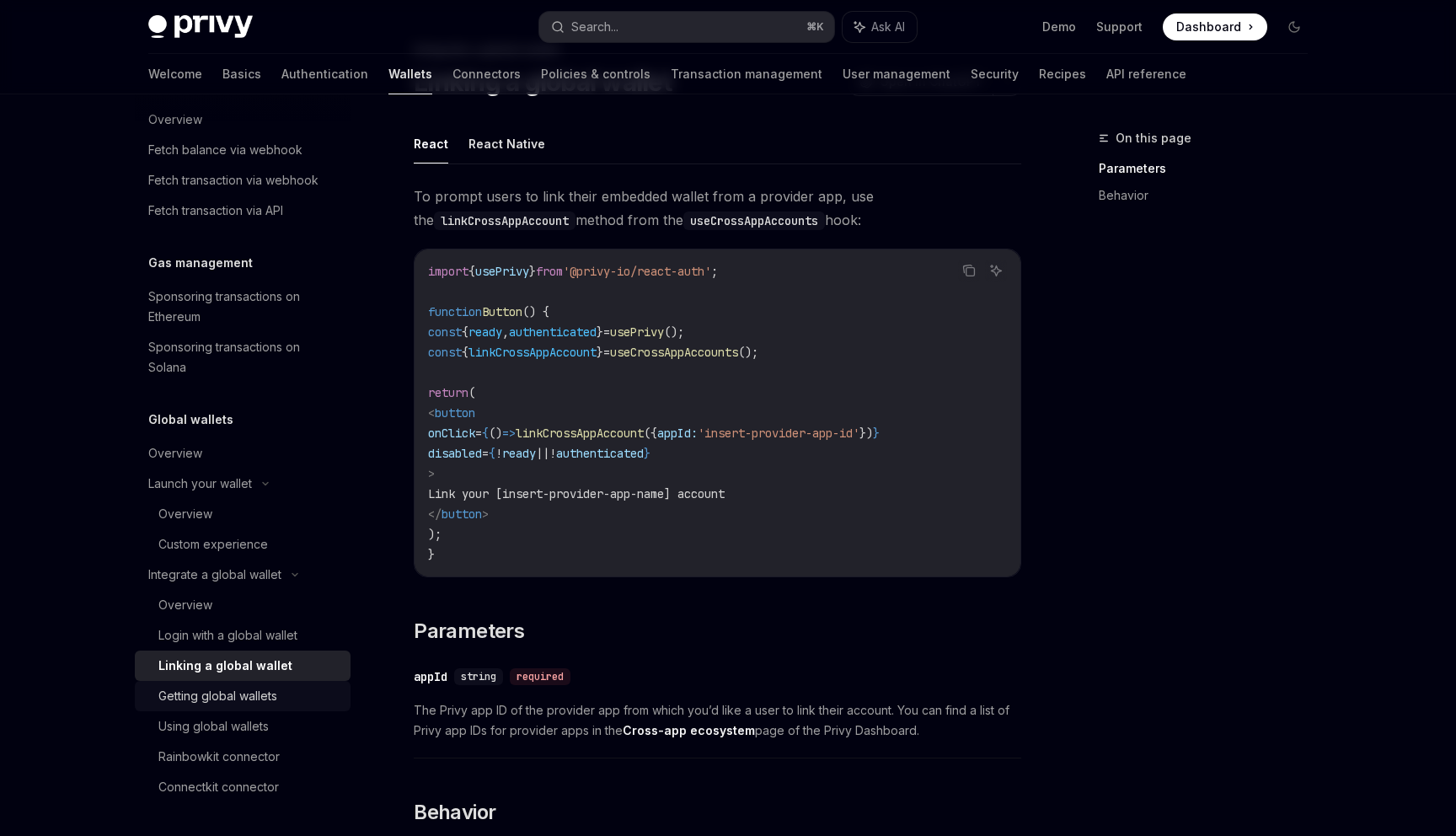
click at [244, 686] on div "Getting global wallets" at bounding box center [217, 696] width 119 height 20
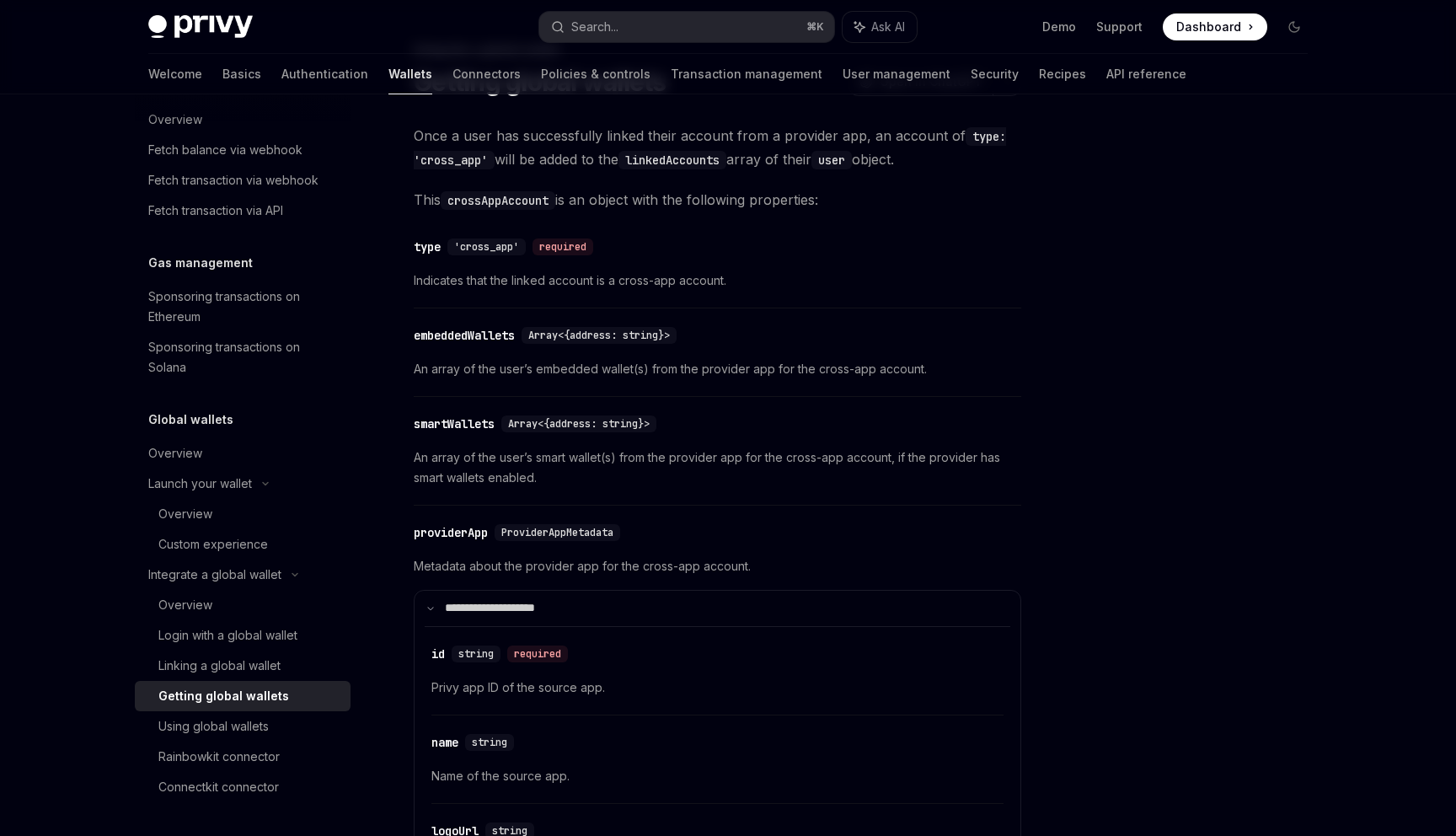
click at [244, 703] on div "Getting global wallets" at bounding box center [224, 696] width 131 height 20
click at [243, 711] on link "Using global wallets" at bounding box center [243, 726] width 215 height 30
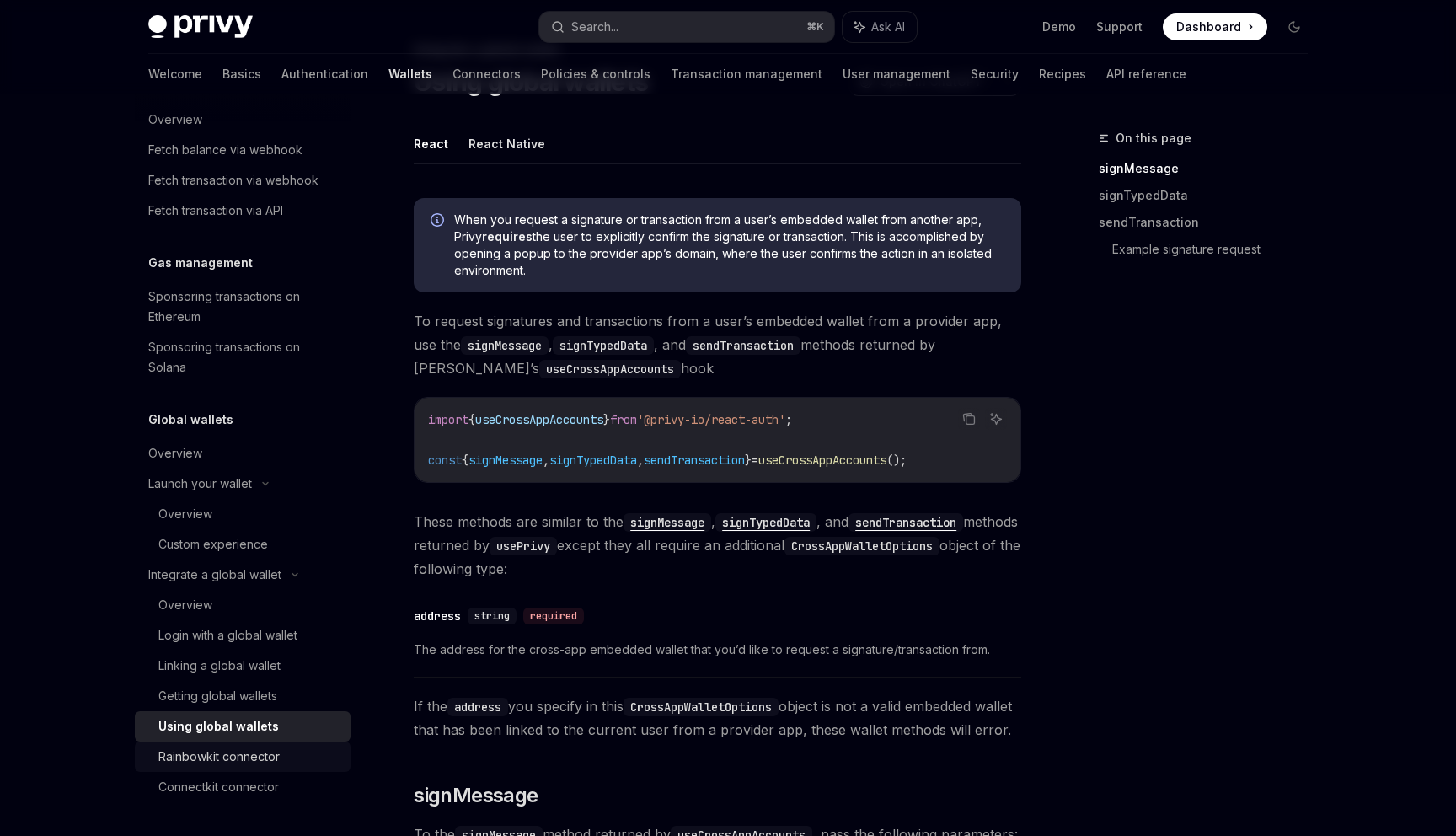
click at [235, 745] on link "Rainbowkit connector" at bounding box center [243, 756] width 215 height 30
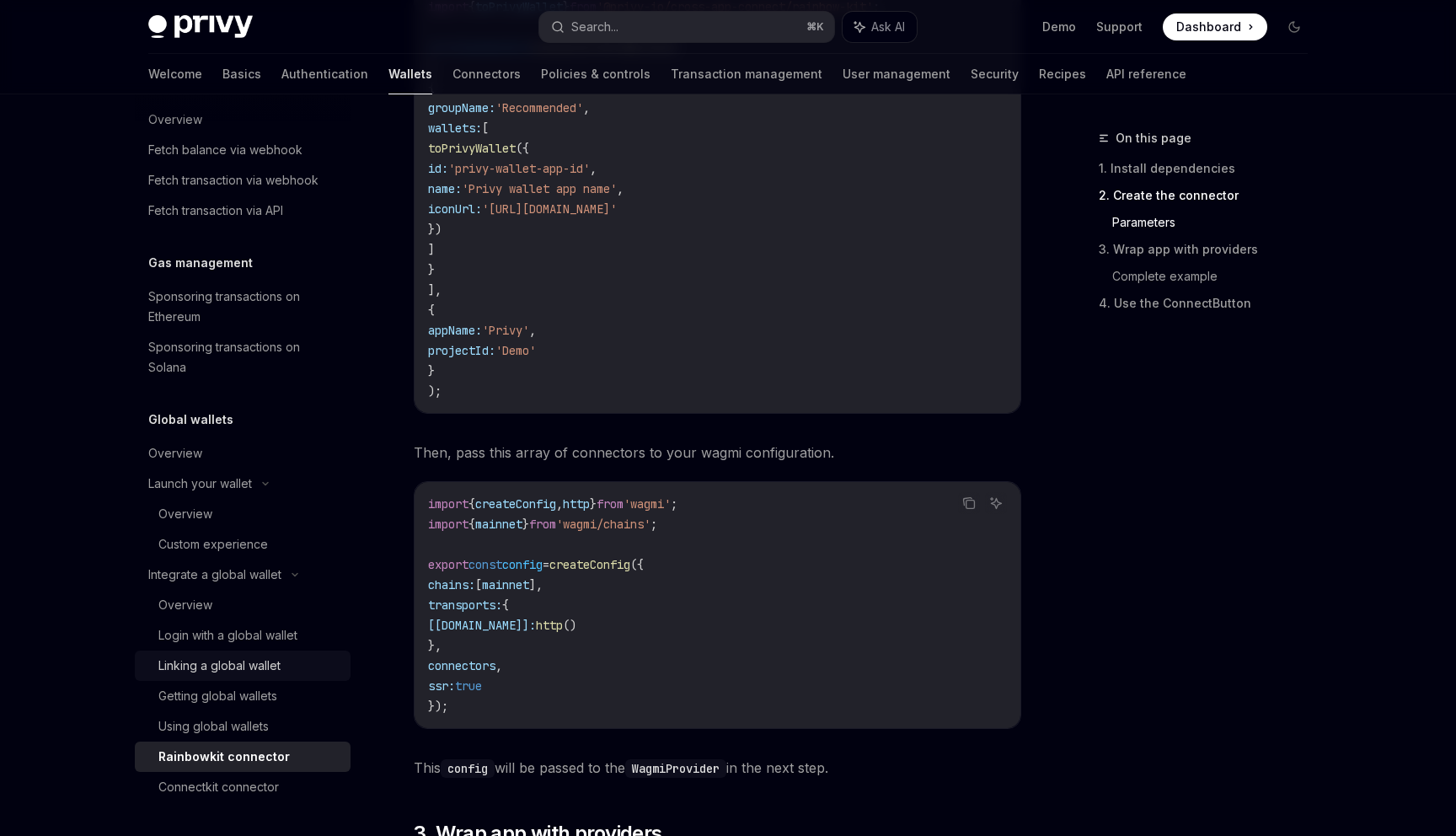
scroll to position [1815, 0]
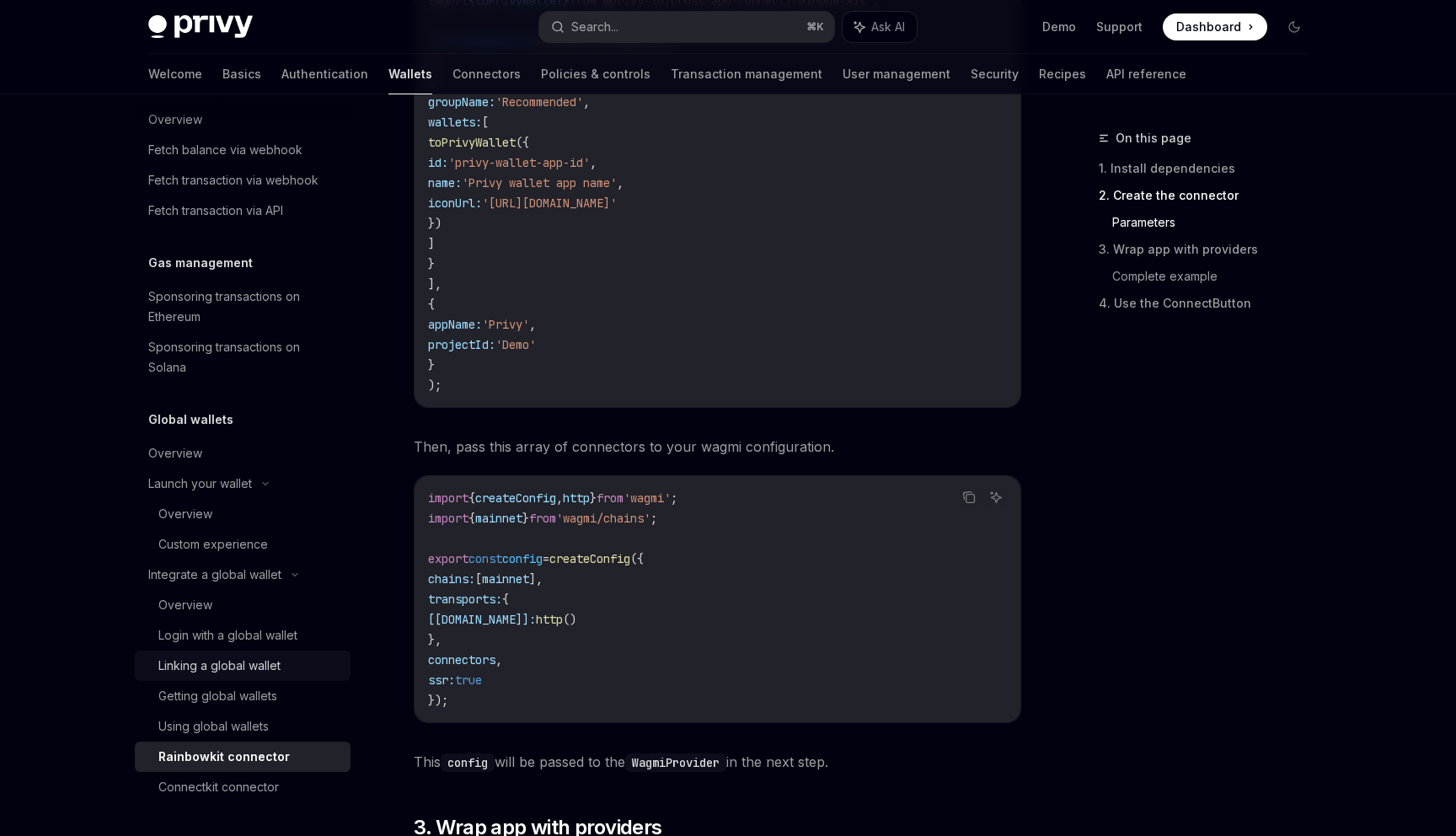
click at [304, 657] on div "Linking a global wallet" at bounding box center [249, 666] width 182 height 20
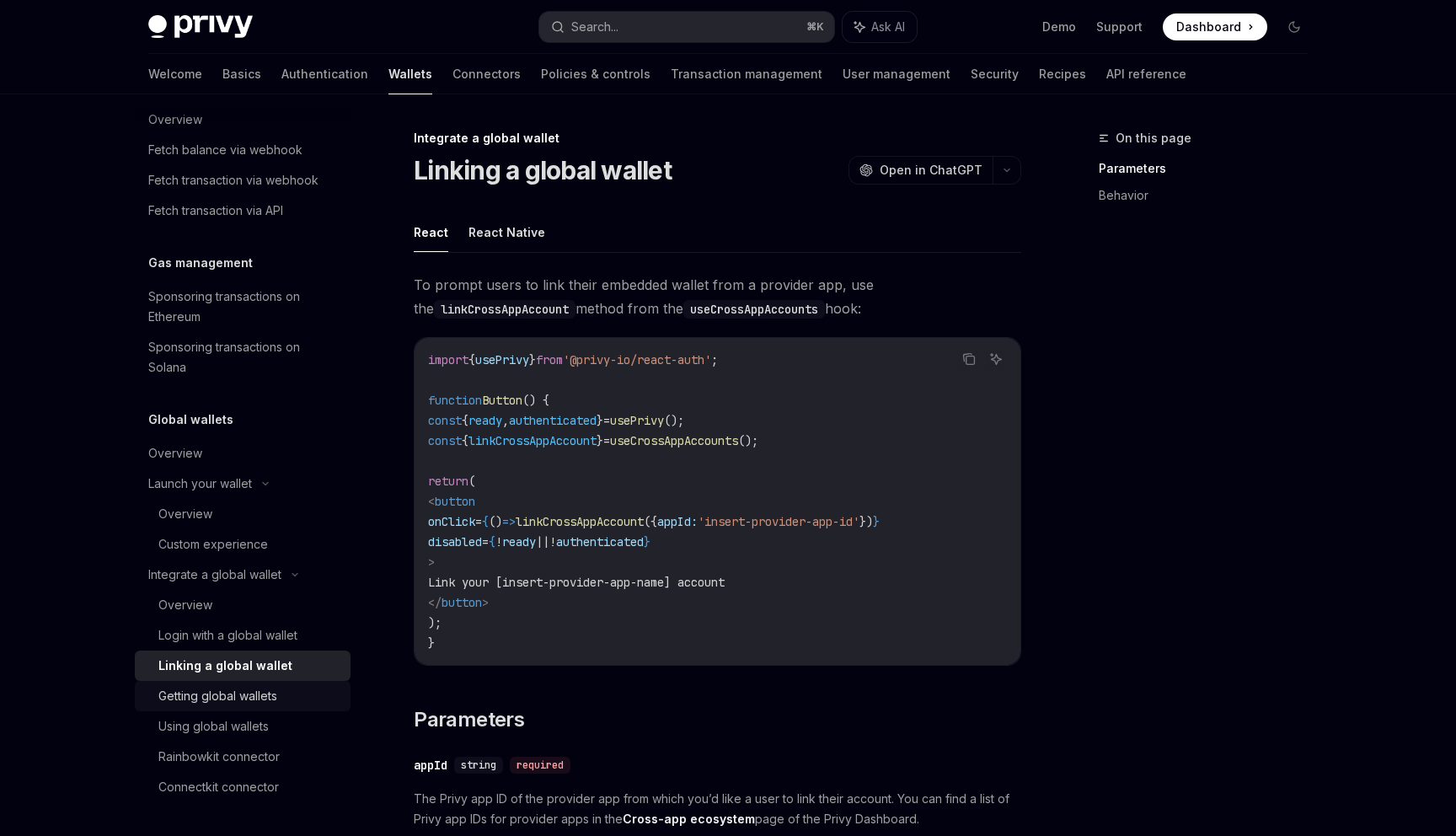
click at [317, 698] on div "Getting global wallets" at bounding box center [249, 696] width 182 height 20
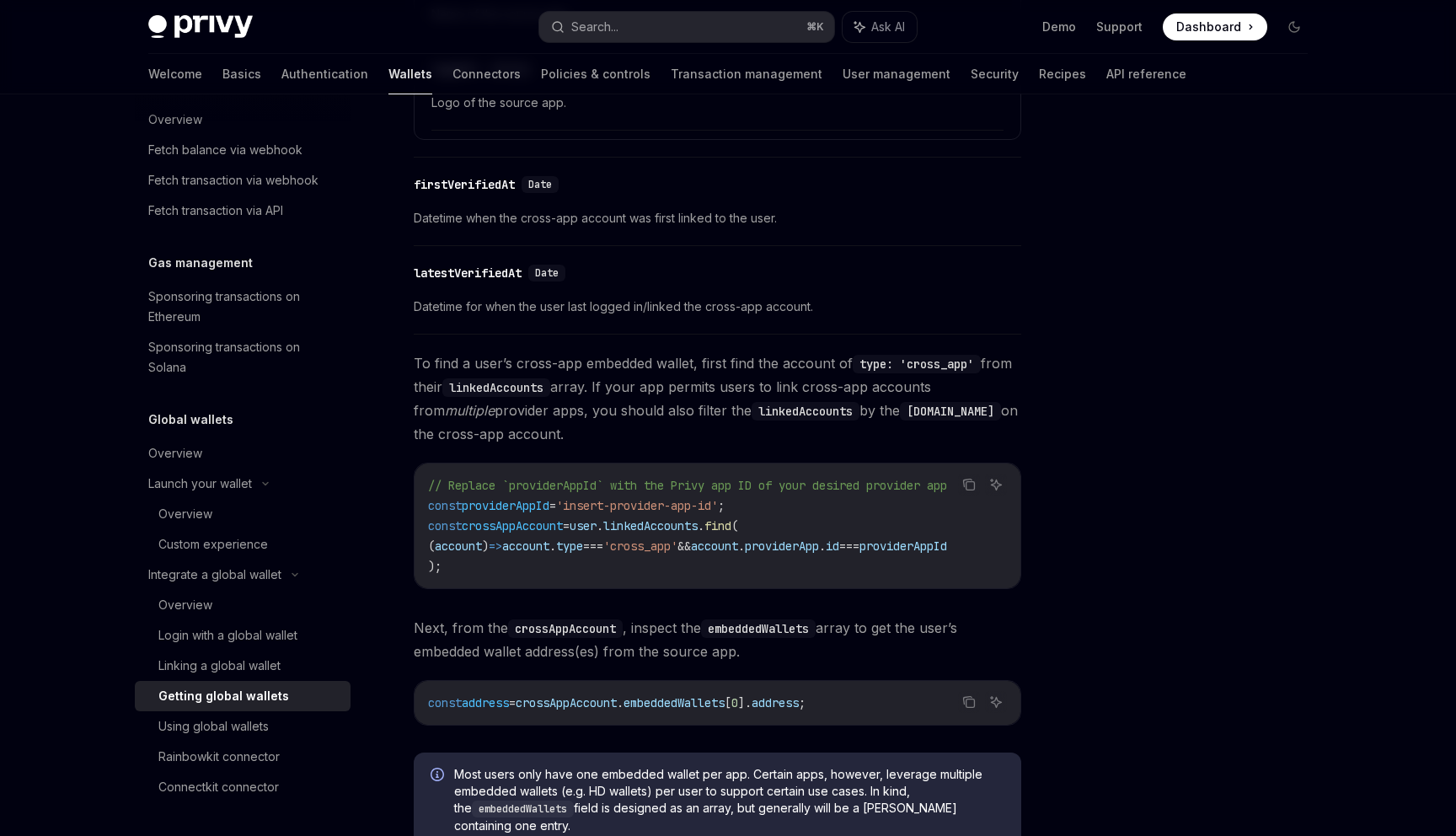
scroll to position [851, 0]
click at [247, 726] on div "Using global wallets" at bounding box center [213, 726] width 110 height 20
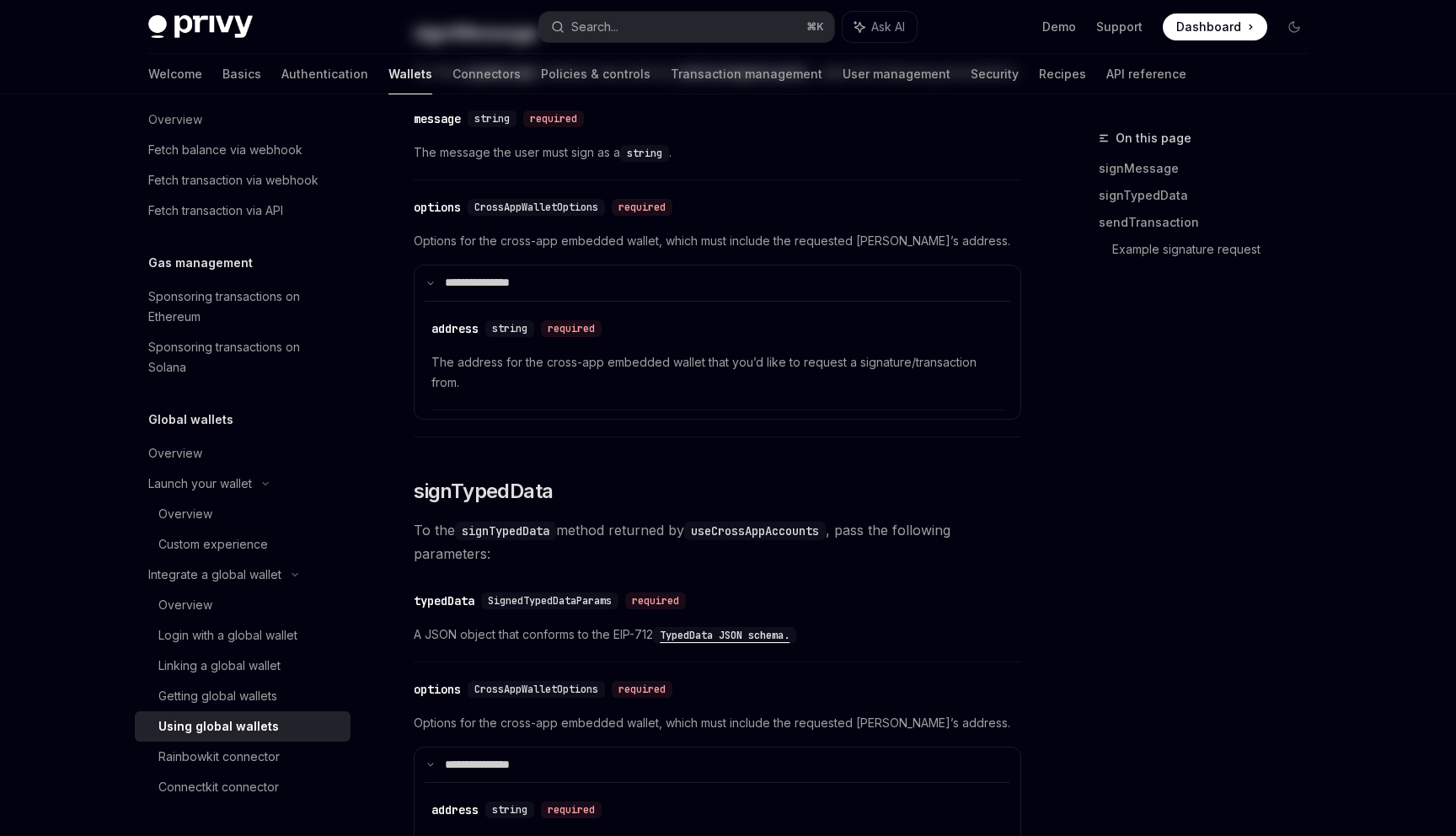
type textarea "*"
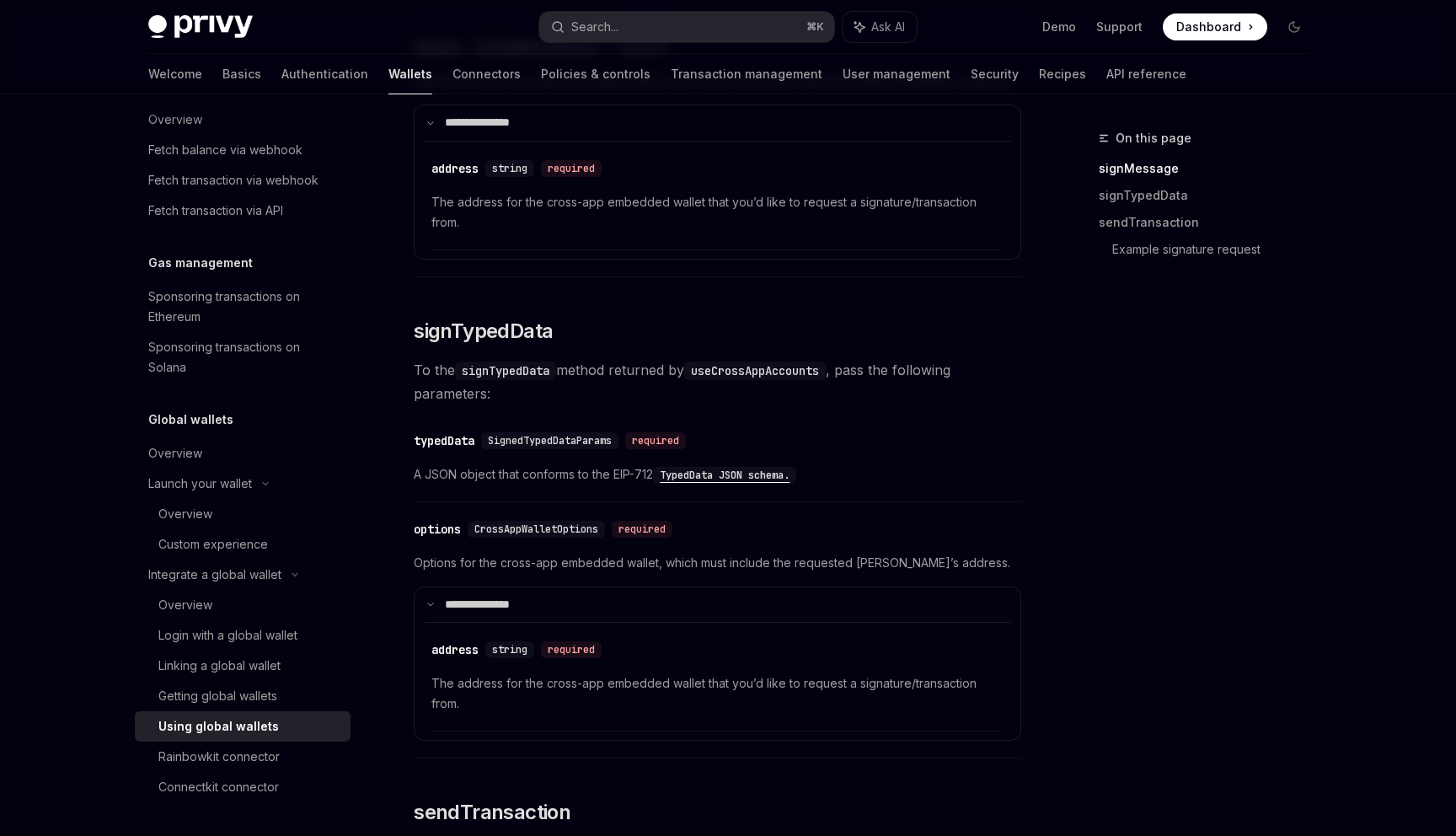
scroll to position [1022, 0]
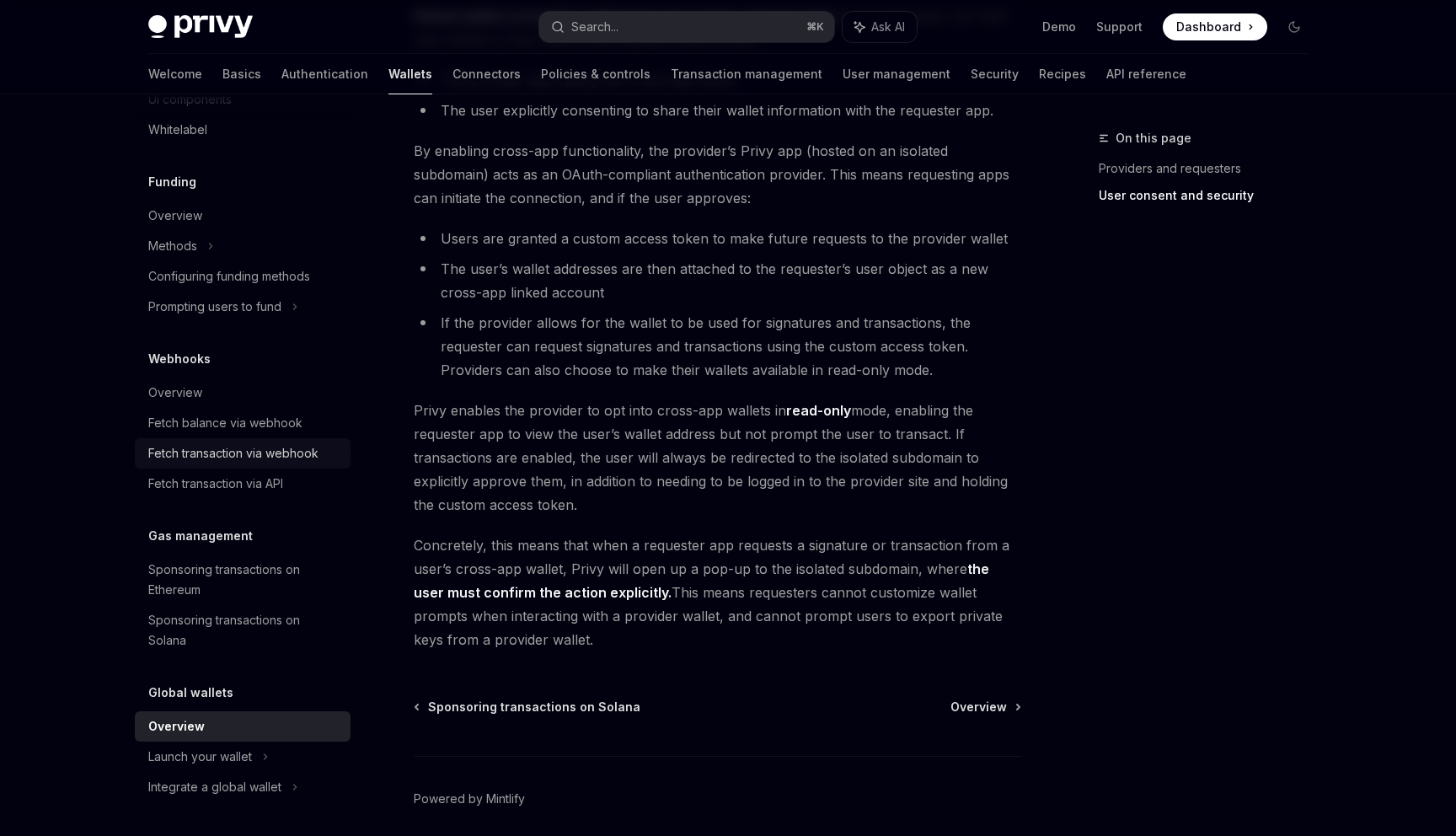
scroll to position [1299, 0]
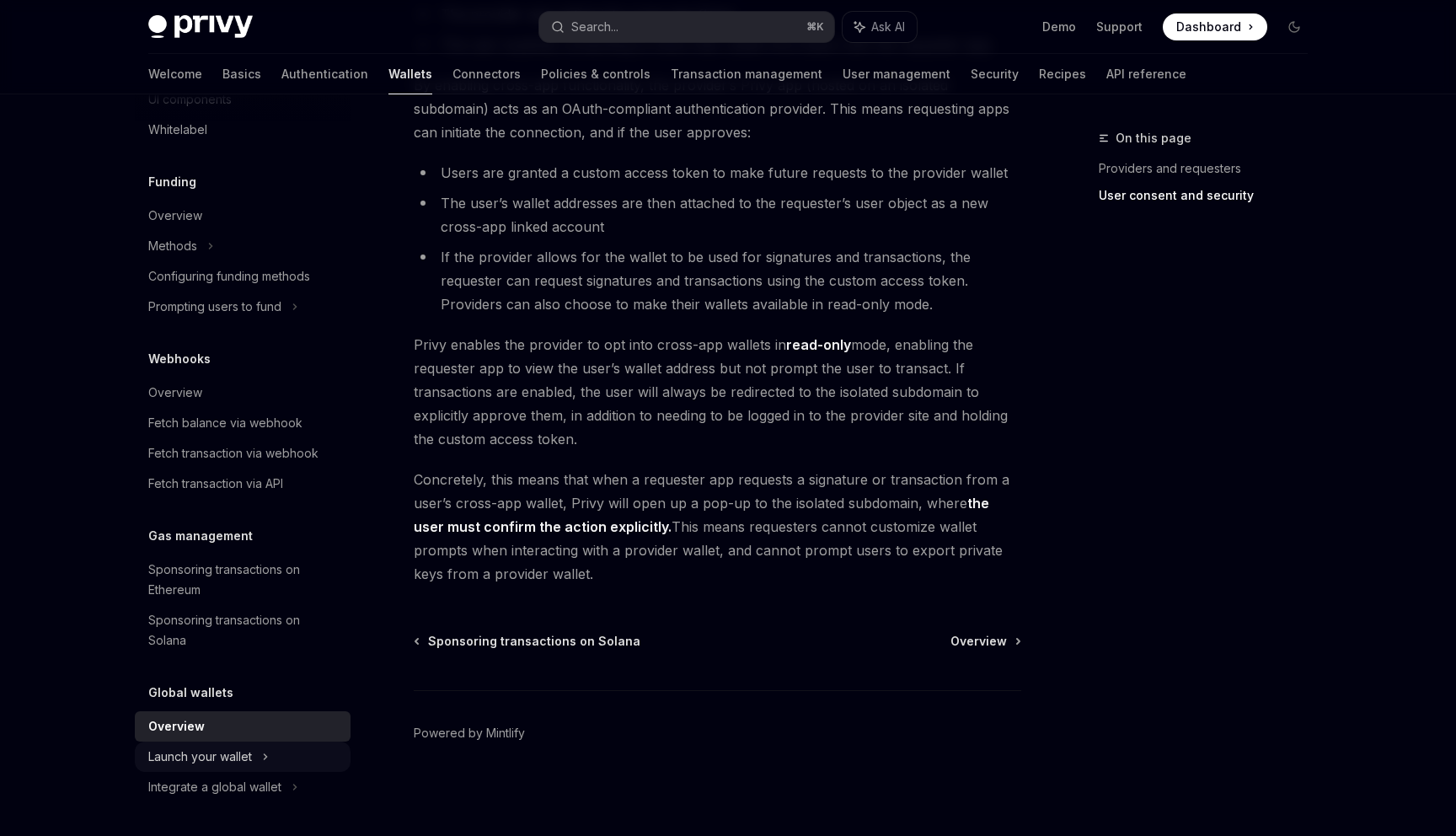
type textarea "*"
